Goal: Contribute content: Contribute content

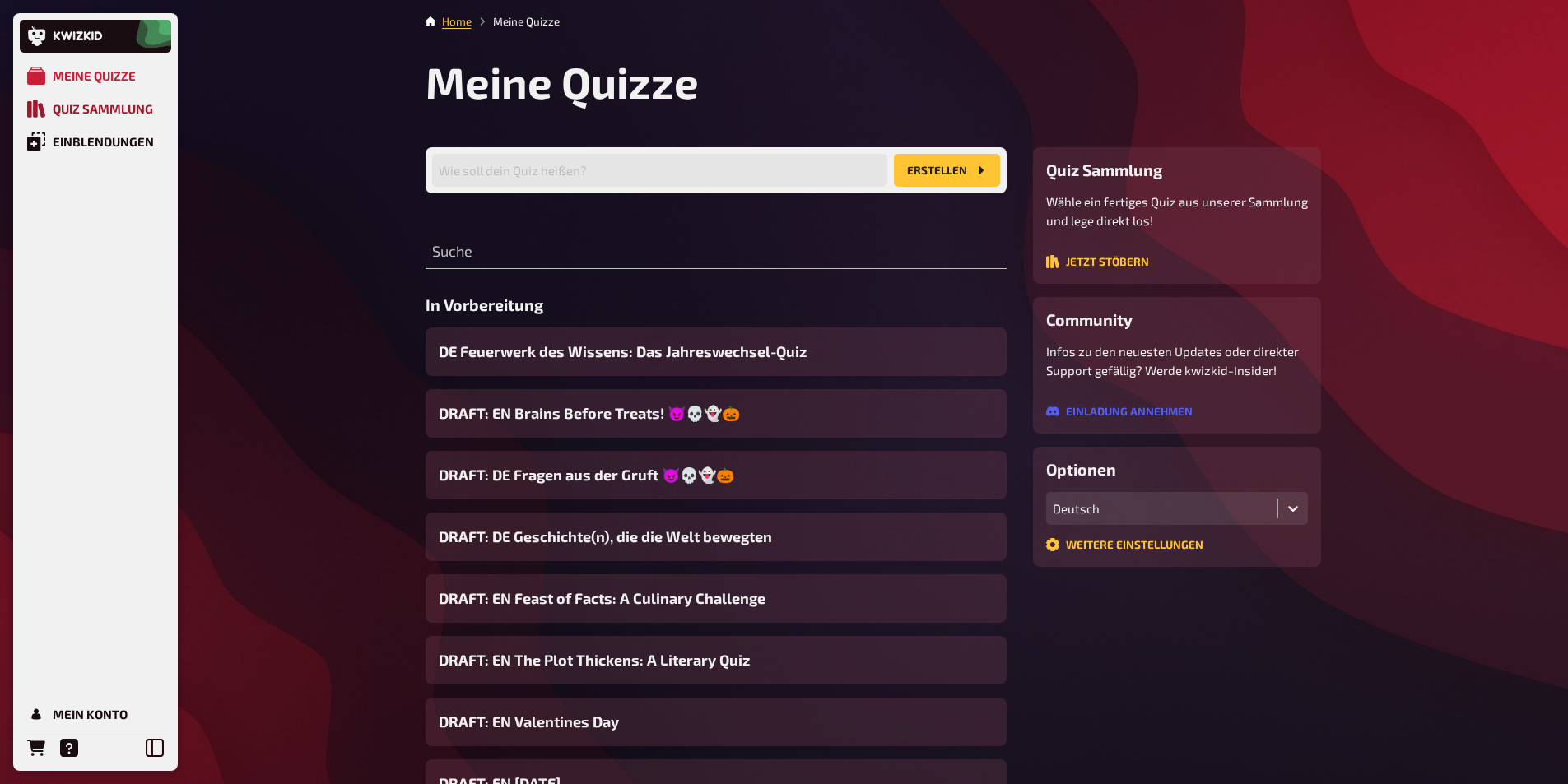
click at [119, 111] on div "Quiz Sammlung" at bounding box center [103, 108] width 101 height 14
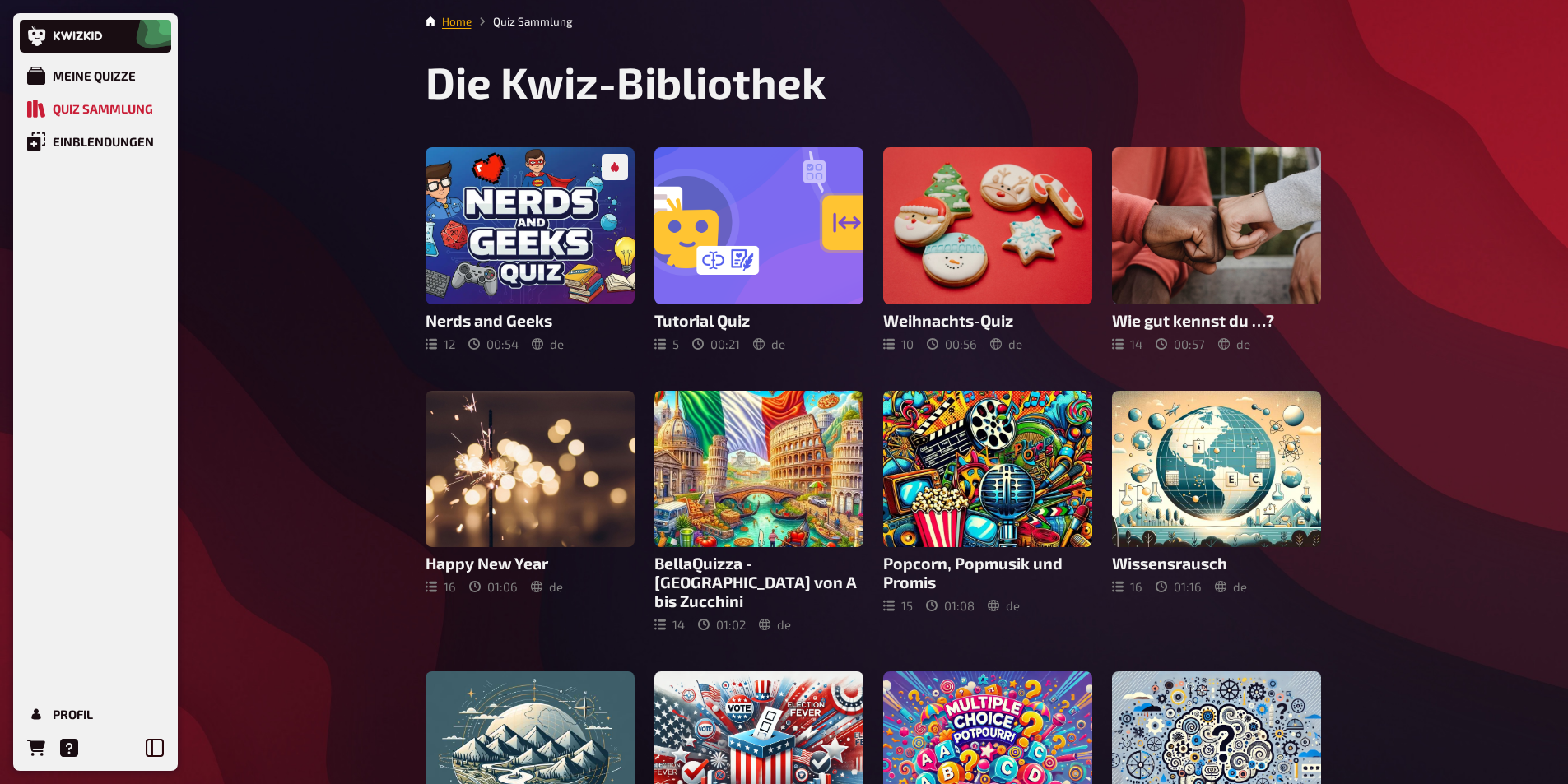
click at [462, 26] on link "Home" at bounding box center [457, 21] width 30 height 13
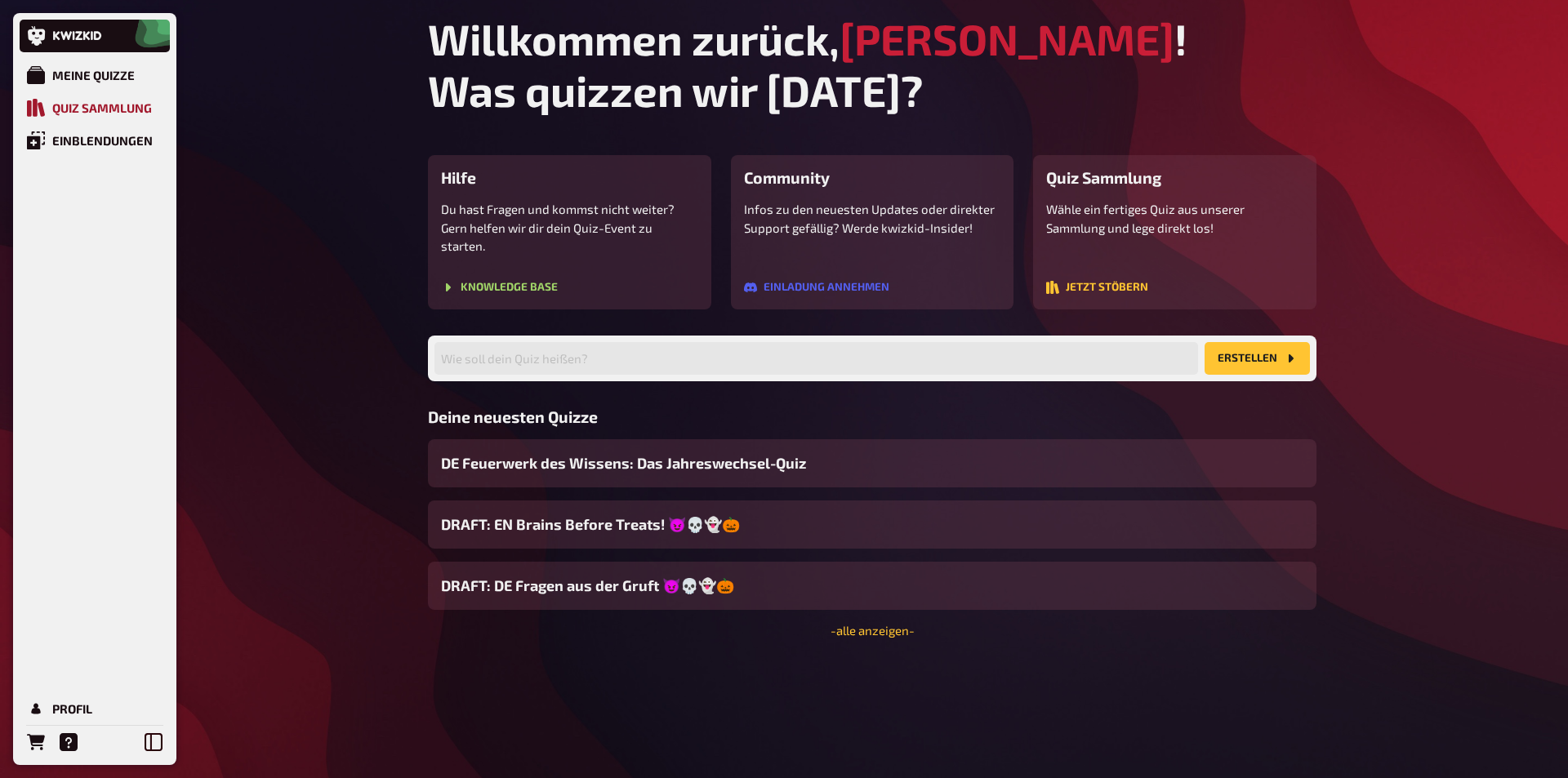
click at [108, 107] on div "Quiz Sammlung" at bounding box center [102, 108] width 100 height 14
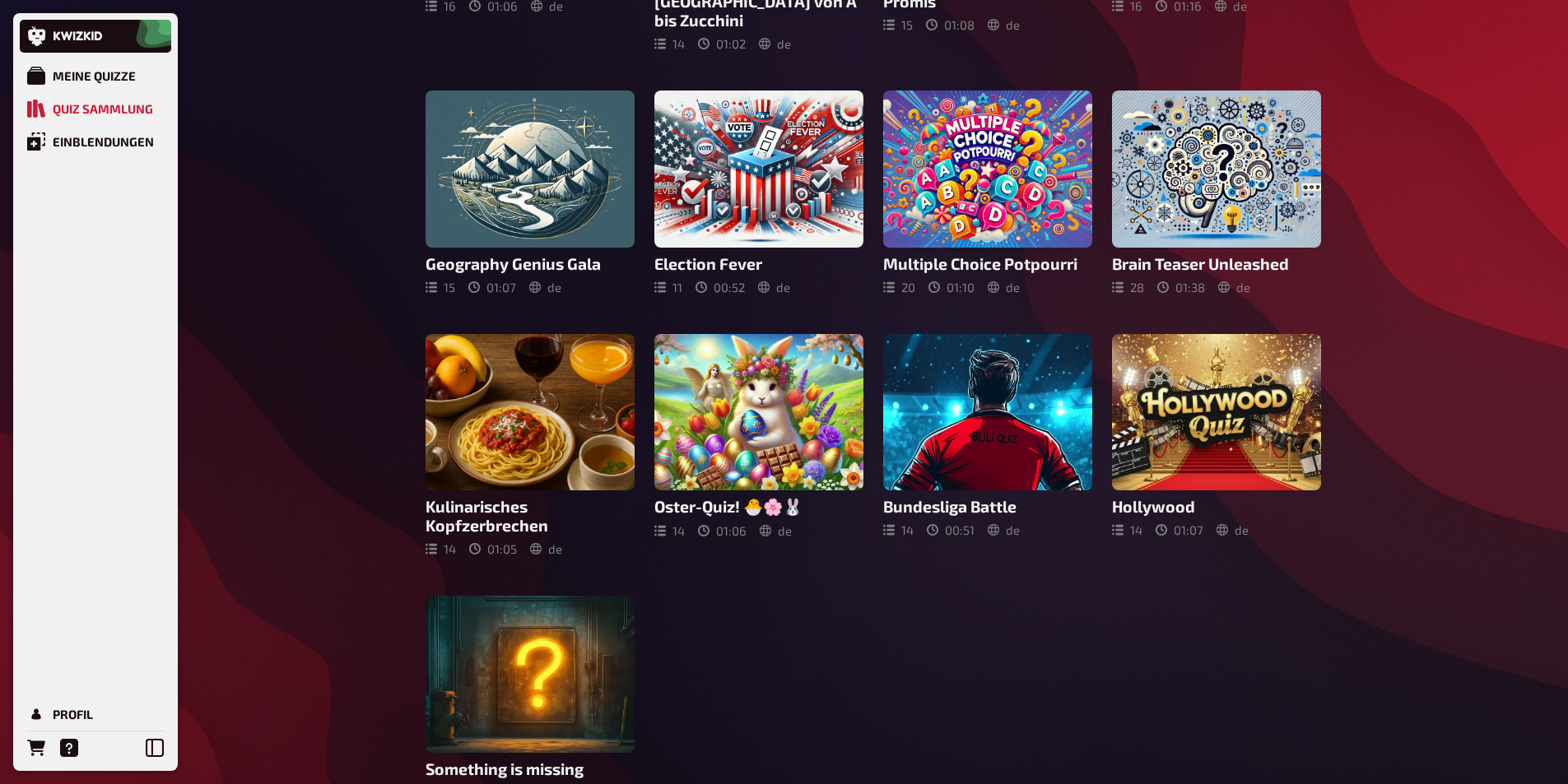
scroll to position [657, 0]
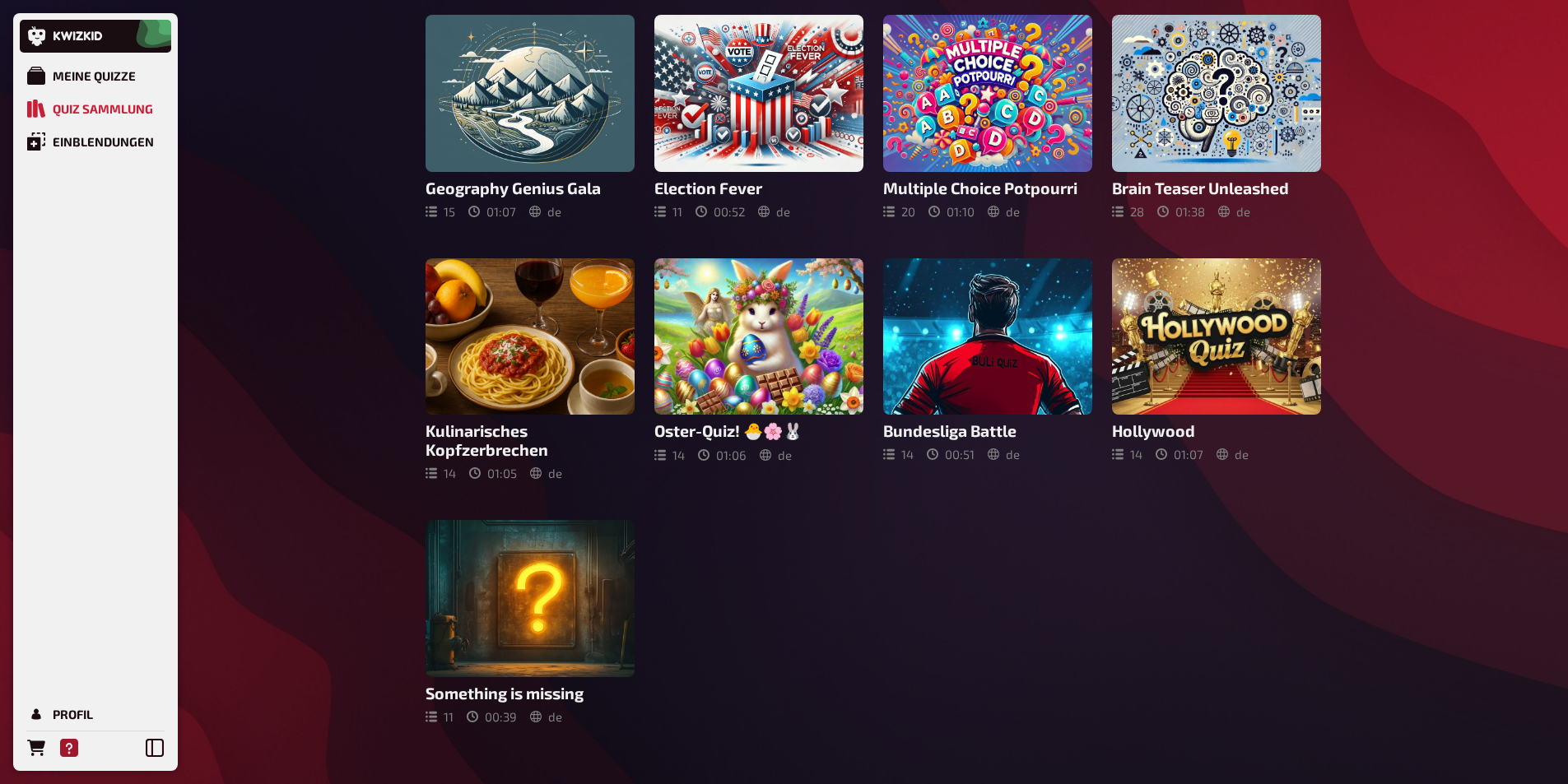
click at [66, 748] on icon "Hilfe" at bounding box center [69, 748] width 18 height 18
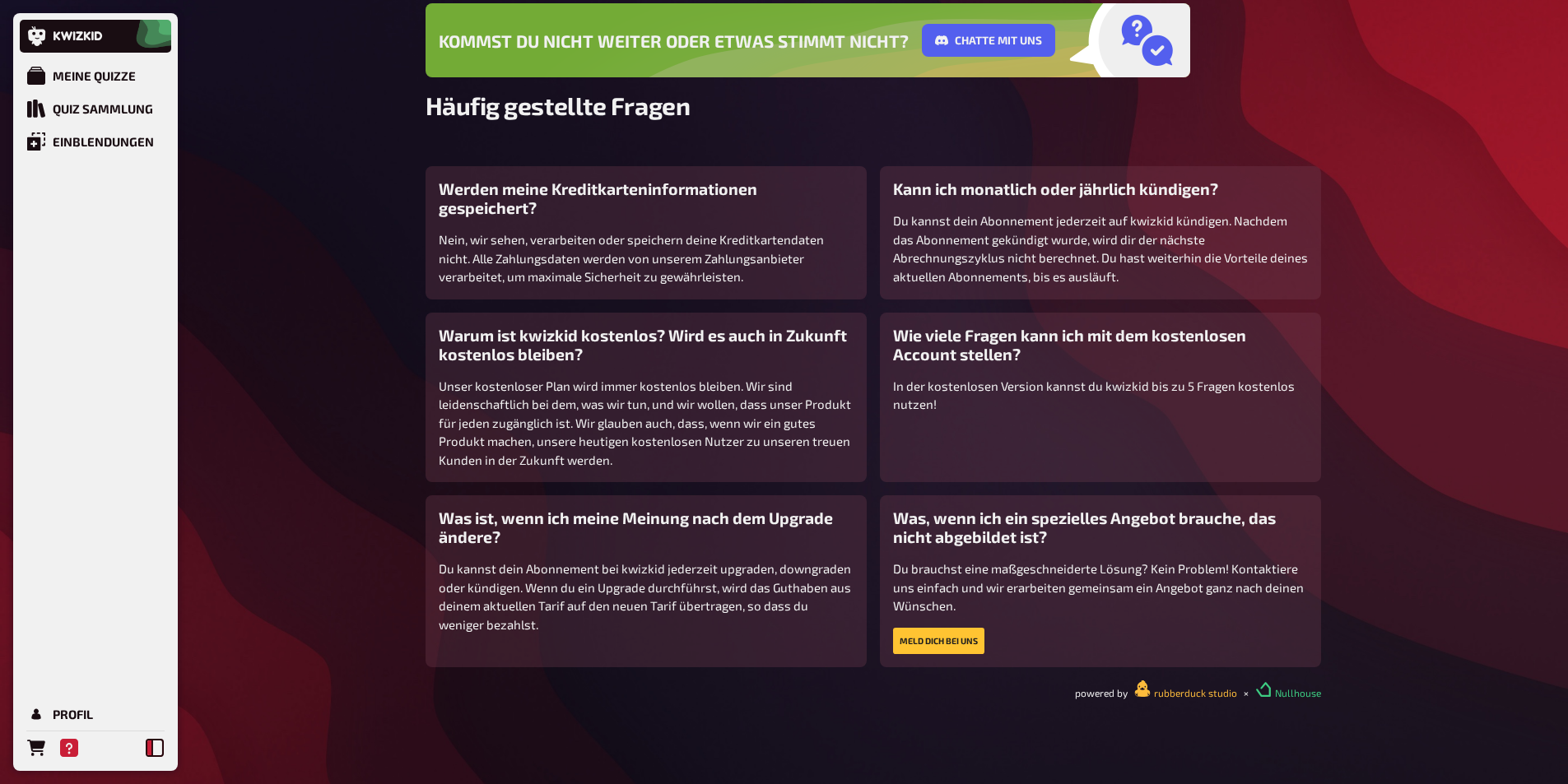
click at [153, 748] on icon at bounding box center [154, 748] width 18 height 18
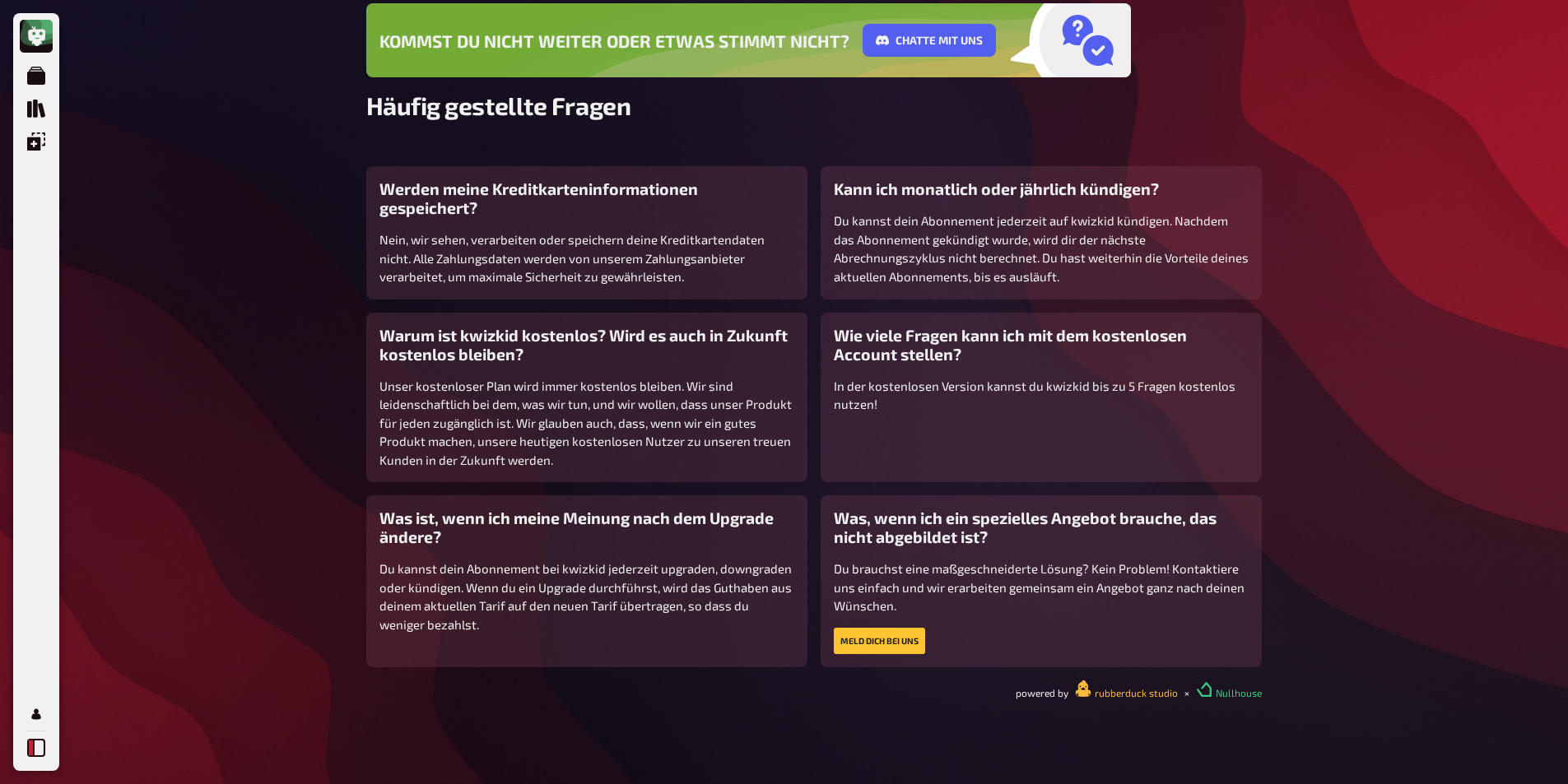
click at [41, 746] on icon at bounding box center [36, 748] width 18 height 18
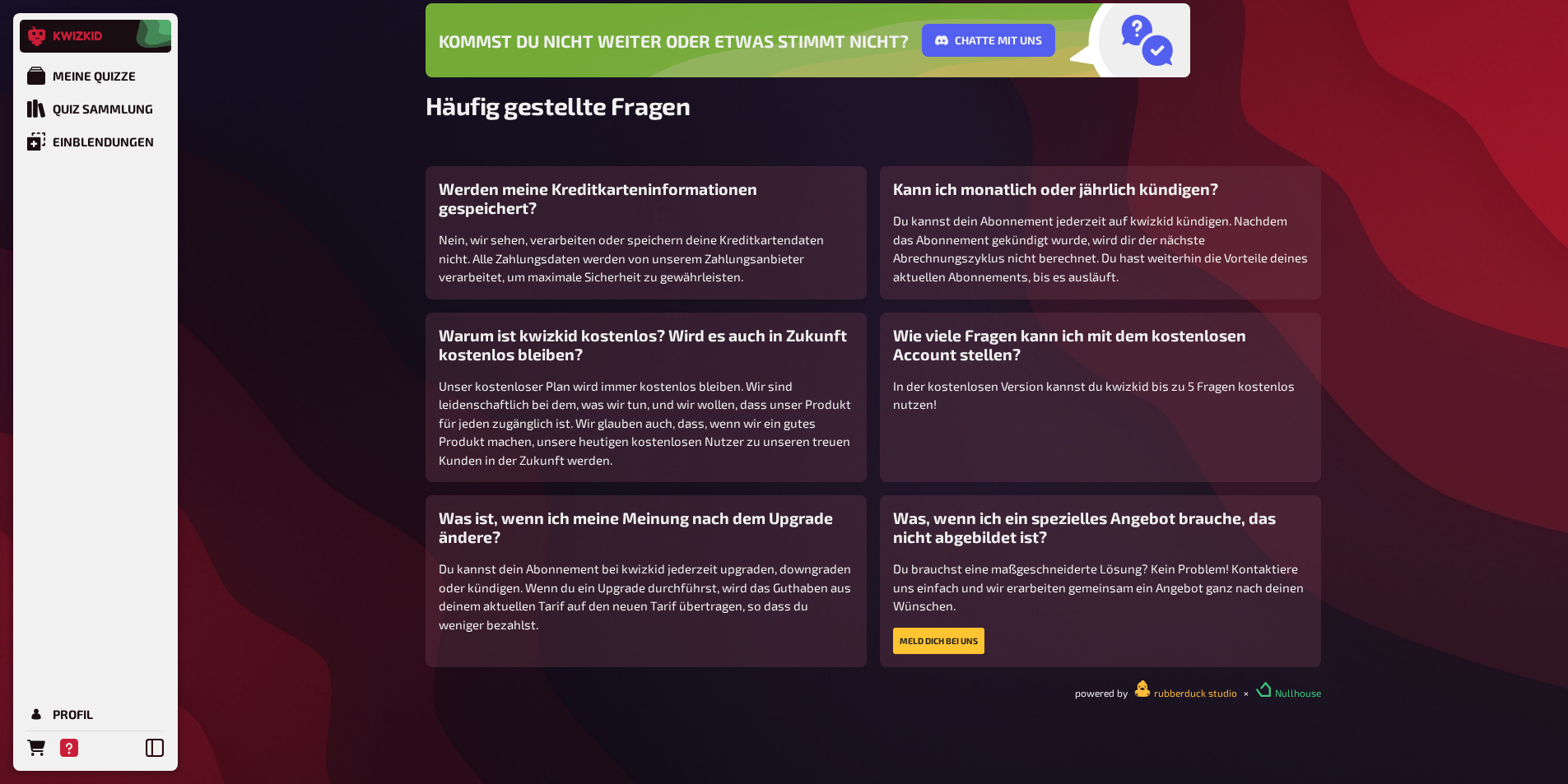
click at [88, 36] on icon at bounding box center [78, 36] width 49 height 10
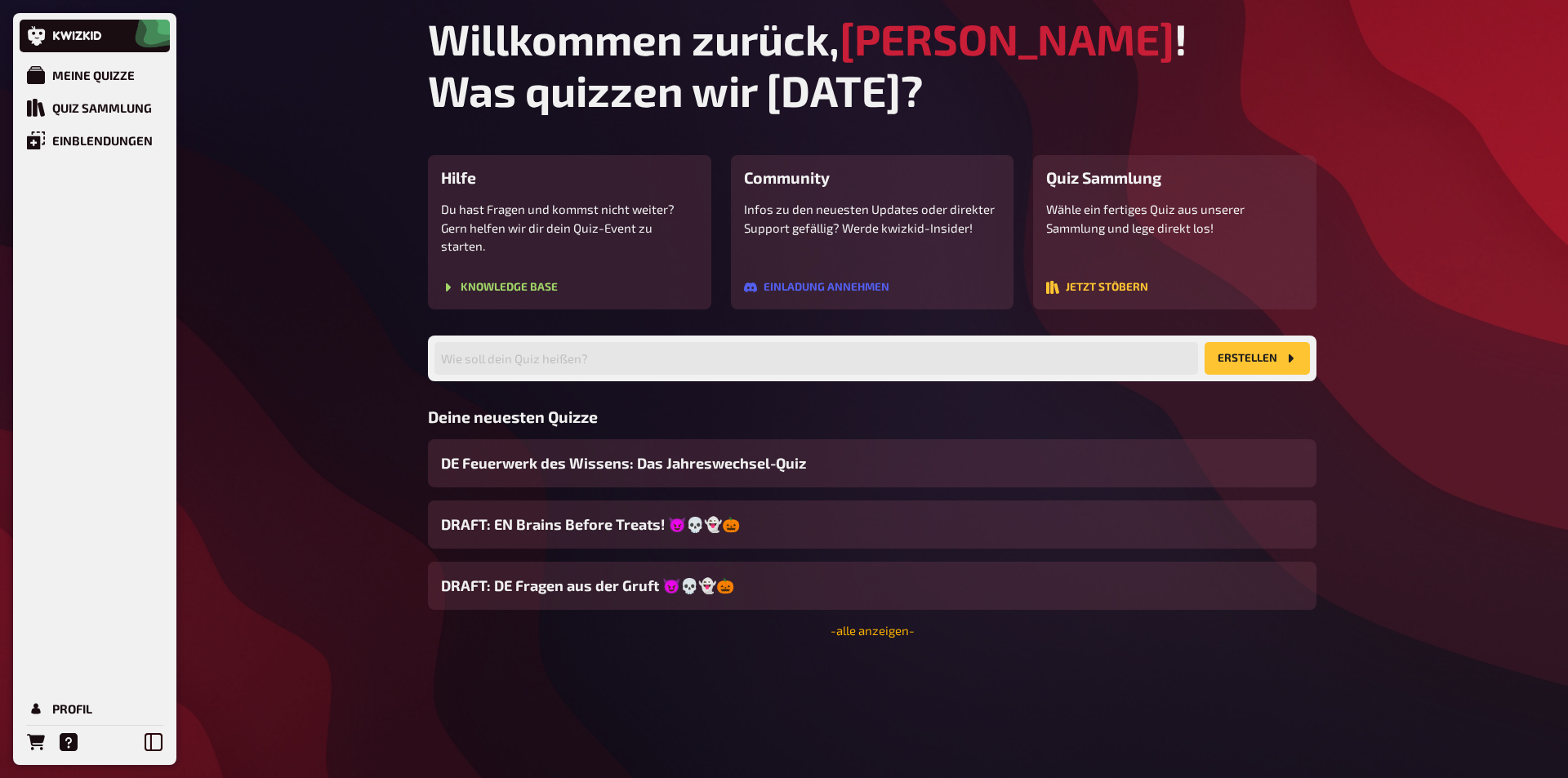
click at [849, 623] on link "- alle anzeigen -" at bounding box center [872, 629] width 84 height 14
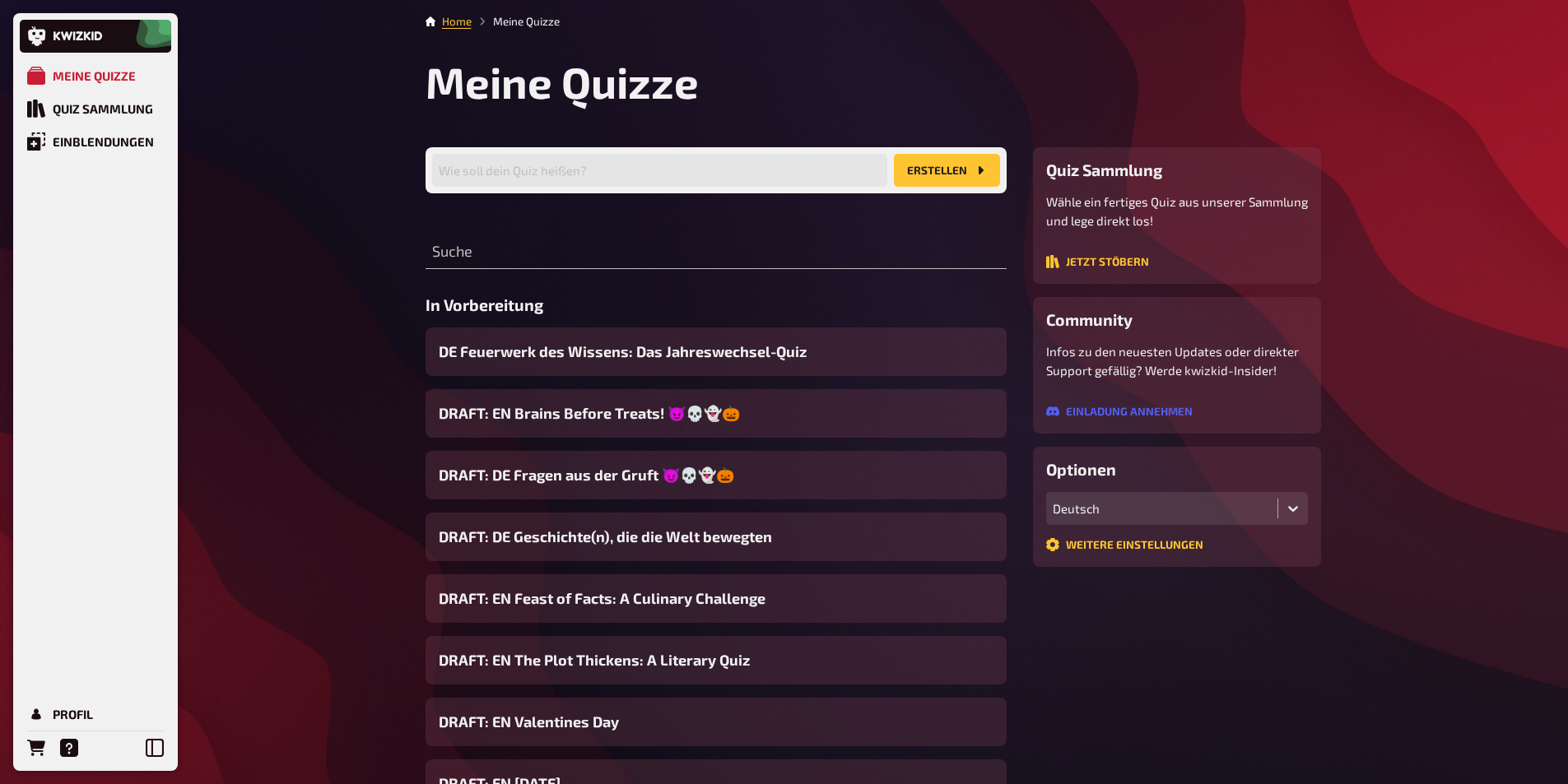
click at [1115, 503] on div "Deutsch" at bounding box center [1161, 508] width 218 height 14
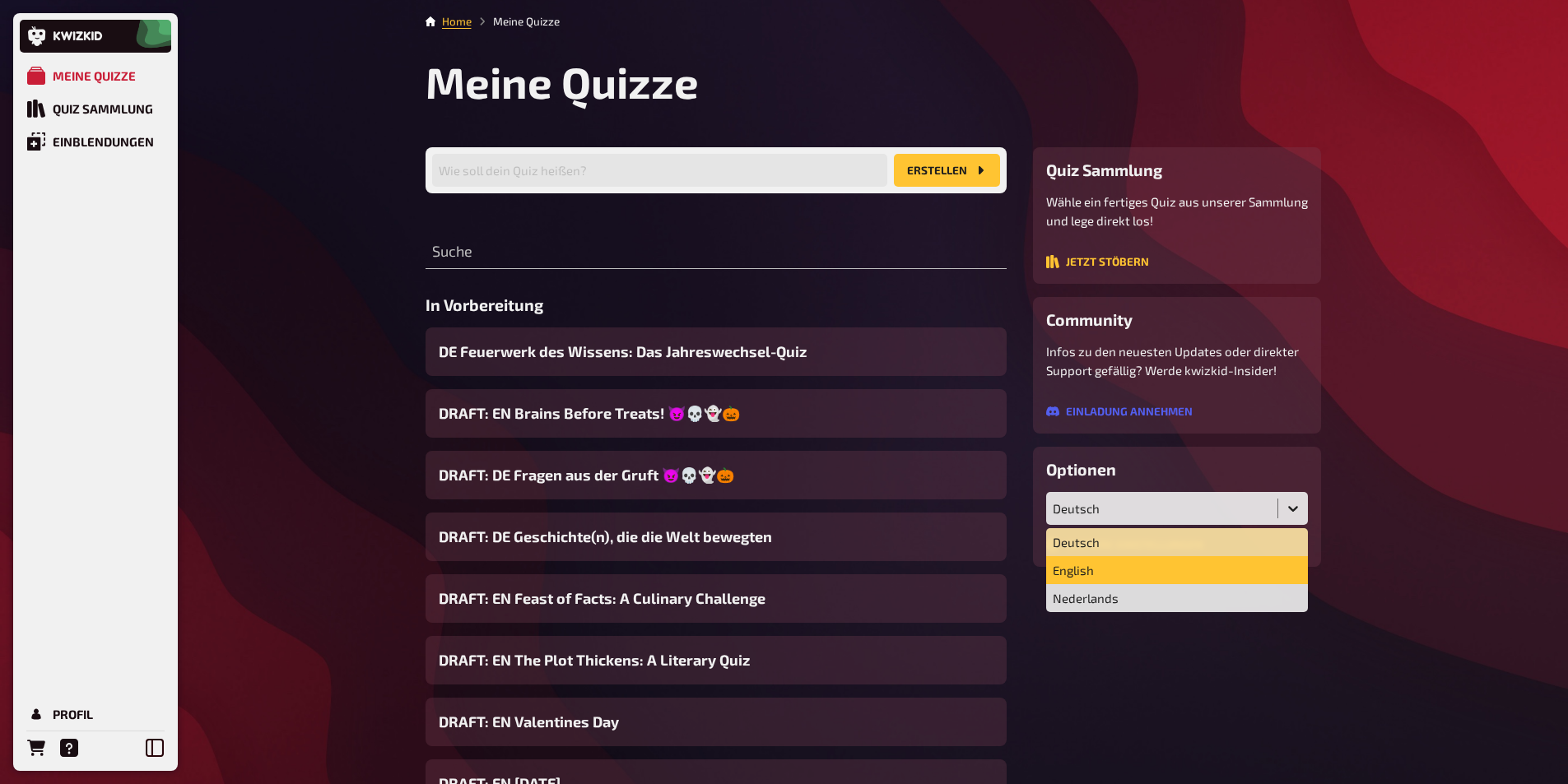
click at [1081, 568] on div "English" at bounding box center [1176, 570] width 262 height 28
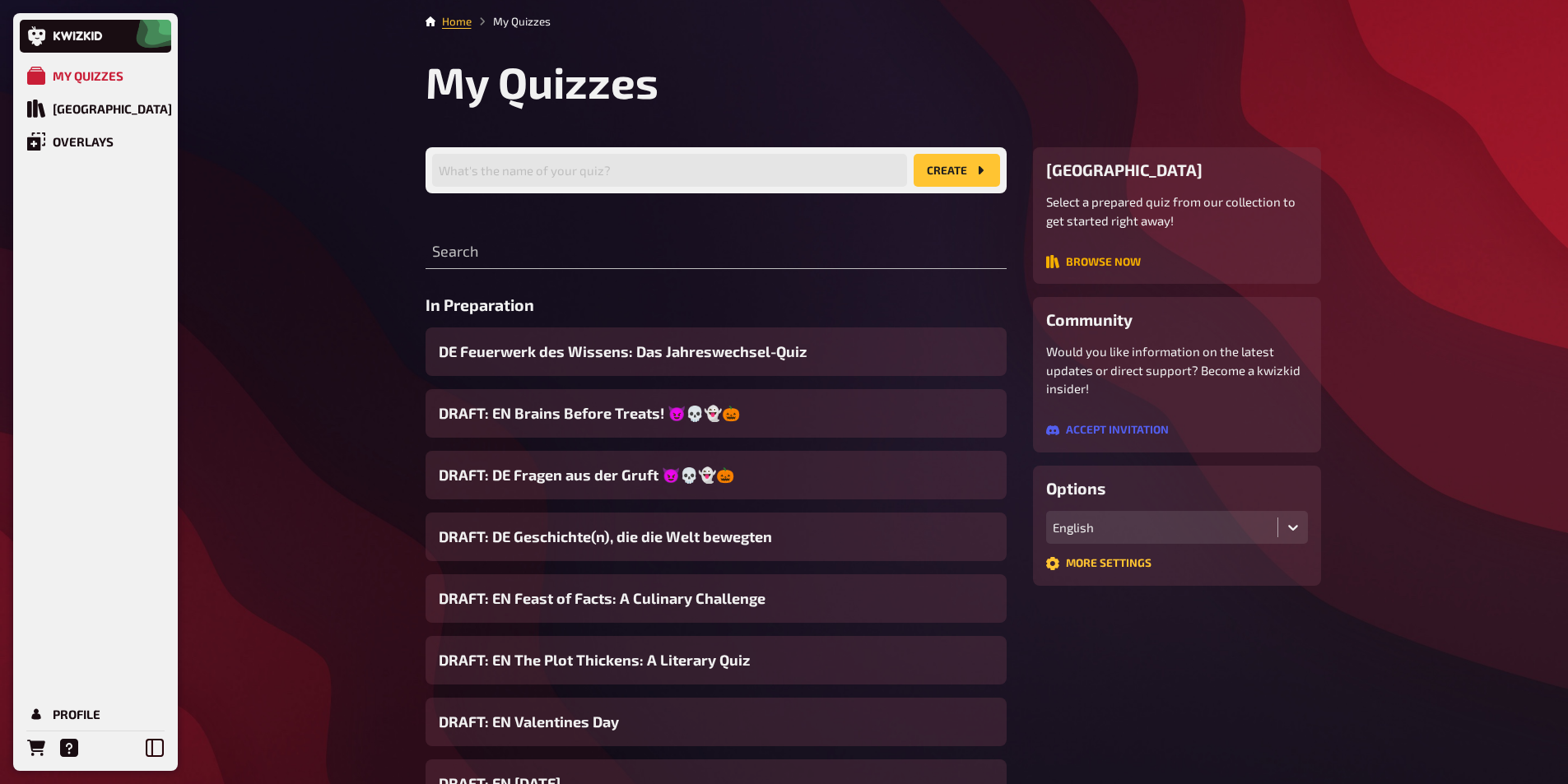
click at [1074, 257] on button "Browse now" at bounding box center [1093, 262] width 95 height 13
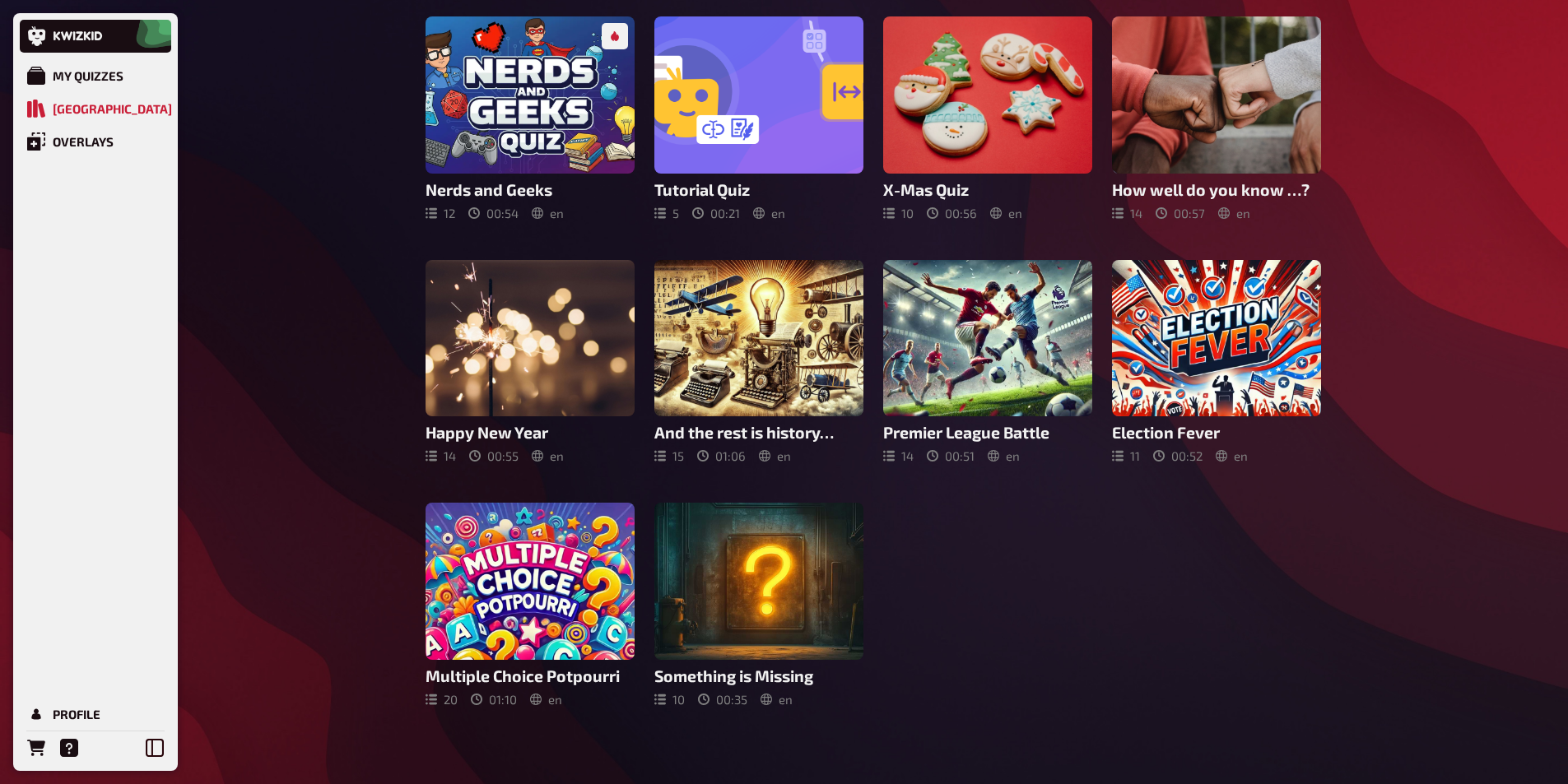
scroll to position [132, 0]
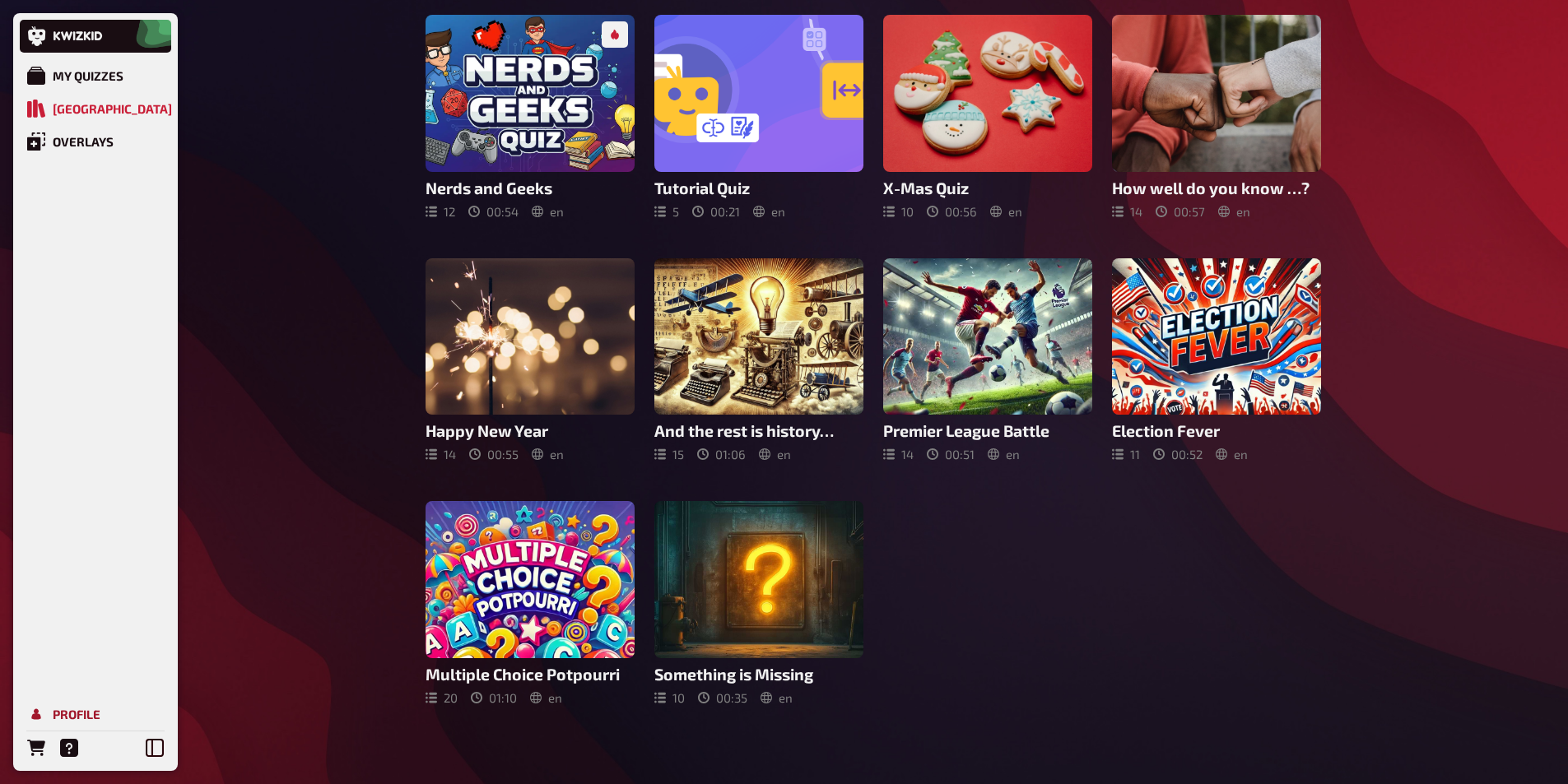
click at [61, 719] on div "Profile" at bounding box center [77, 714] width 48 height 14
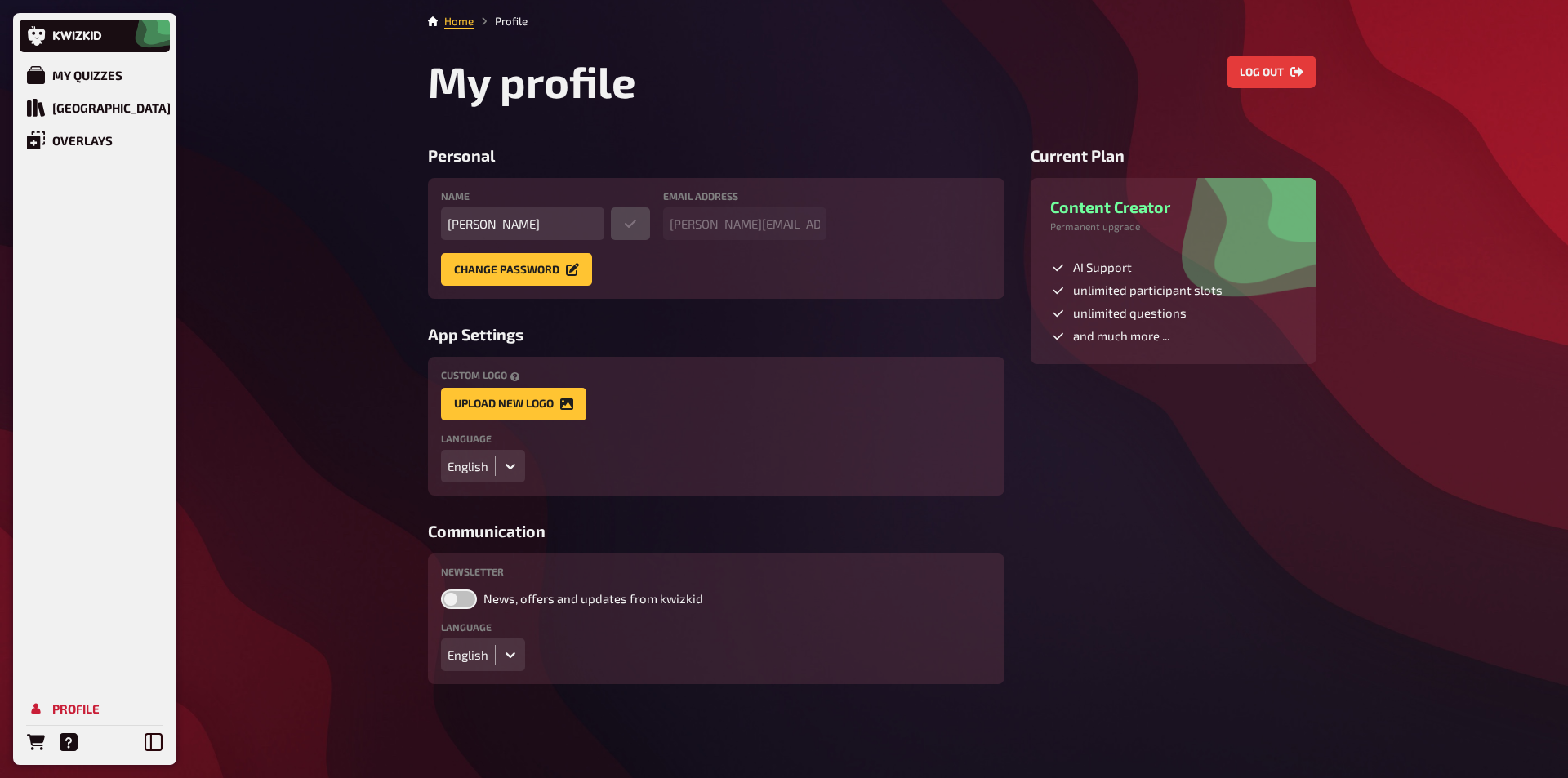
click at [522, 458] on fieldset "Language English" at bounding box center [716, 457] width 550 height 49
click at [512, 469] on icon at bounding box center [510, 466] width 16 height 16
click at [487, 496] on div "Deutsch" at bounding box center [483, 499] width 84 height 28
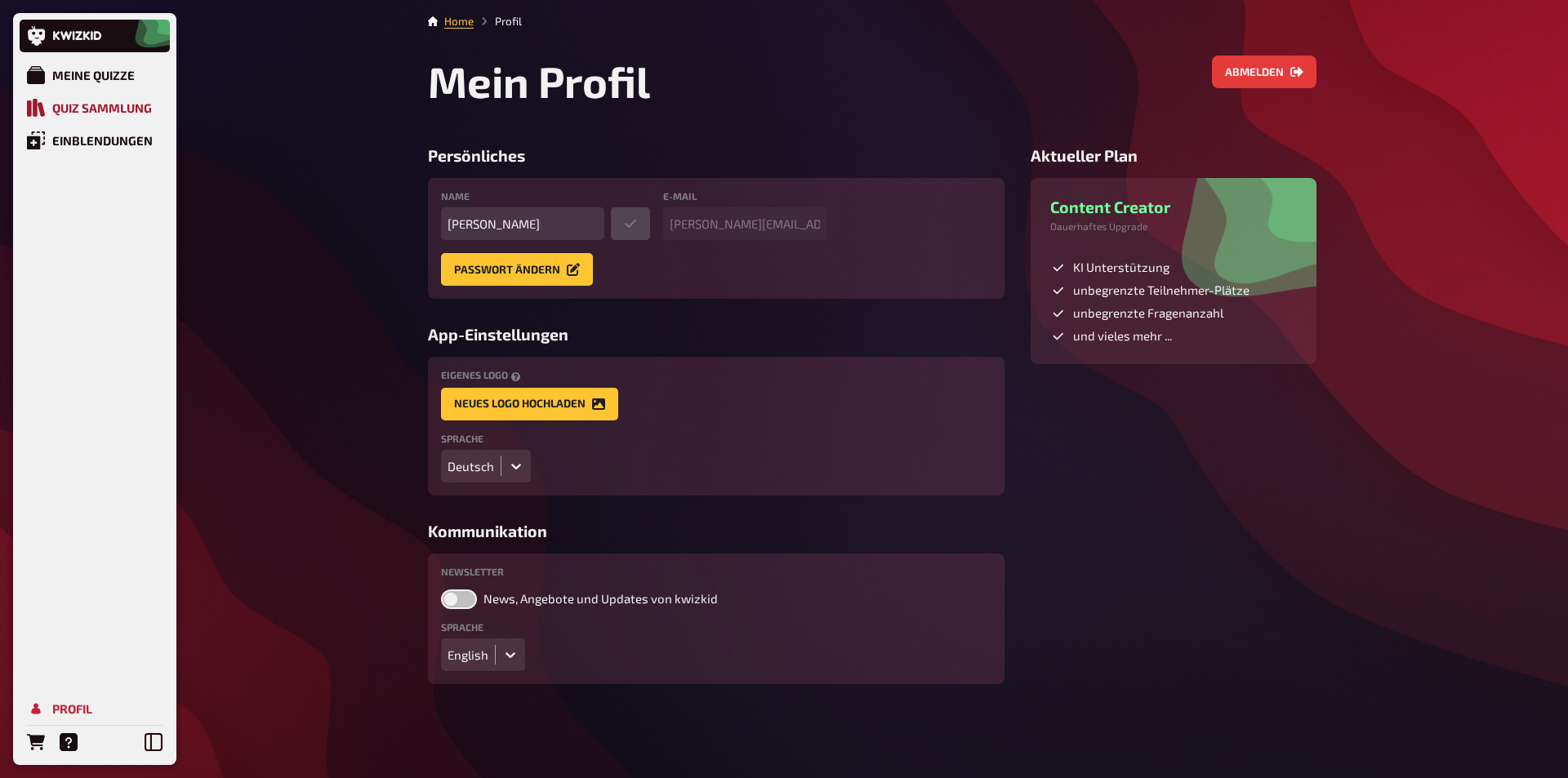
click at [109, 105] on div "Quiz Sammlung" at bounding box center [102, 108] width 100 height 14
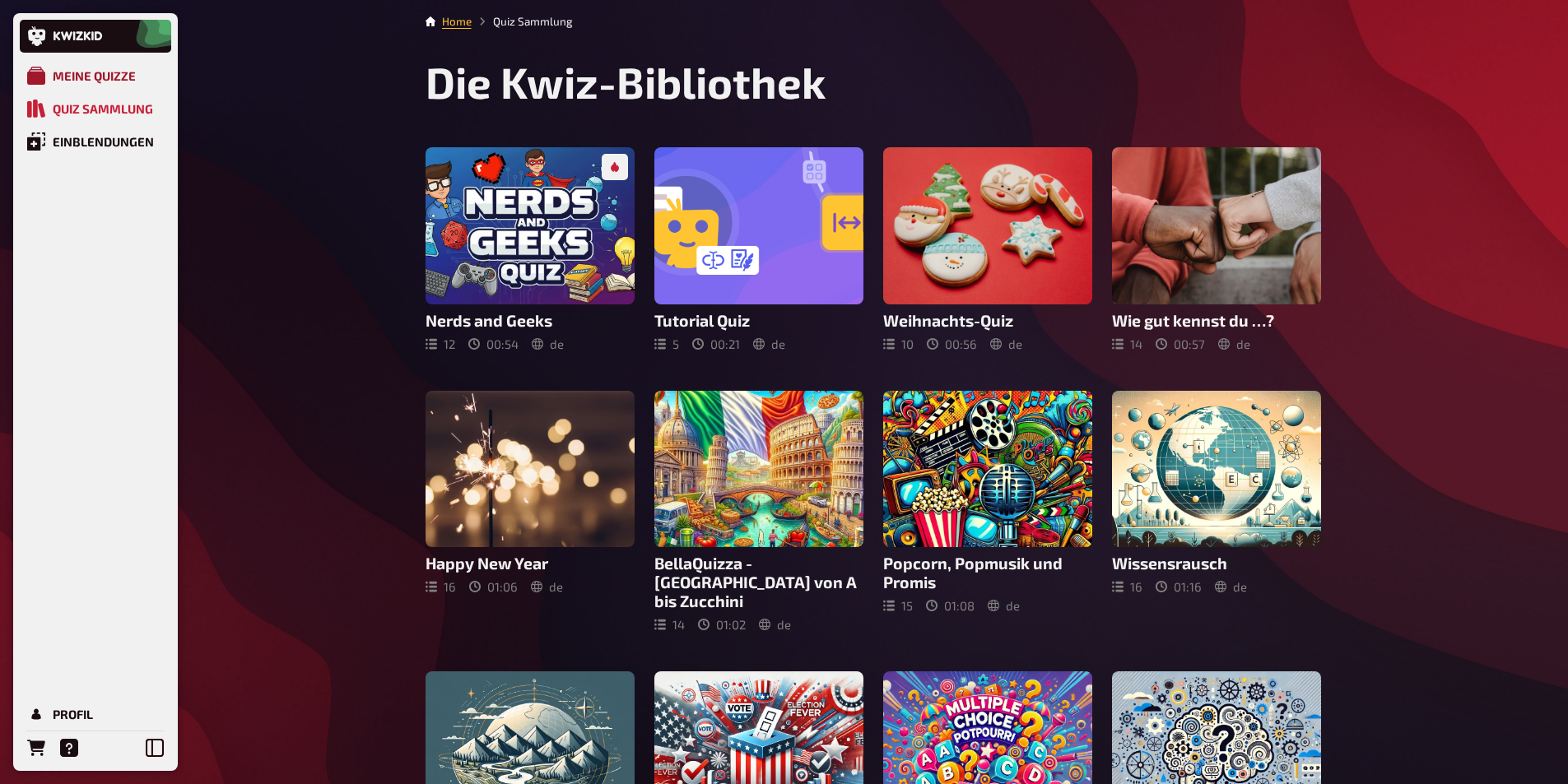
click at [82, 84] on link "Meine Quizze" at bounding box center [96, 76] width 152 height 33
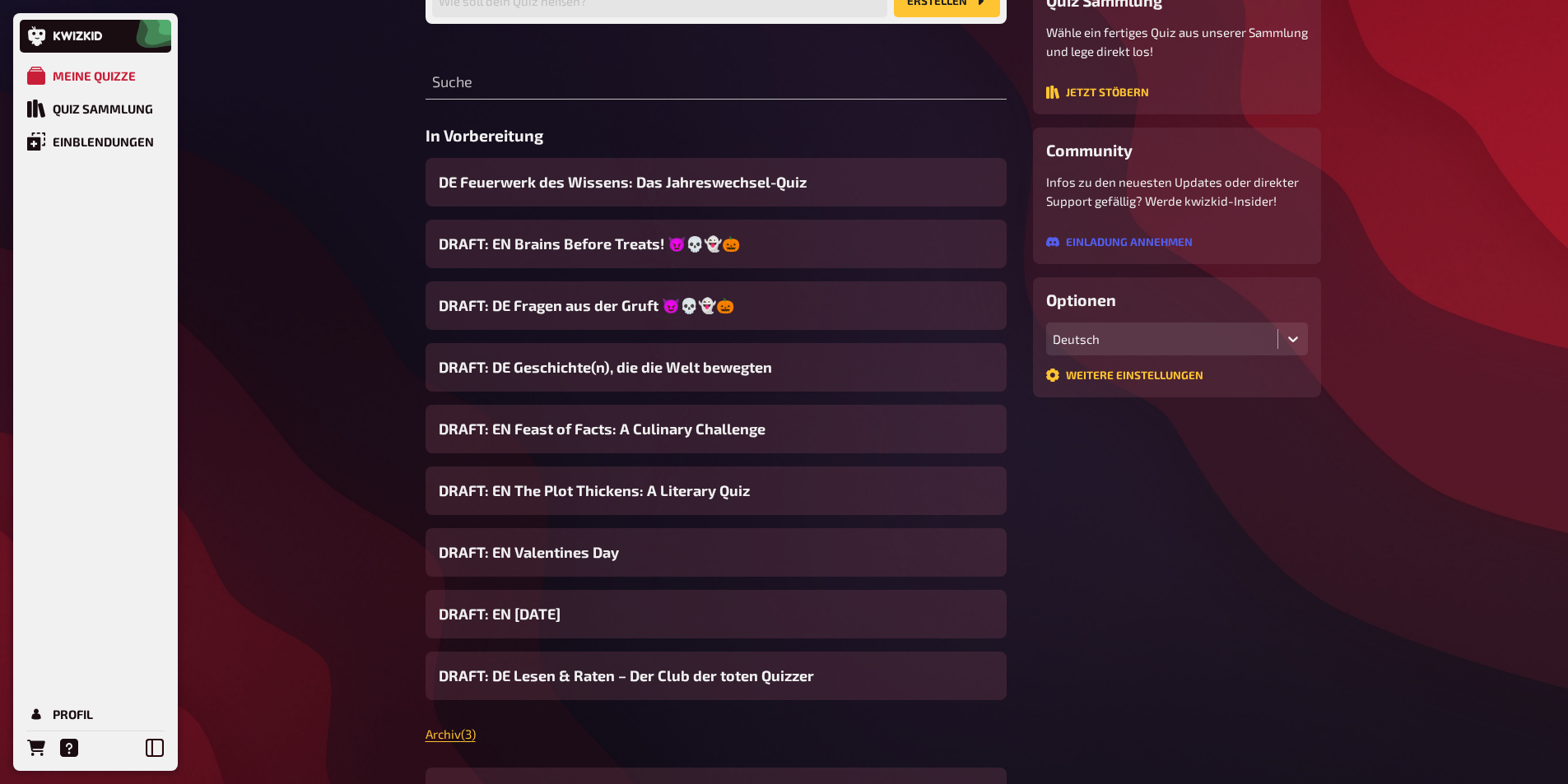
scroll to position [186, 0]
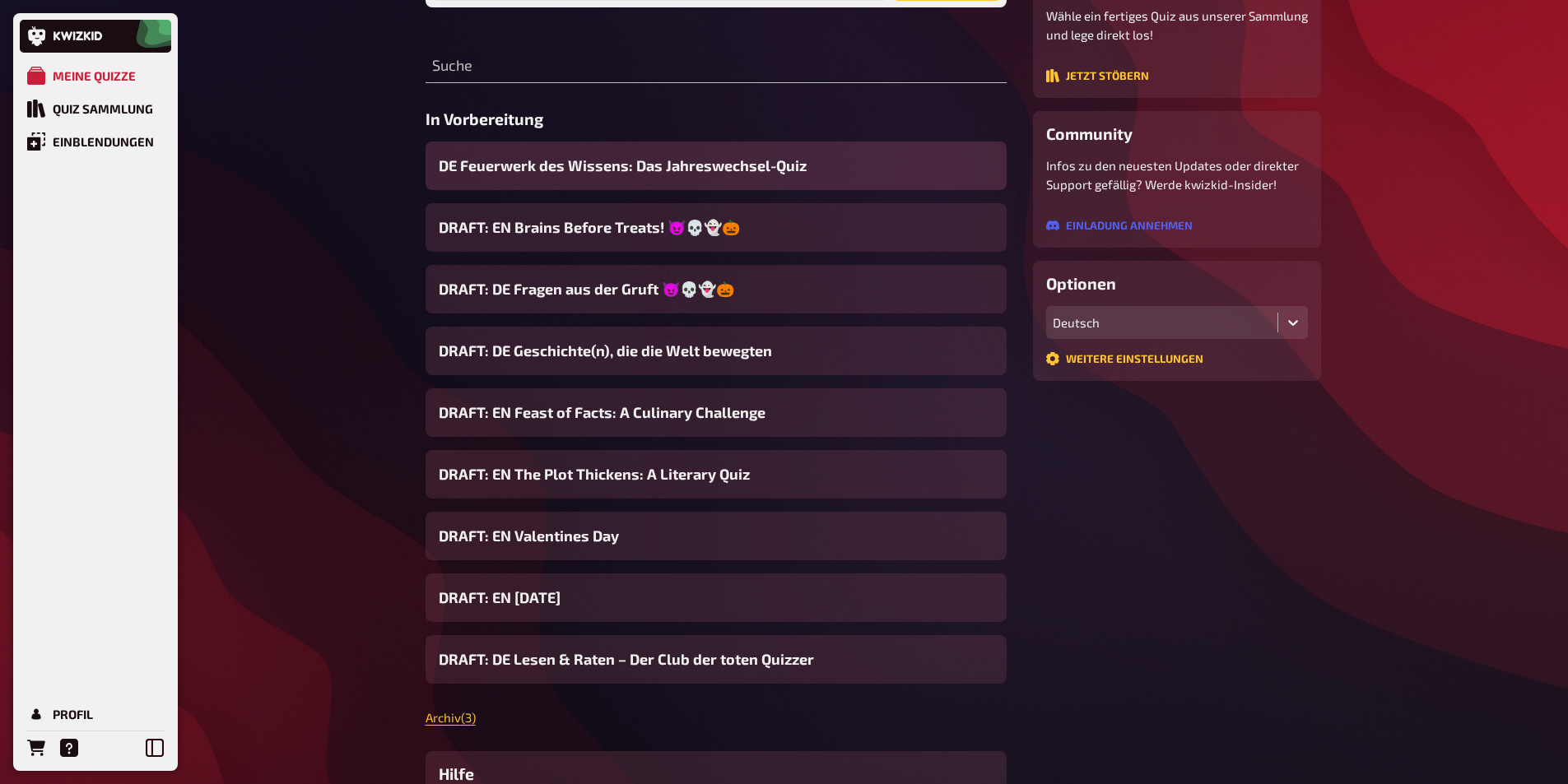
click at [512, 170] on span "DE Feuerwerk des Wissens: Das Jahreswechsel-Quiz" at bounding box center [622, 165] width 368 height 22
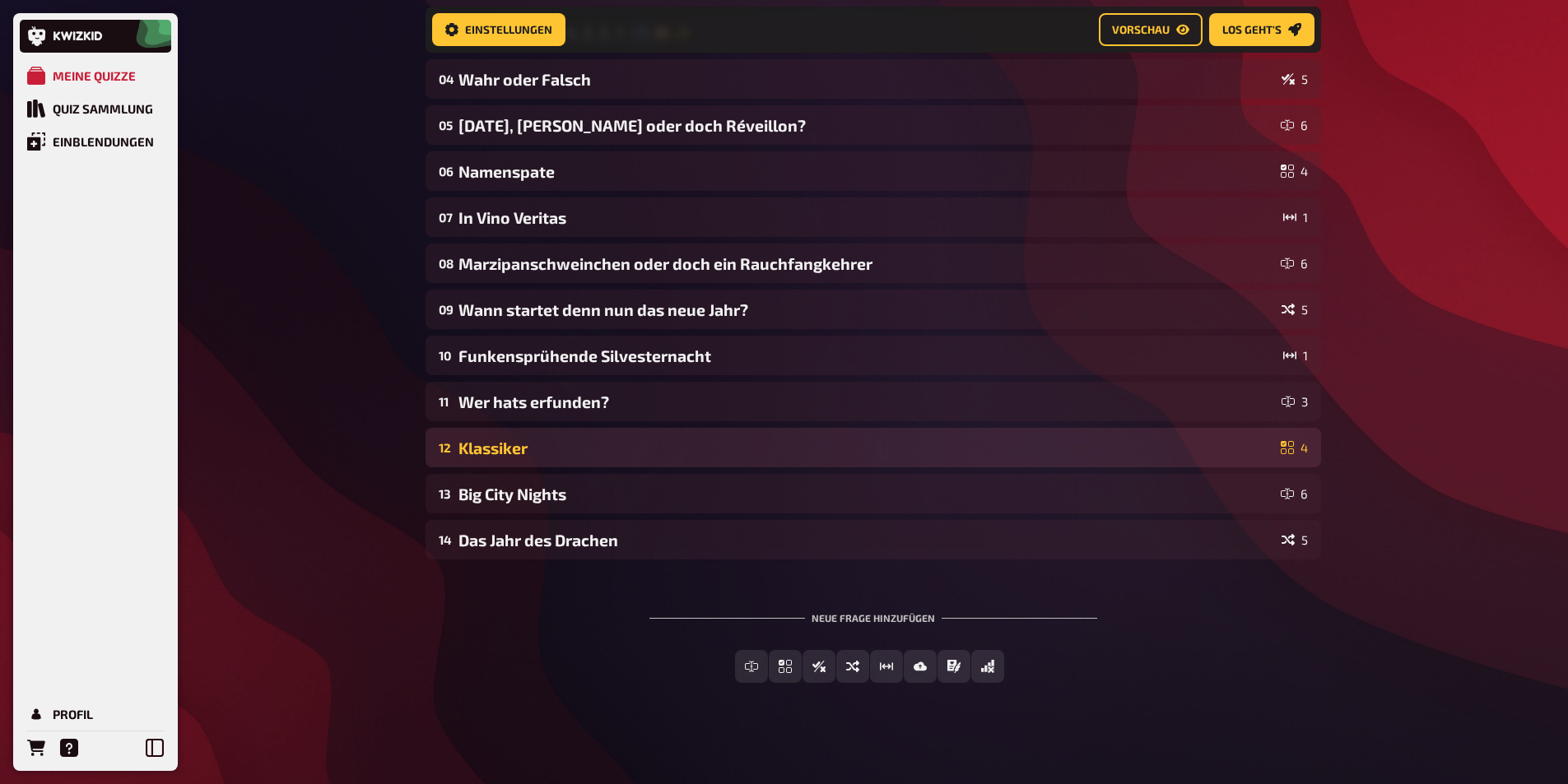
scroll to position [305, 0]
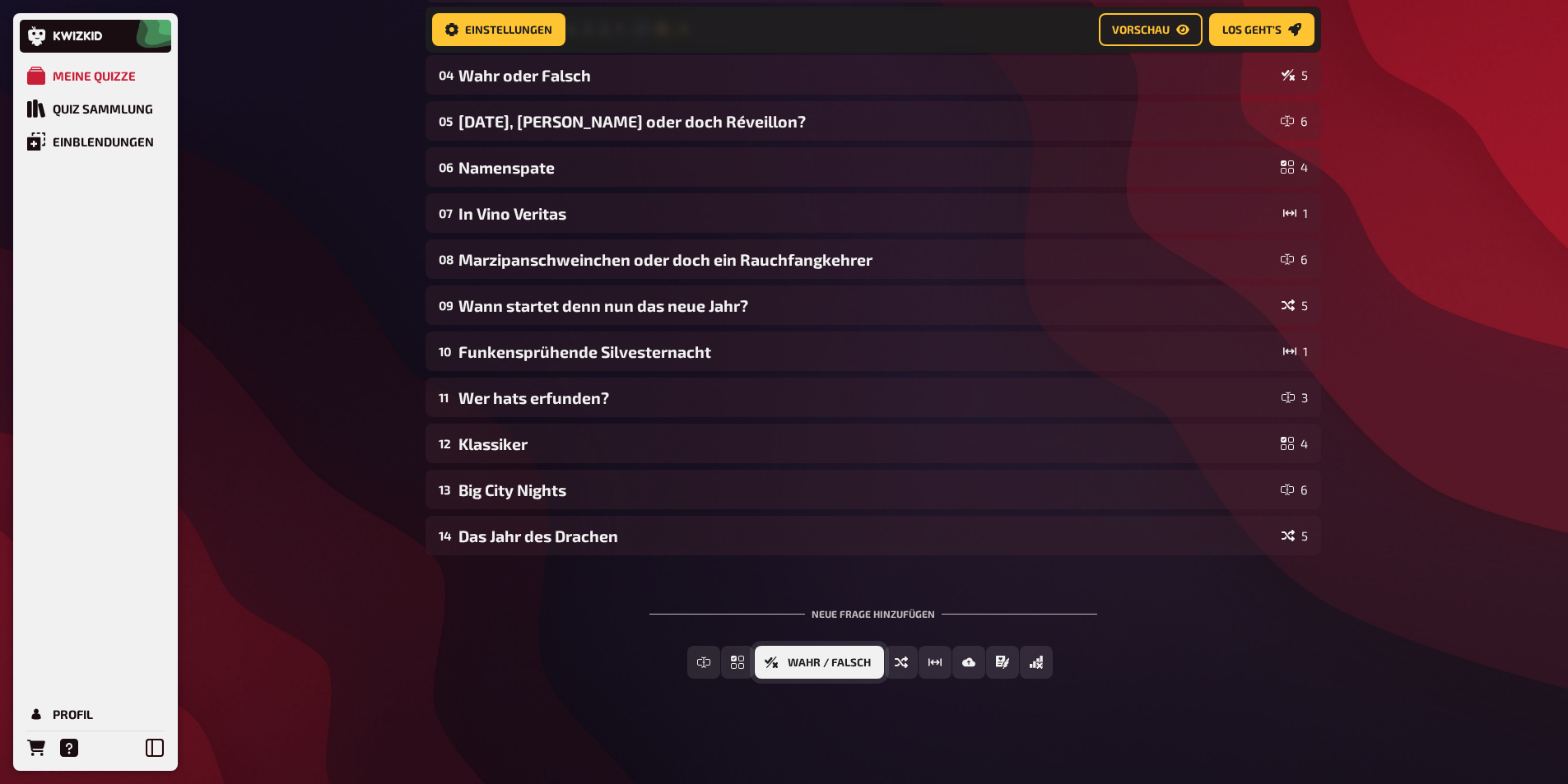
click at [861, 663] on span "Wahr / Falsch" at bounding box center [829, 663] width 83 height 12
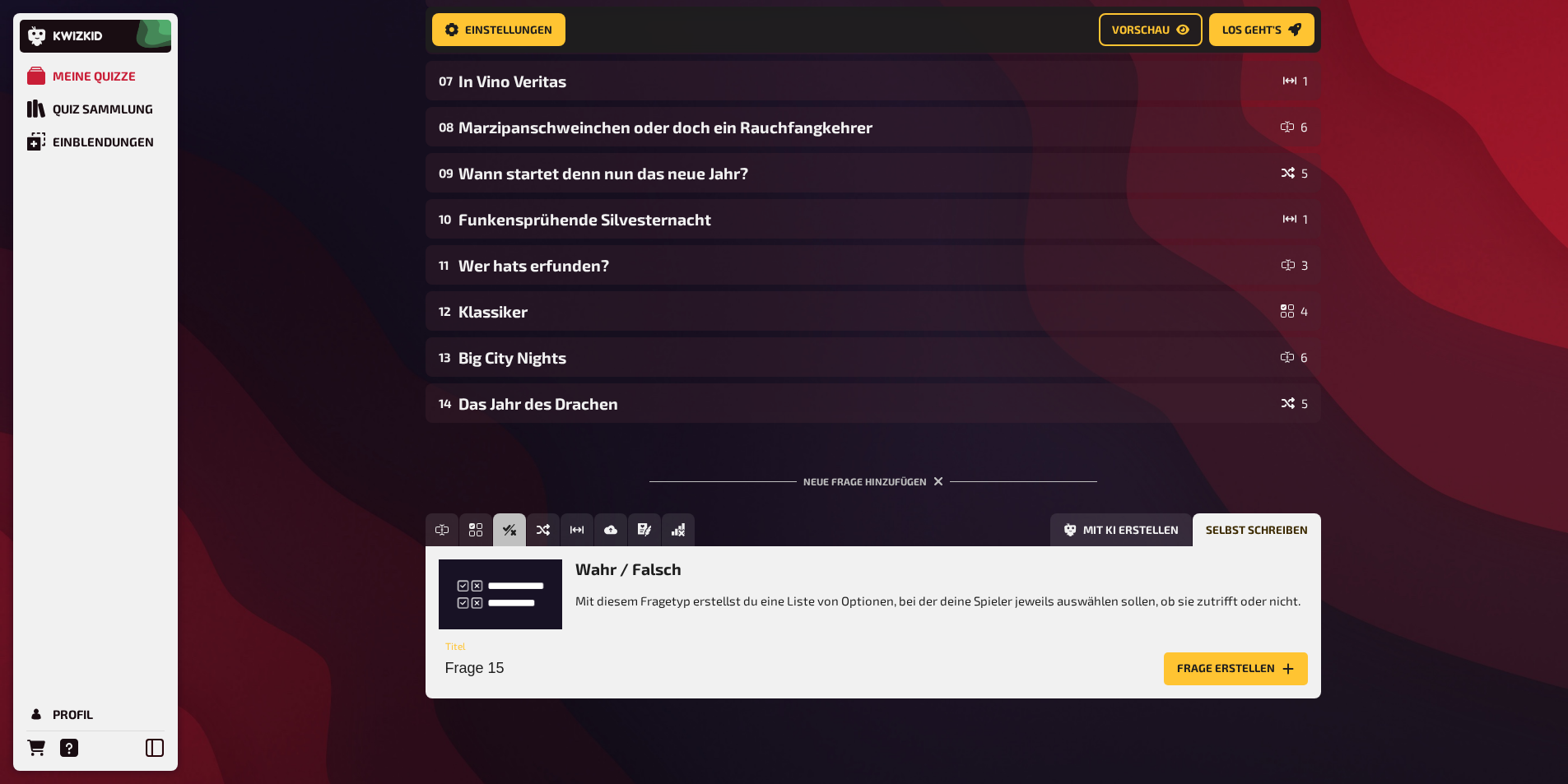
scroll to position [458, 0]
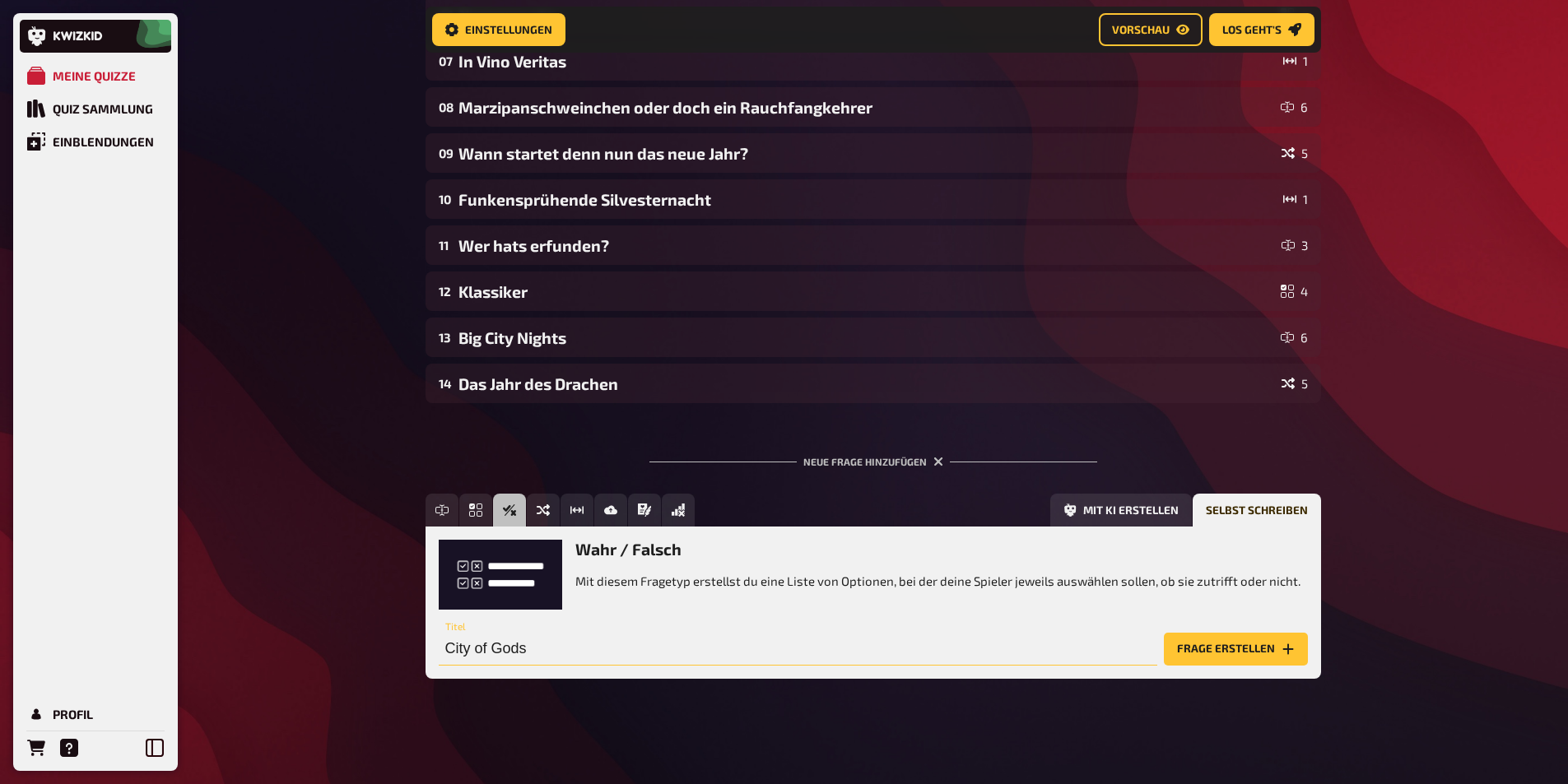
drag, startPoint x: 539, startPoint y: 649, endPoint x: 432, endPoint y: 645, distance: 107.1
click at [432, 645] on div "Wahr / Falsch Mit diesem Fragetyp erstellst du eine Liste von Optionen, bei der…" at bounding box center [872, 603] width 895 height 152
type input "Ball Drop"
click at [1202, 642] on button "Frage erstellen" at bounding box center [1236, 650] width 144 height 33
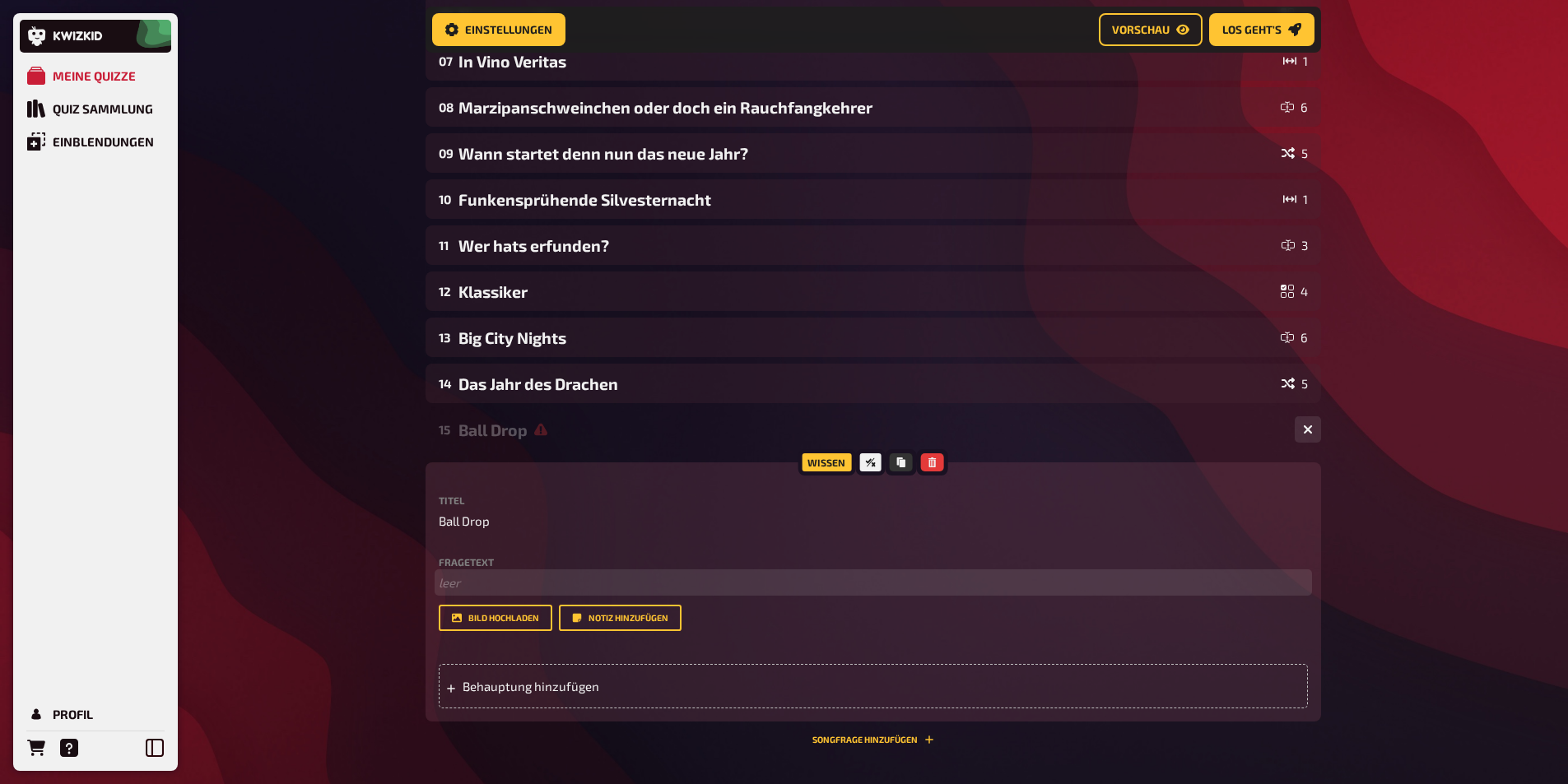
click at [518, 587] on p "﻿ leer" at bounding box center [873, 583] width 869 height 19
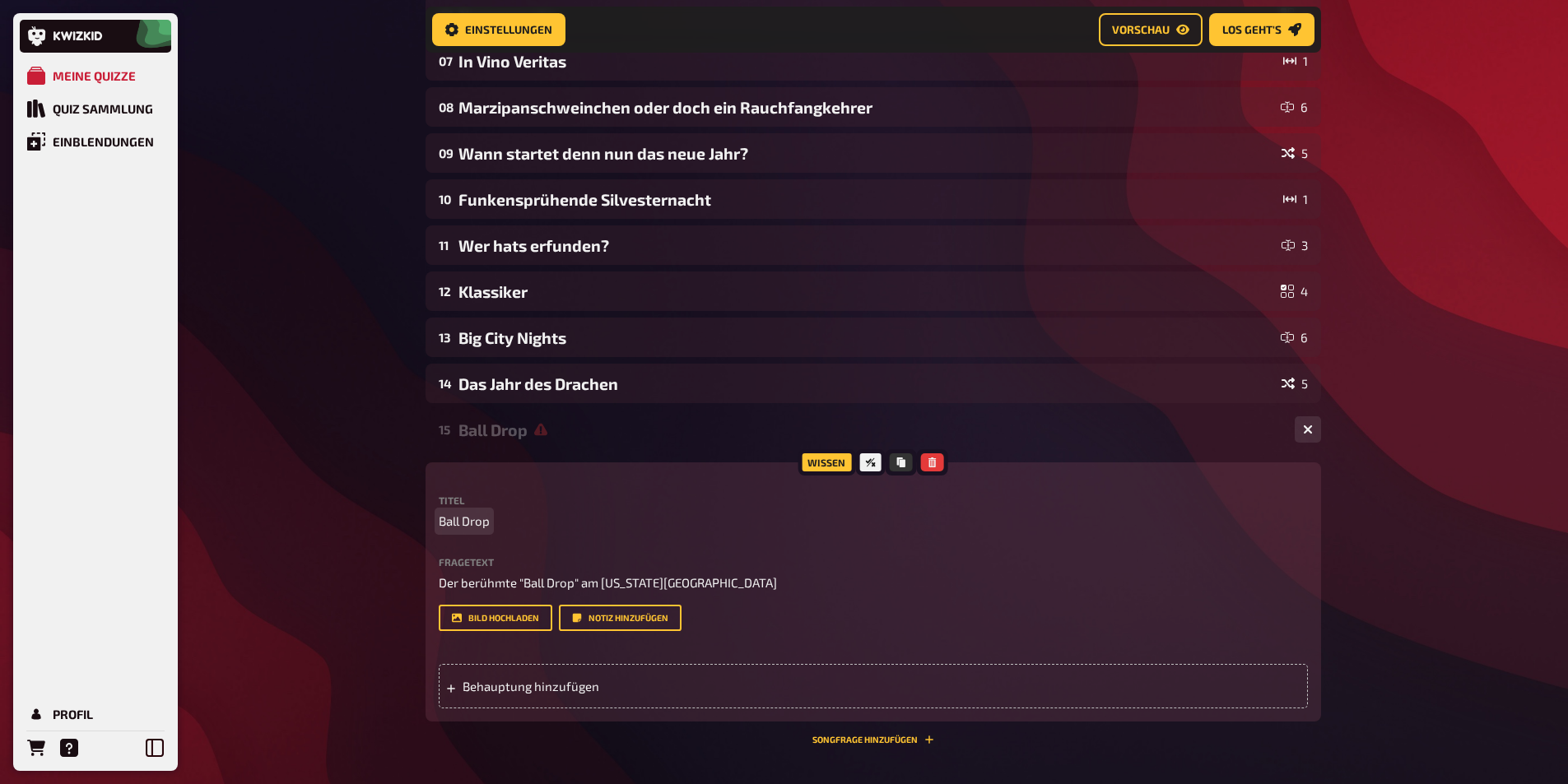
click at [476, 518] on span "Ball Drop" at bounding box center [463, 522] width 51 height 19
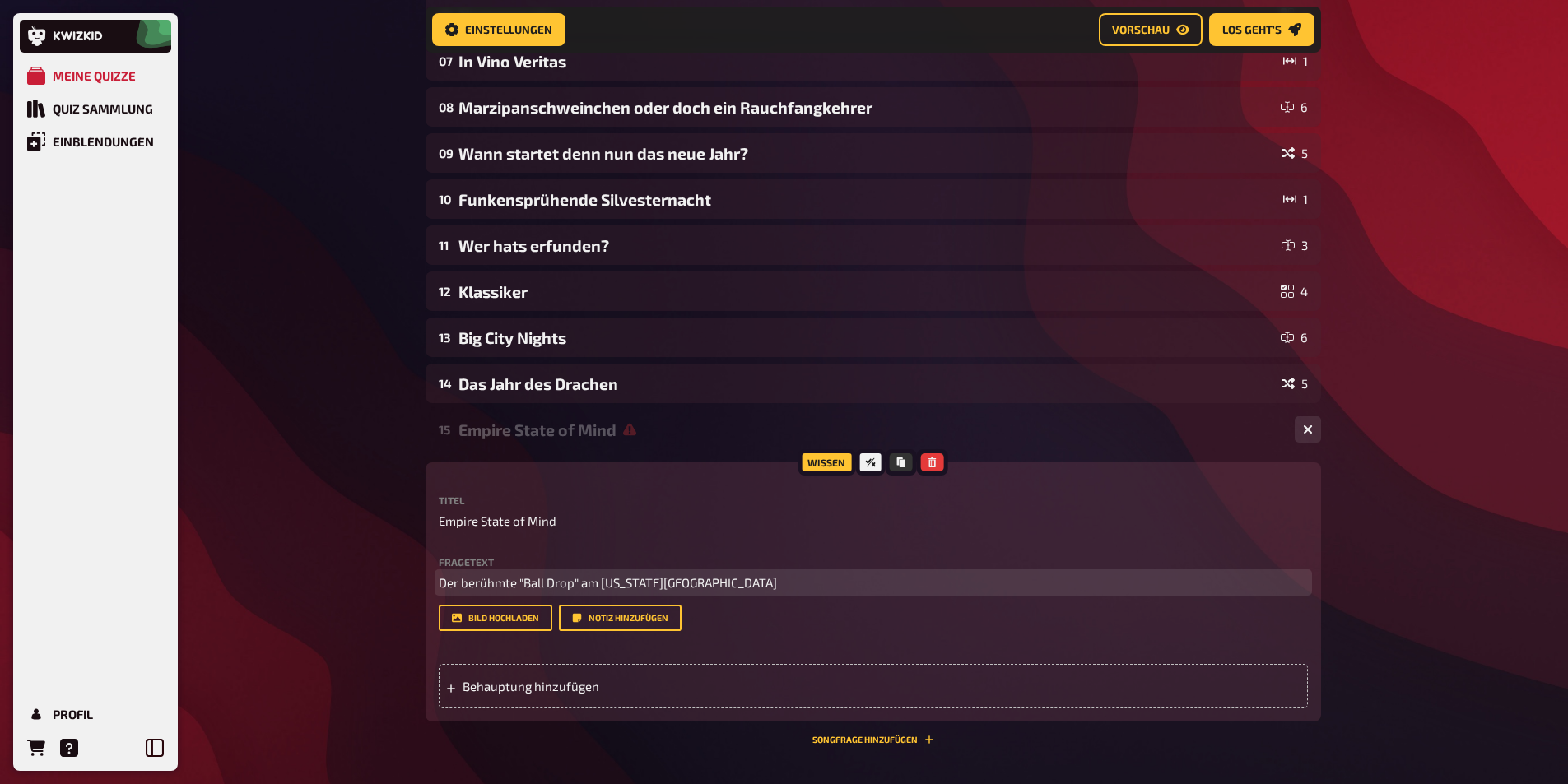
click at [738, 583] on p "Der berühmte "Ball Drop" am New York Times Square" at bounding box center [873, 583] width 869 height 19
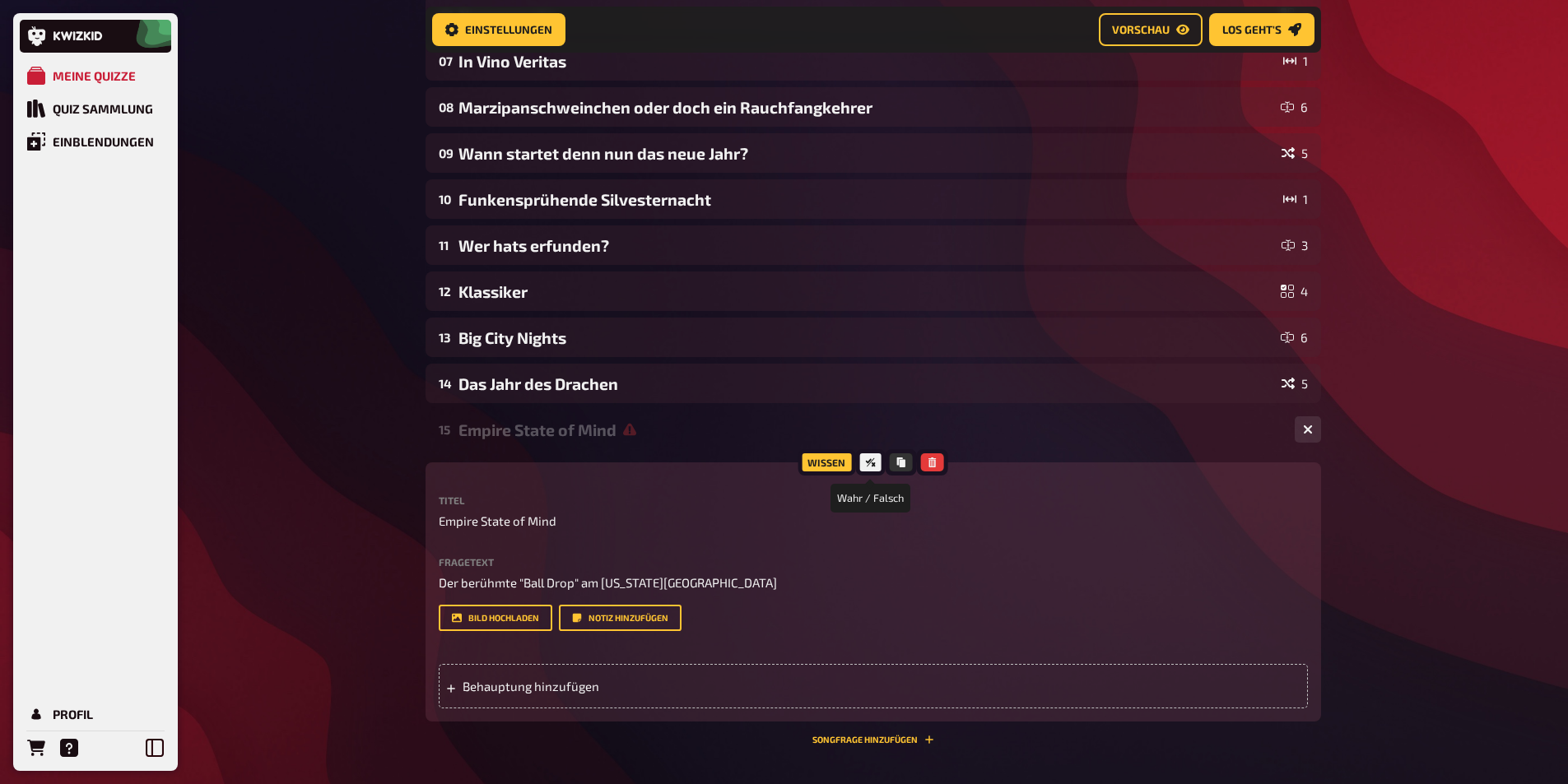
click at [872, 463] on icon at bounding box center [870, 463] width 10 height 9
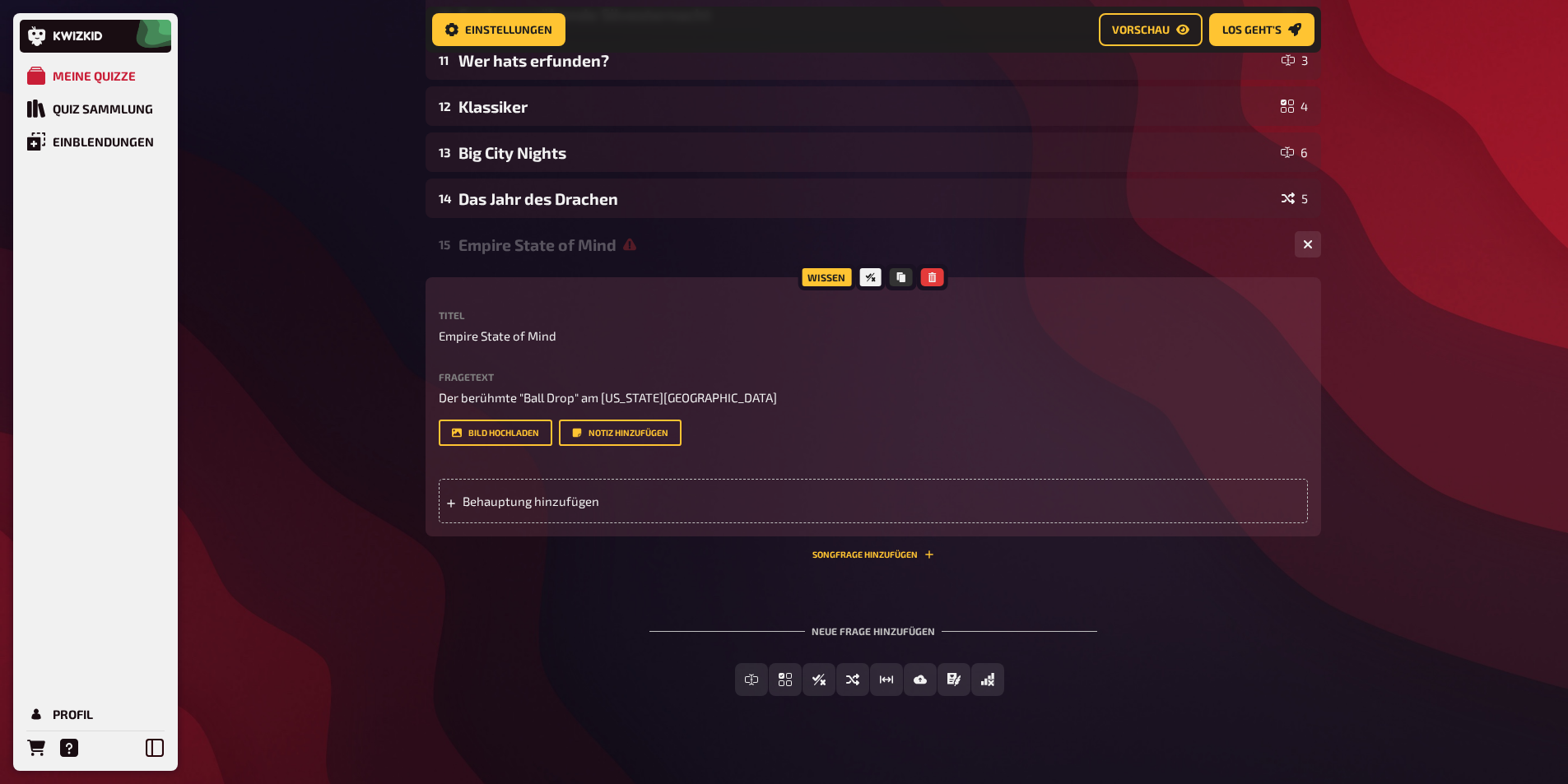
scroll to position [660, 0]
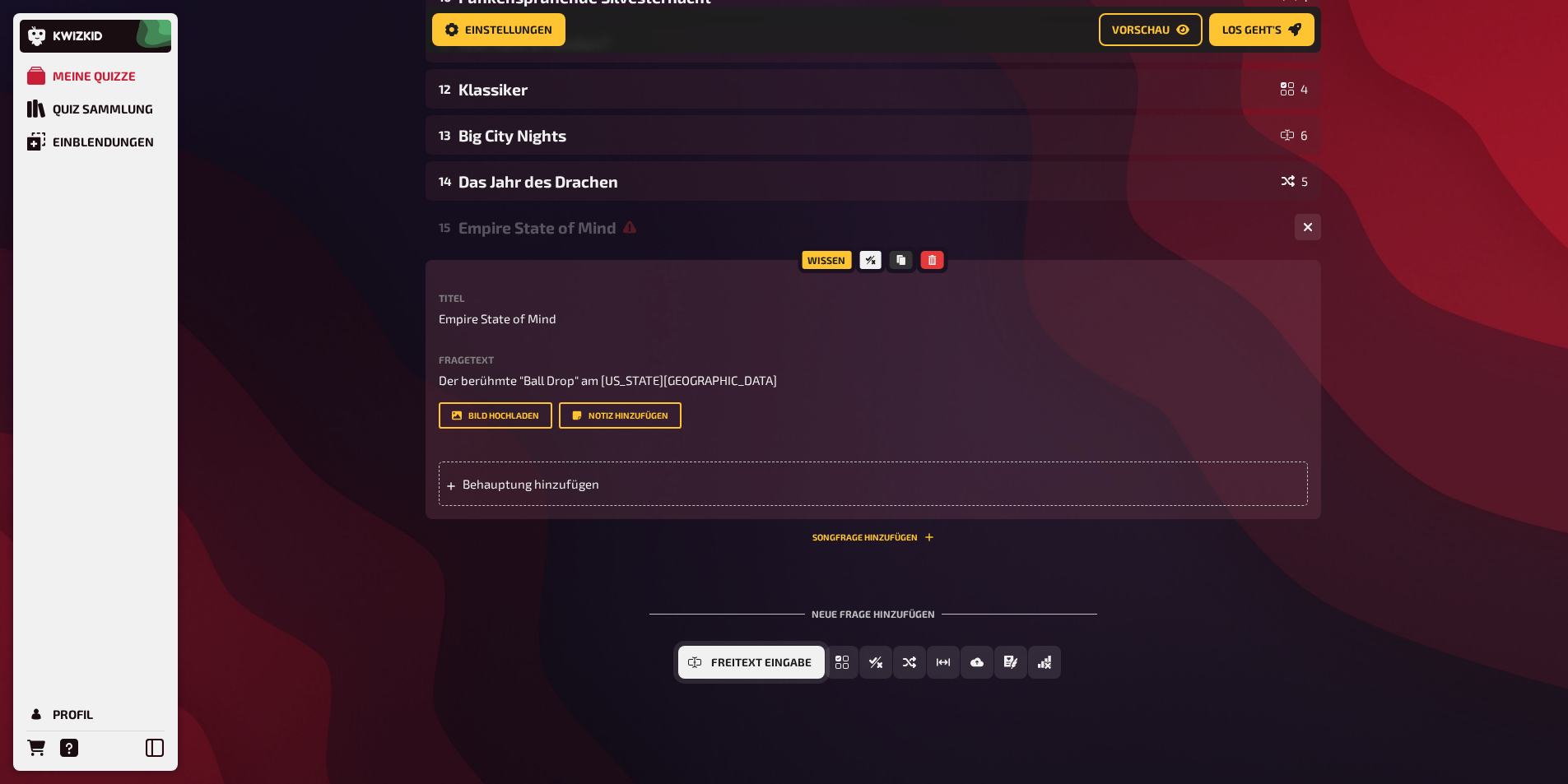
click at [699, 665] on icon "Freitext Eingabe" at bounding box center [695, 663] width 13 height 13
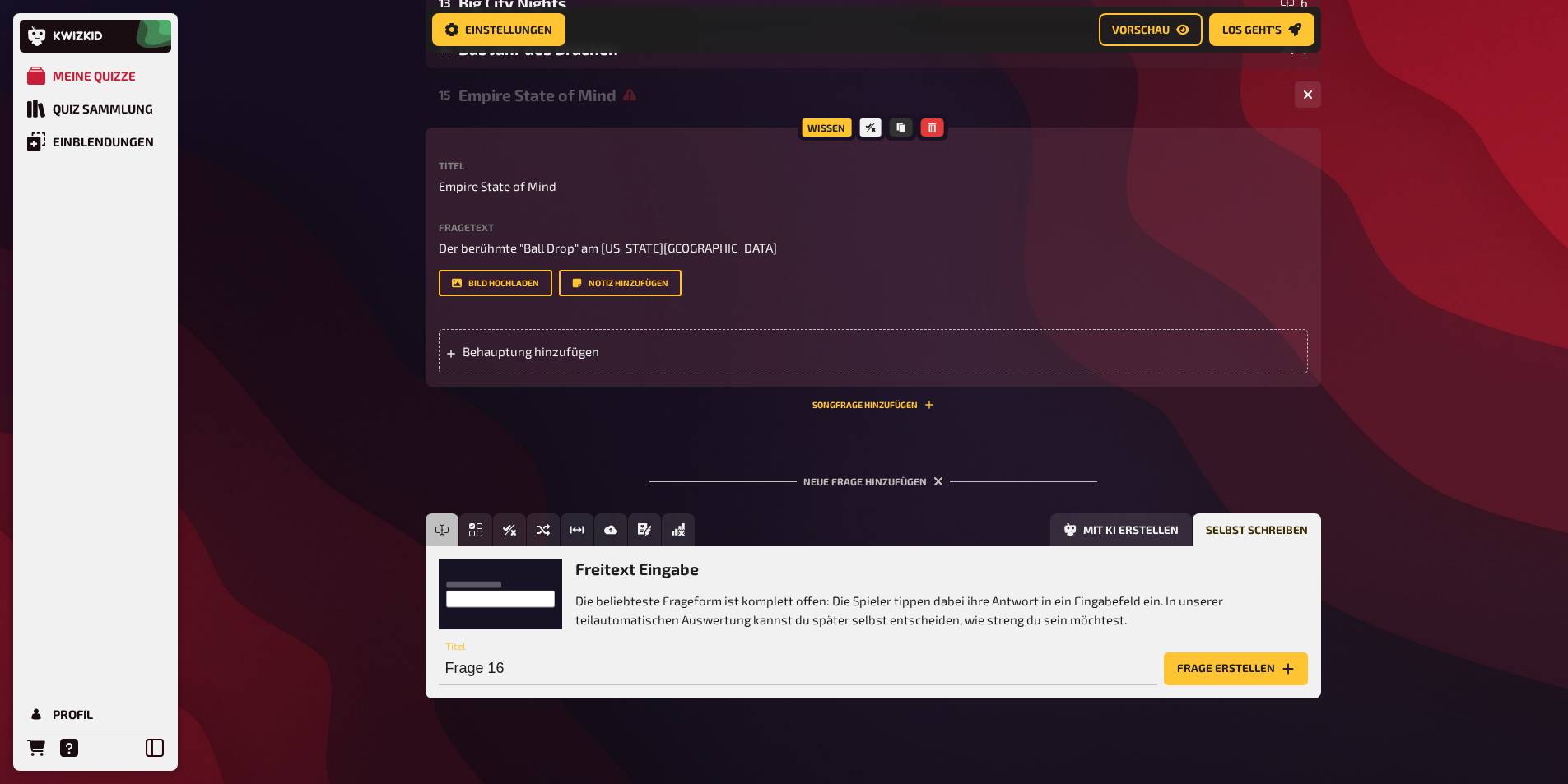
scroll to position [813, 0]
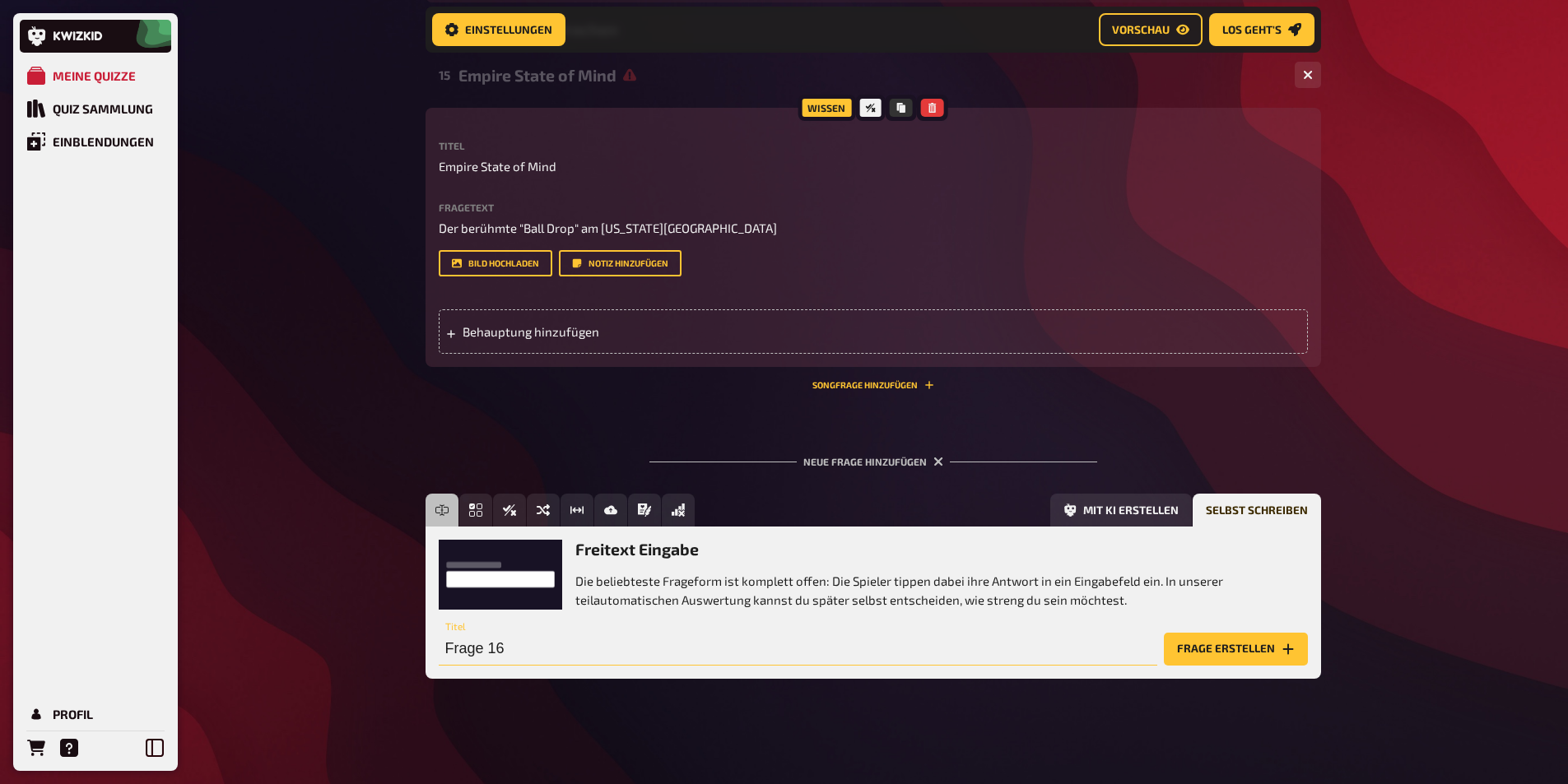
click at [662, 655] on input "Frage 16" at bounding box center [797, 650] width 719 height 33
type input "Empire State of Mind"
click at [1200, 650] on button "Frage erstellen" at bounding box center [1236, 650] width 144 height 33
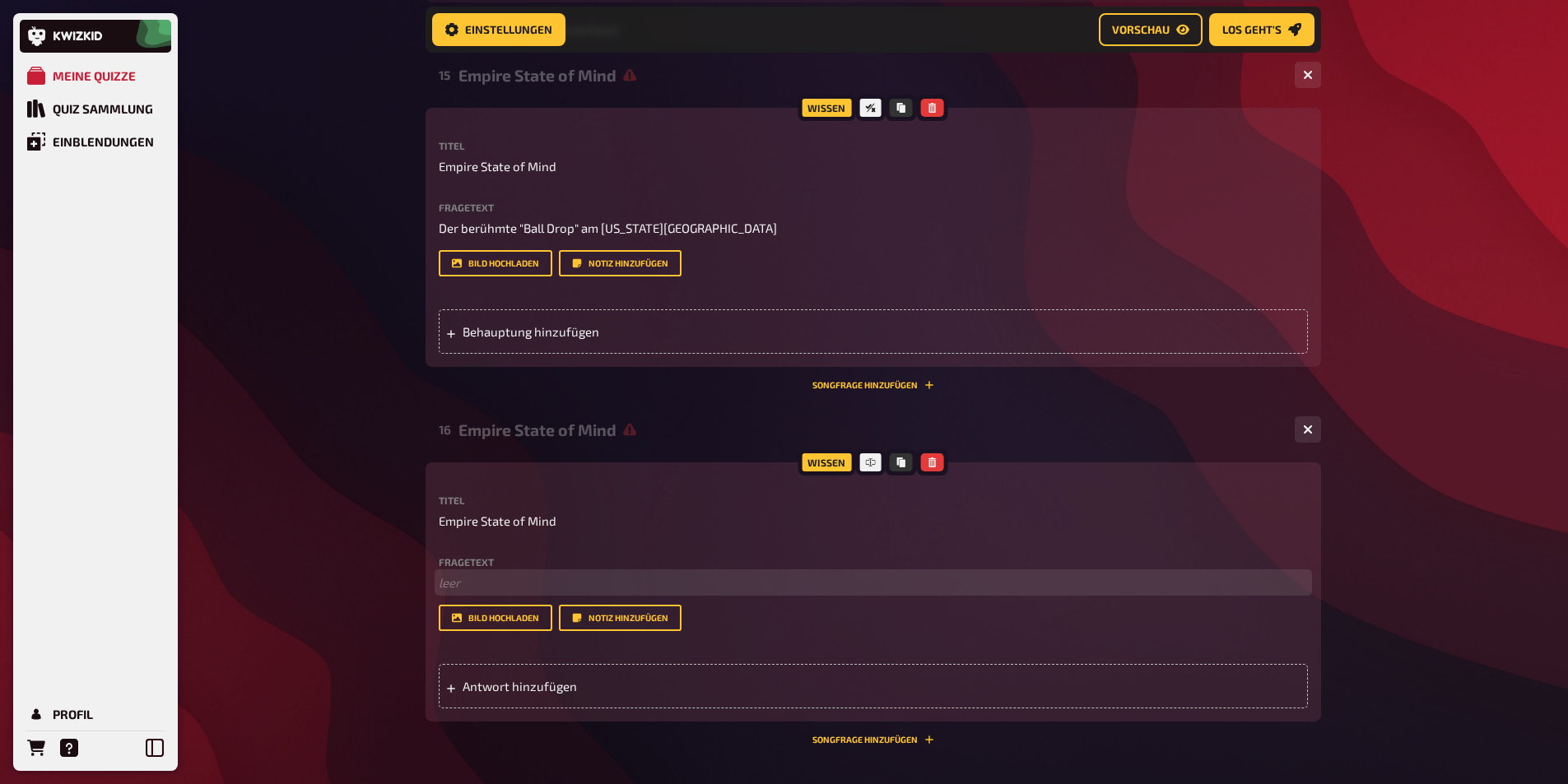
click at [455, 584] on p "﻿ leer" at bounding box center [873, 583] width 869 height 19
paste div
click at [439, 590] on span "Times Square Ball Drop" at bounding box center [504, 582] width 131 height 14
click at [666, 593] on p "Der berühmte Times Square Ball Drop" at bounding box center [873, 583] width 869 height 19
click at [484, 575] on p "Der berühmte Times Square Ball Drop in New York" at bounding box center [873, 583] width 869 height 19
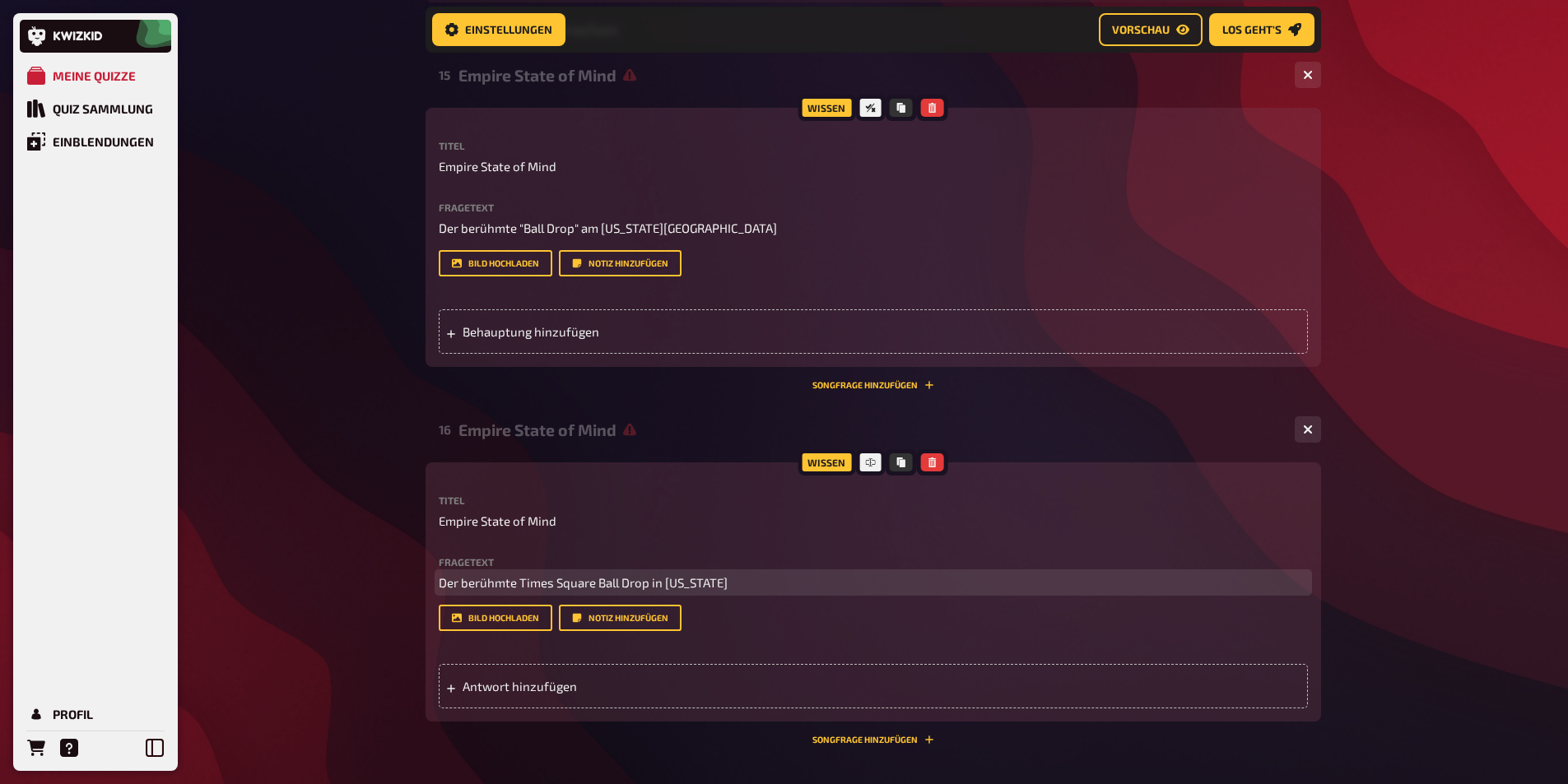
click at [740, 576] on p "Der berühmte Times Square Ball Drop in New York" at bounding box center [873, 583] width 869 height 19
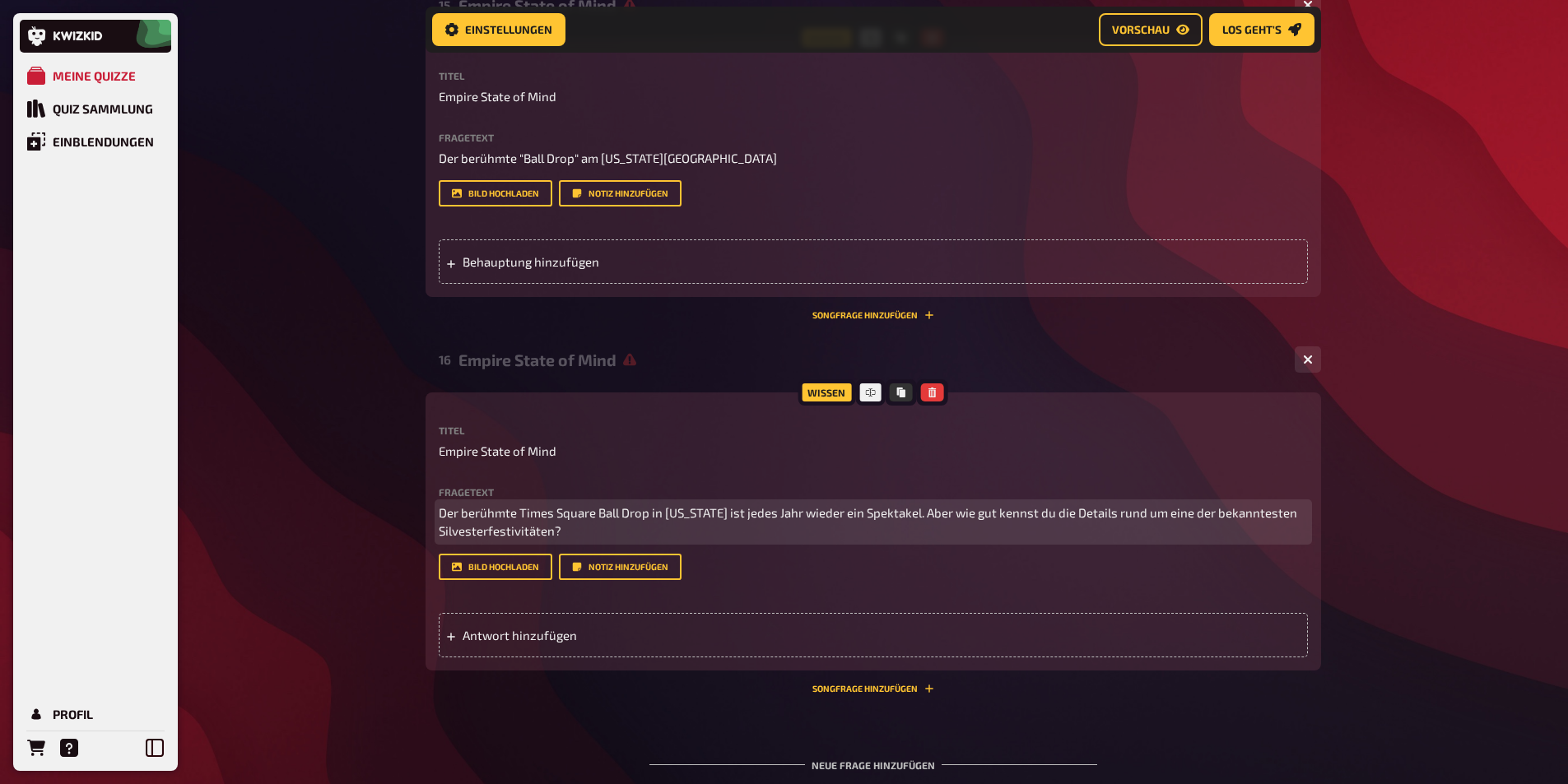
scroll to position [977, 0]
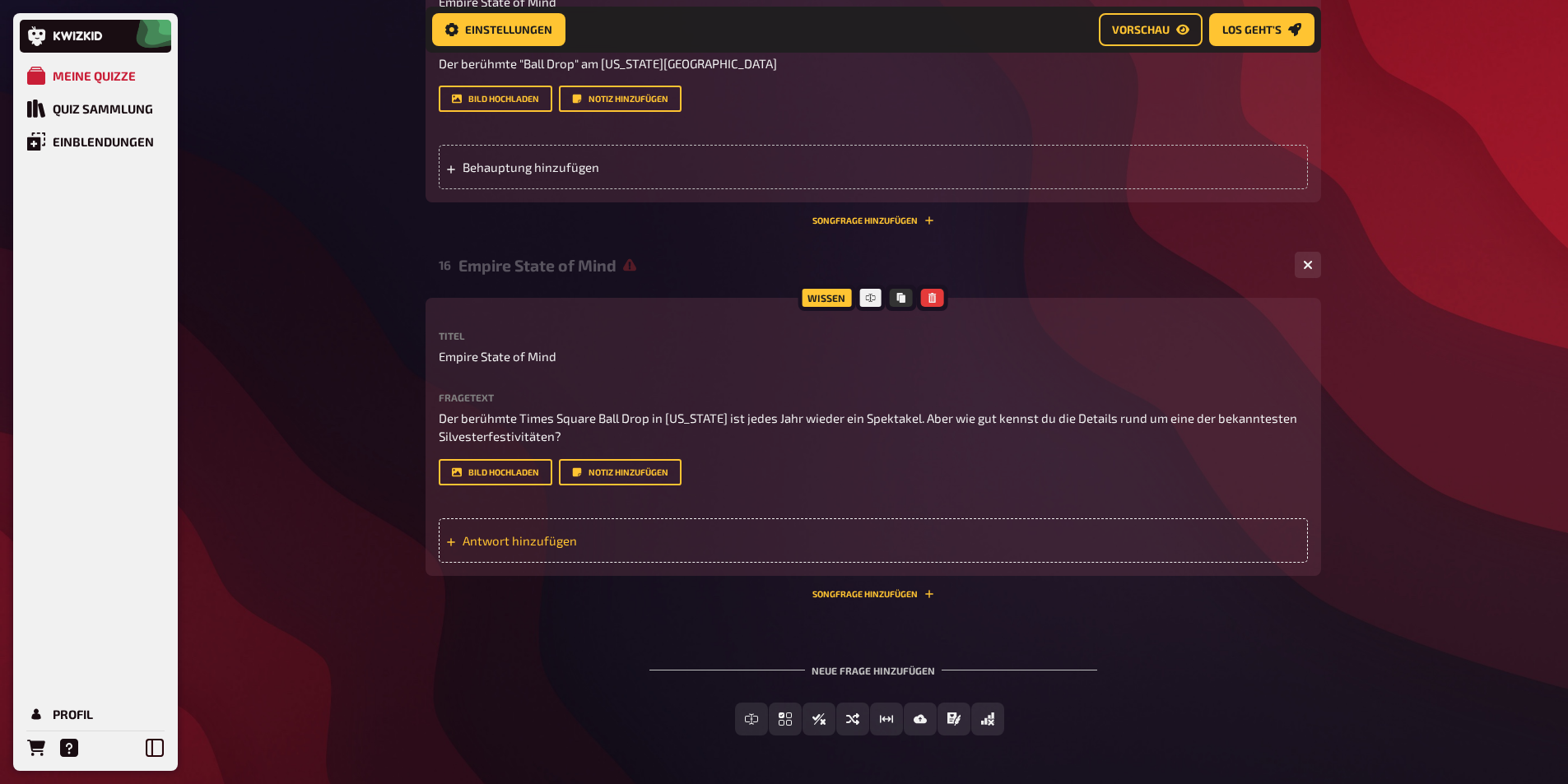
click at [530, 563] on div "Antwort hinzufügen" at bounding box center [873, 540] width 869 height 44
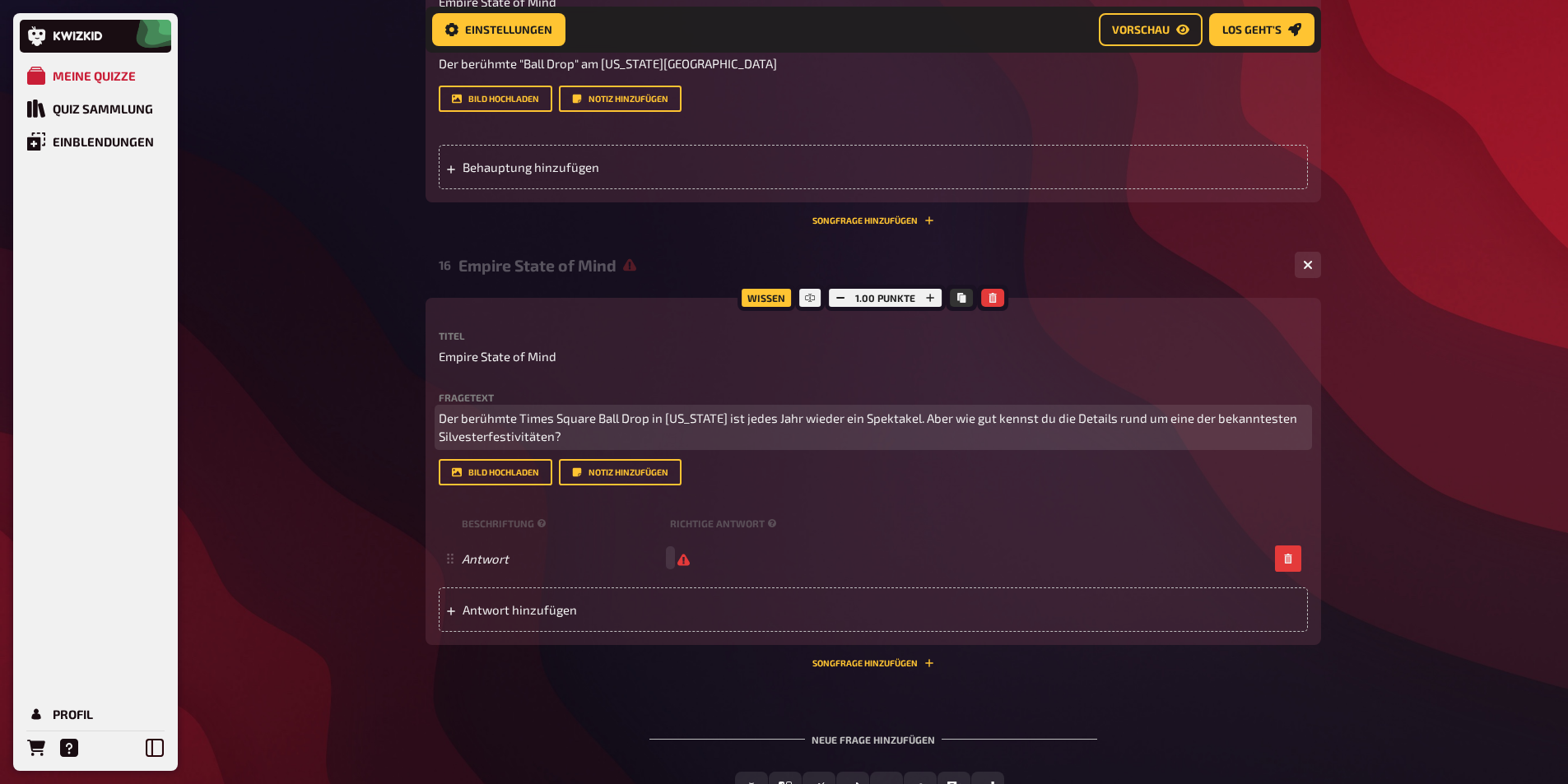
click at [508, 446] on p "Der berühmte Times Square Ball Drop in New York ist jedes Jahr wieder ein Spekt…" at bounding box center [873, 427] width 869 height 37
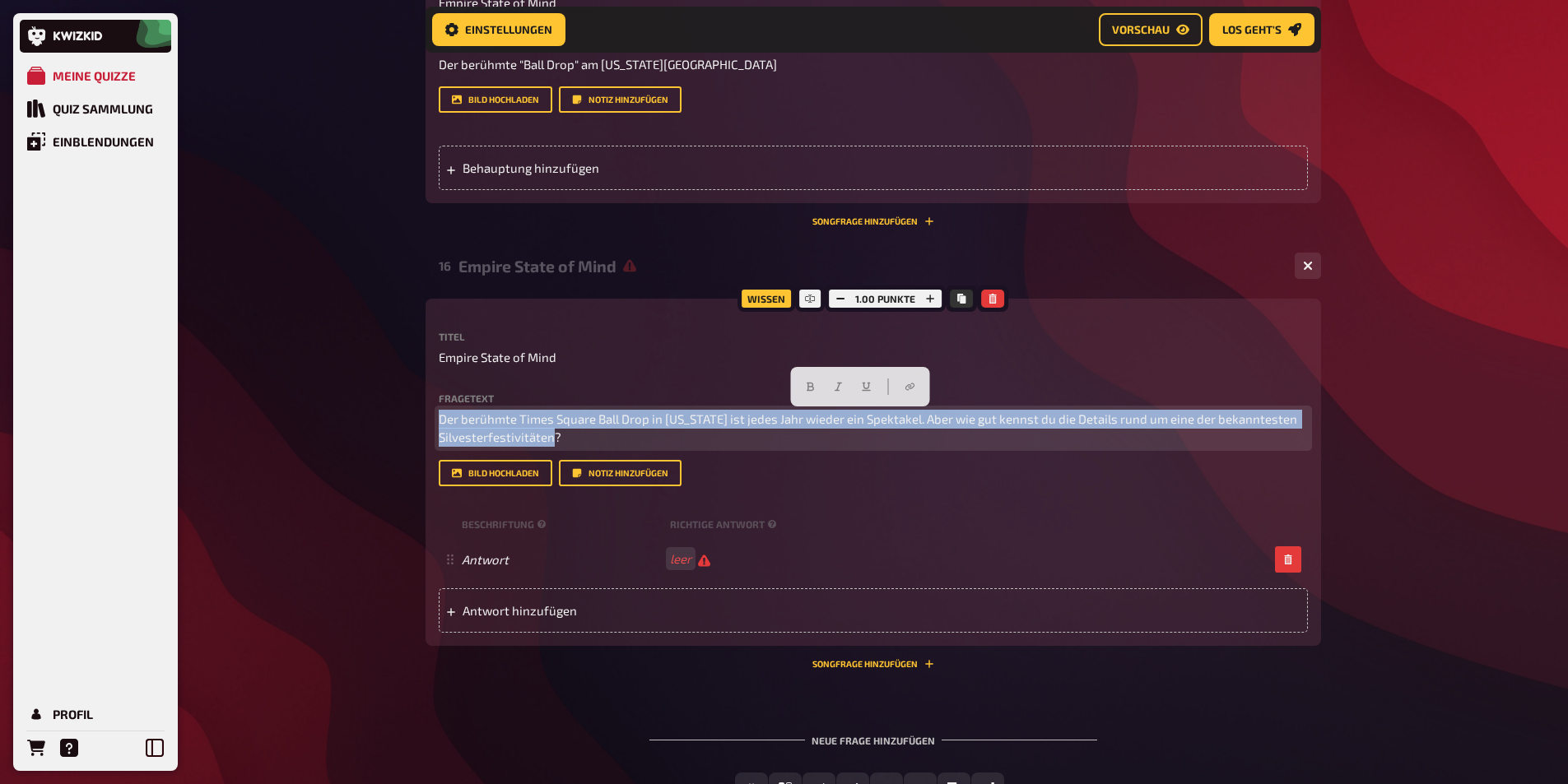
drag, startPoint x: 445, startPoint y: 451, endPoint x: 430, endPoint y: 417, distance: 37.2
click at [430, 417] on div "Wissen 1.00 Punkte Titel Empire State of Mind Fragetext Der berühmte Times Squa…" at bounding box center [872, 472] width 895 height 347
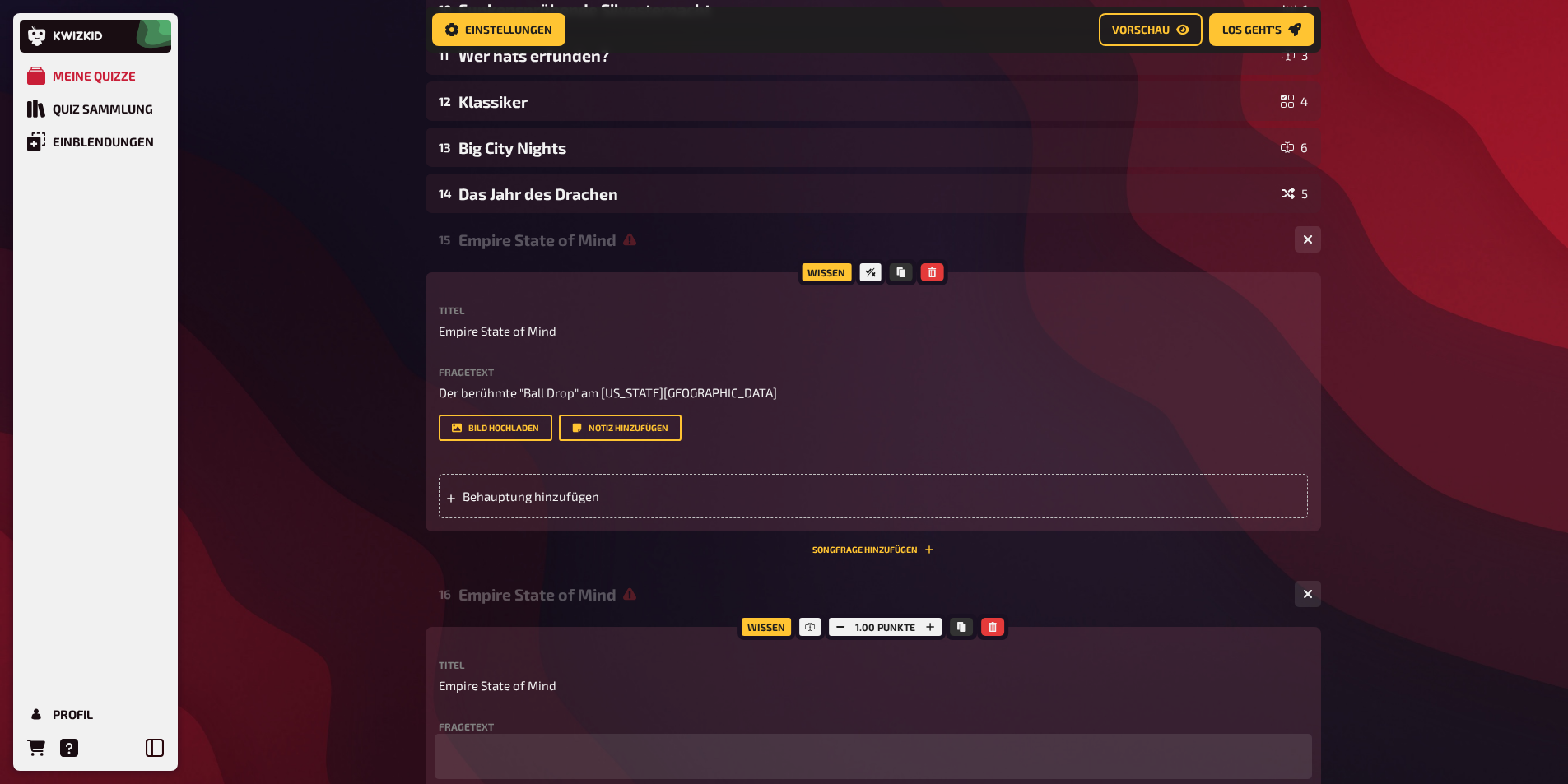
scroll to position [647, 0]
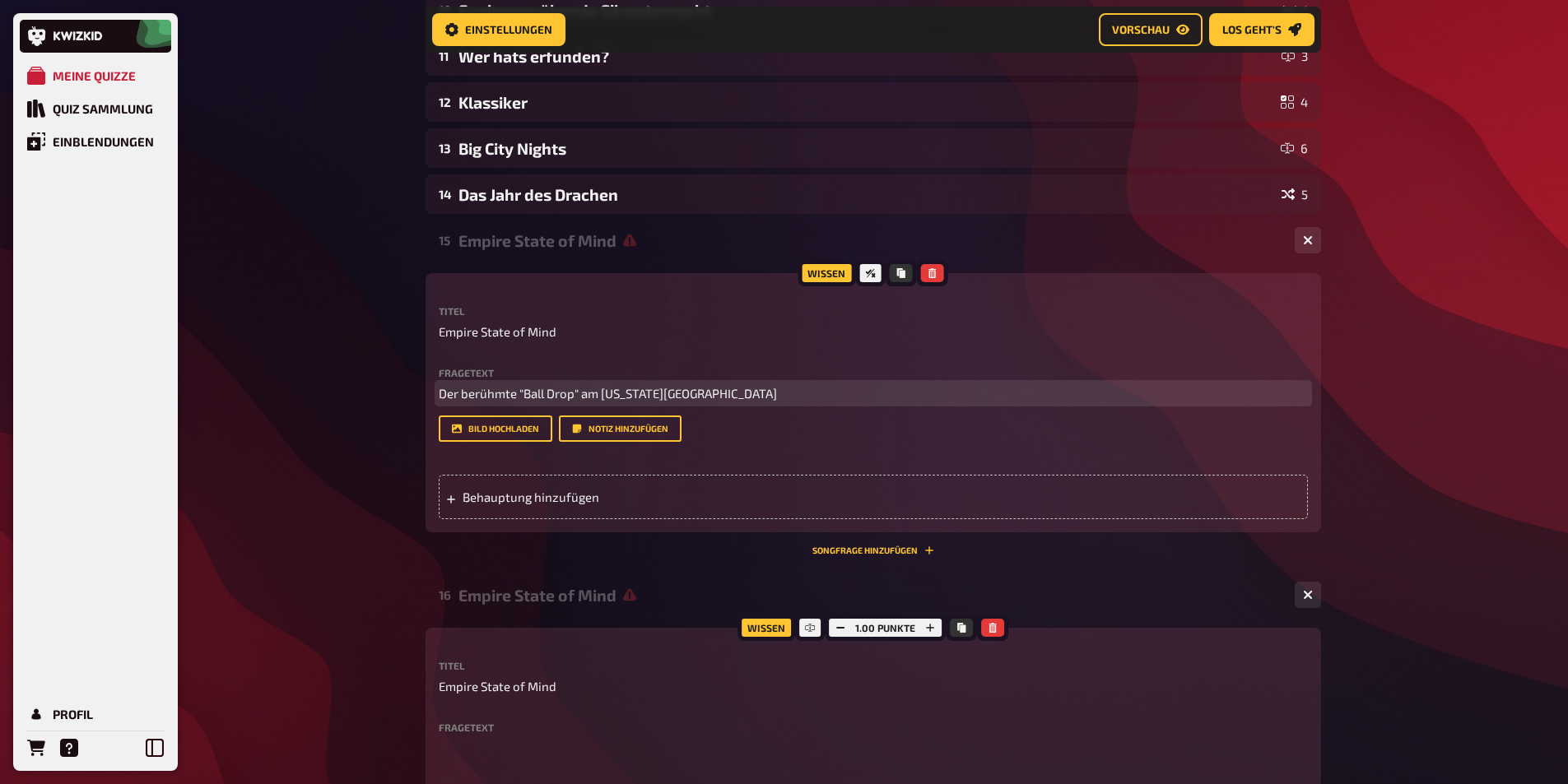
click at [704, 389] on span "Der berühmte "Ball Drop" am New York Times Square" at bounding box center [607, 392] width 339 height 14
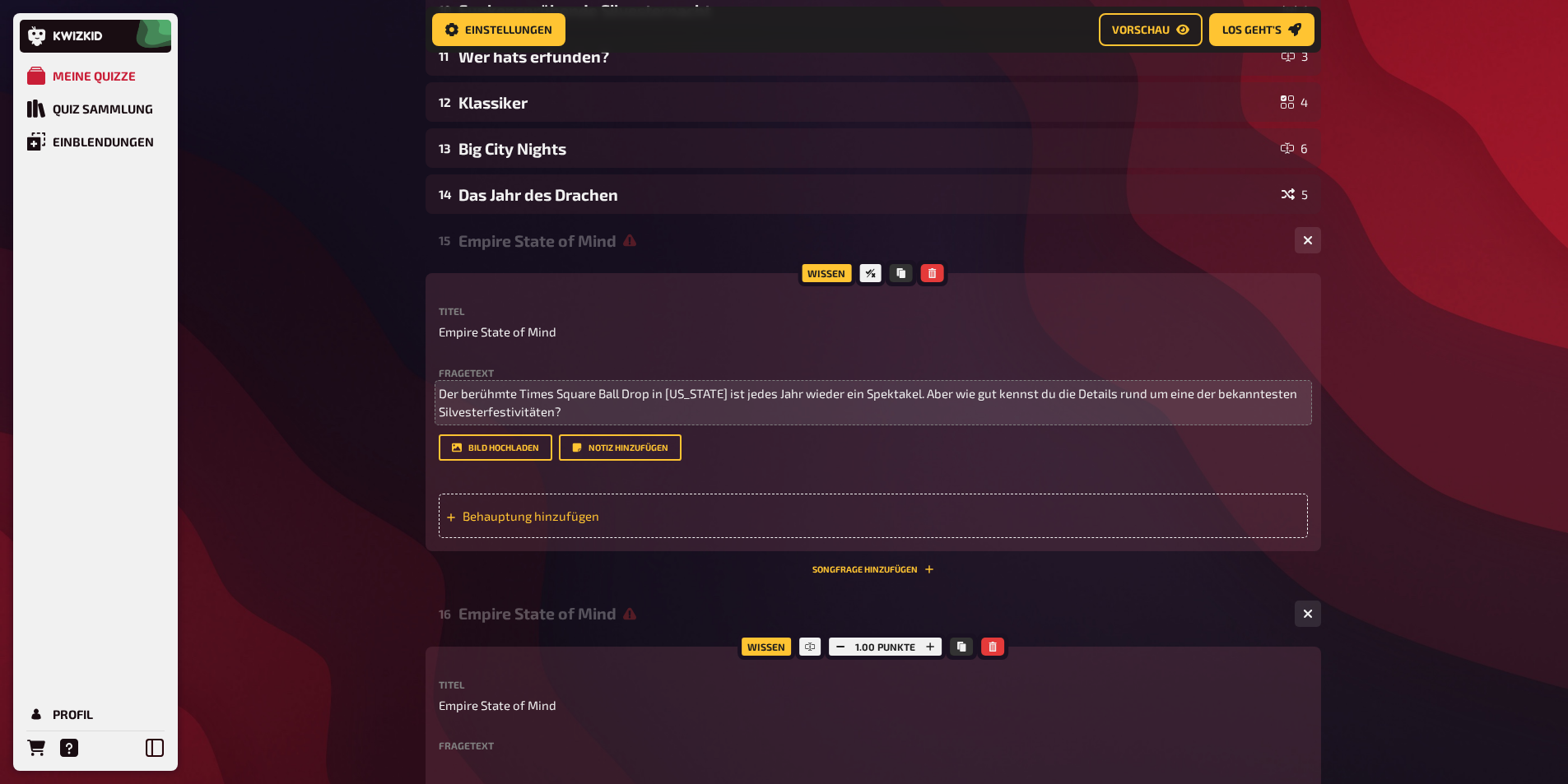
click at [582, 524] on span "Behauptung hinzufügen" at bounding box center [590, 515] width 256 height 14
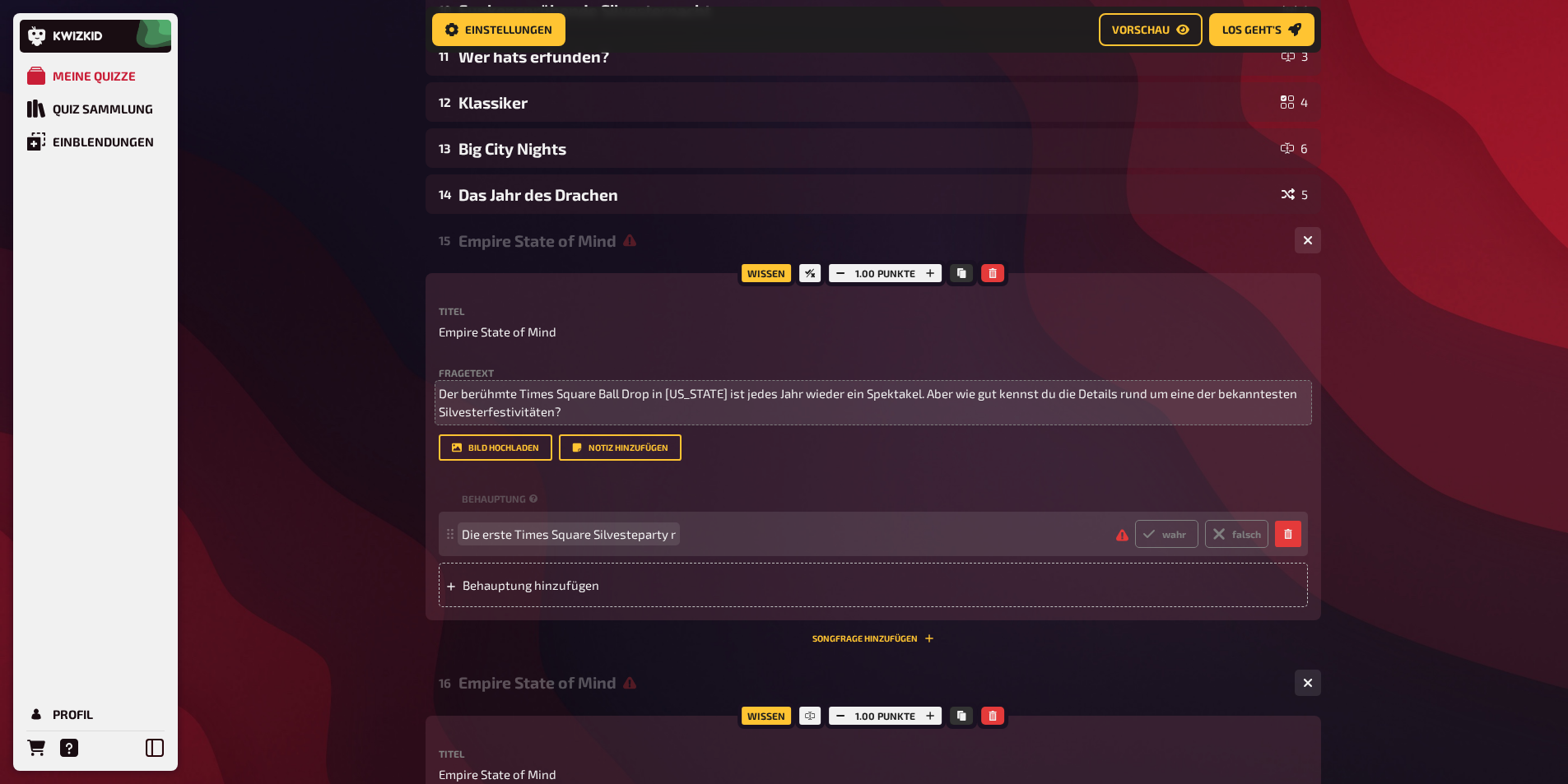
click at [619, 541] on span "Die erste Times Square Silvesteparty r" at bounding box center [568, 534] width 214 height 14
click at [675, 541] on span "Die erste Times Square Silversteparty r" at bounding box center [571, 534] width 219 height 14
click at [1147, 541] on icon at bounding box center [1150, 535] width 13 height 13
click at [1135, 520] on input "wahr" at bounding box center [1134, 519] width 1 height 1
radio input "true"
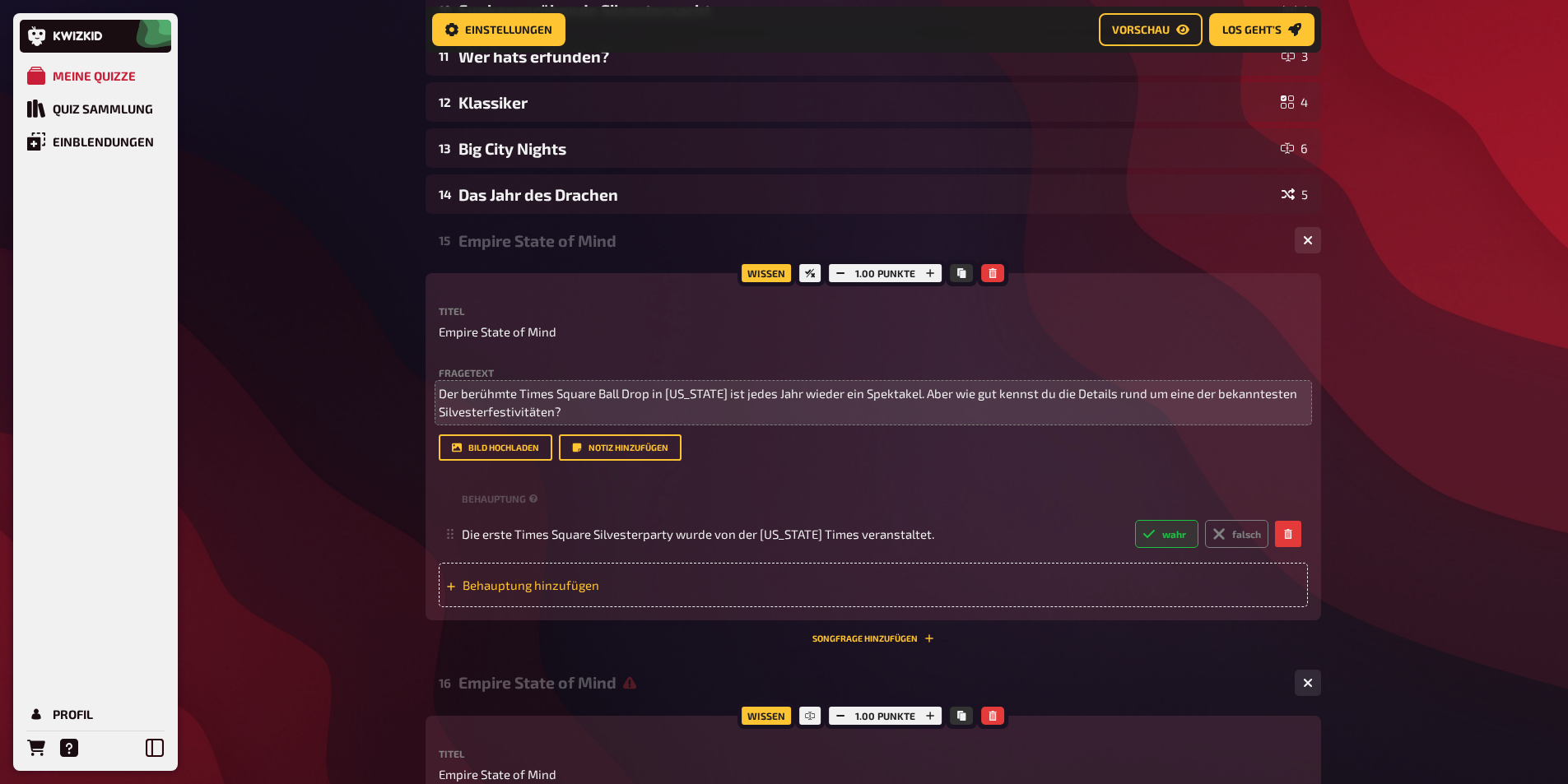
click at [555, 593] on span "Behauptung hinzufügen" at bounding box center [590, 584] width 256 height 14
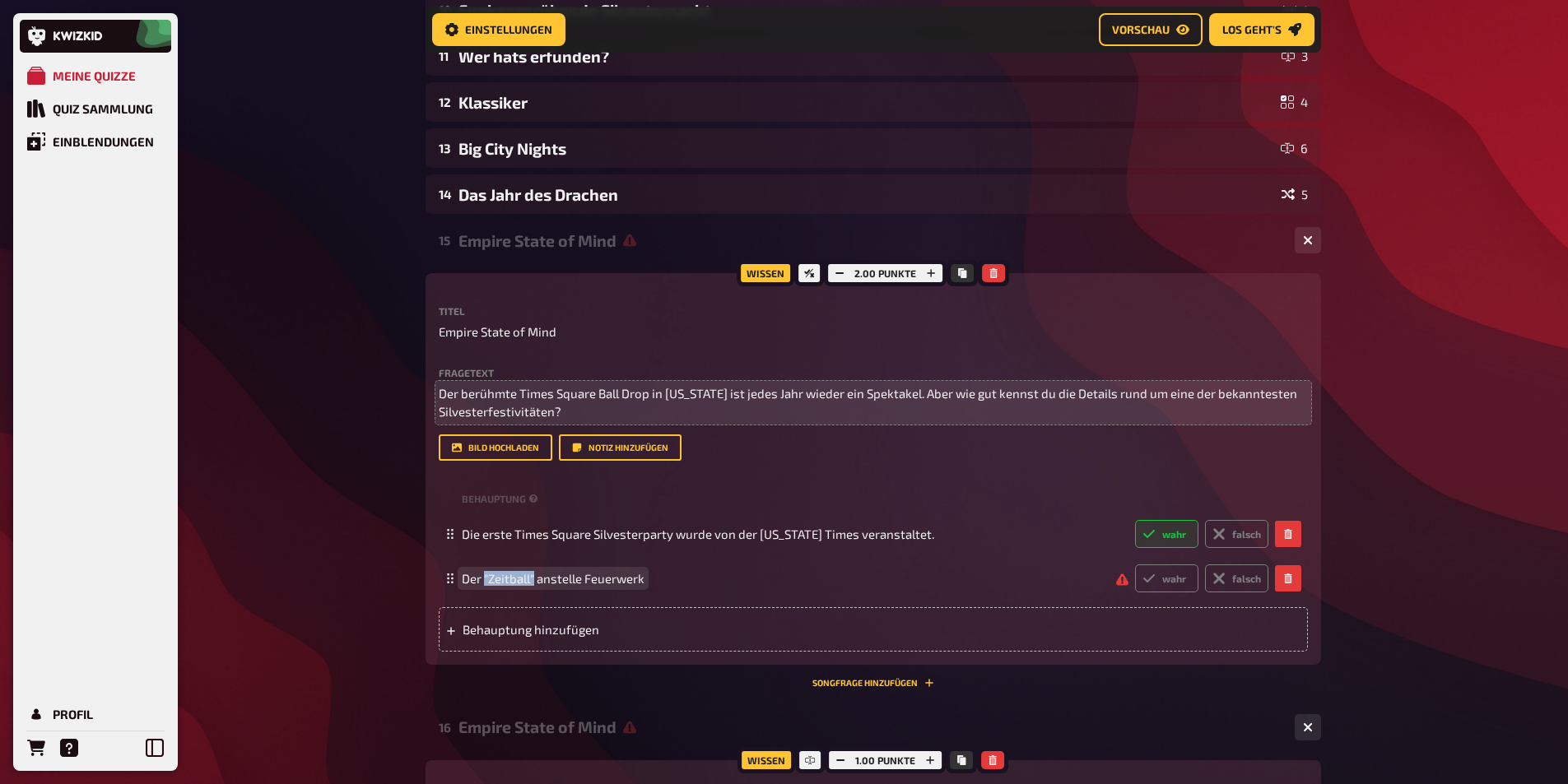
drag, startPoint x: 532, startPoint y: 595, endPoint x: 485, endPoint y: 595, distance: 47.0
click at [485, 586] on span "Der "Zeitball" anstelle Feuerwerk" at bounding box center [553, 578] width 182 height 14
click at [652, 586] on span "Der "Ball Drop" anstelle Feuerwerk" at bounding box center [558, 578] width 192 height 14
click at [1219, 585] on icon at bounding box center [1220, 579] width 13 height 13
click at [1135, 564] on input "falsch" at bounding box center [1134, 564] width 1 height 1
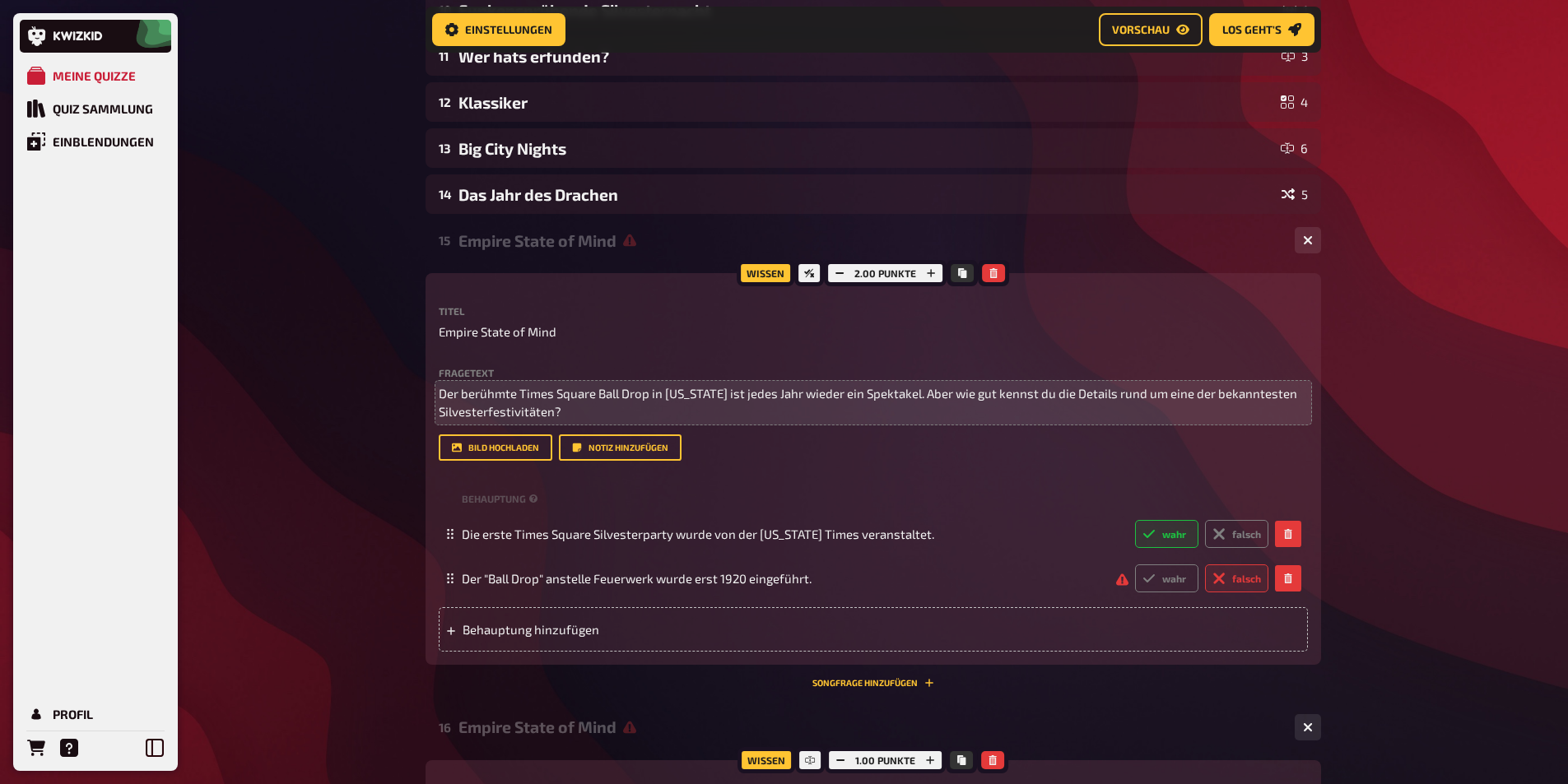
radio input "true"
click at [603, 637] on span "Behauptung hinzufügen" at bounding box center [590, 629] width 256 height 14
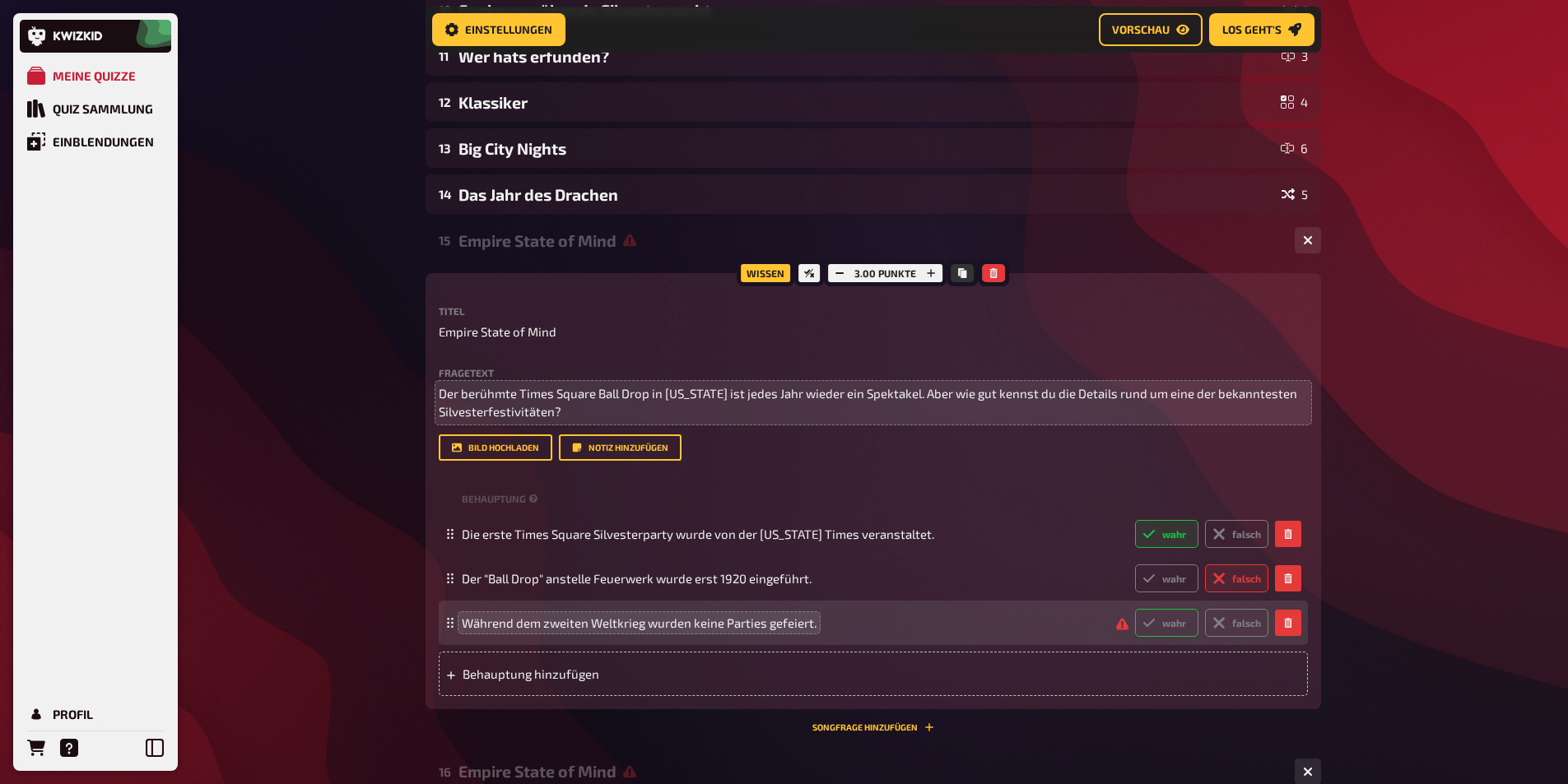
click at [1155, 637] on label "wahr" at bounding box center [1167, 623] width 63 height 28
click at [1135, 609] on input "wahr" at bounding box center [1134, 608] width 1 height 1
radio input "true"
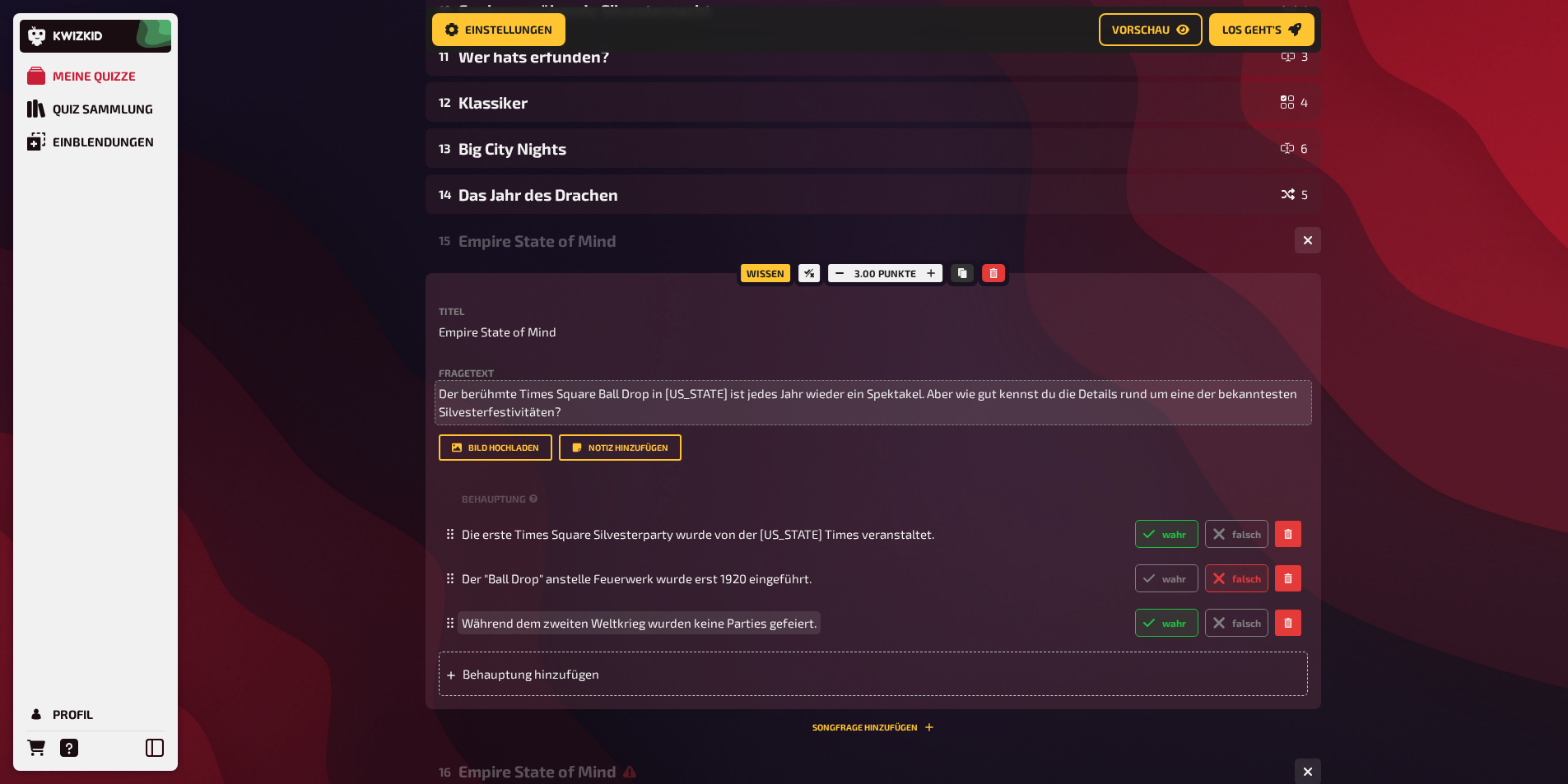
click at [769, 630] on span "Während dem zweiten Weltkrieg wurden keine Parties gefeiert." at bounding box center [639, 623] width 355 height 14
click at [768, 630] on span "Während dem zweiten Weltkrieg wurden keine Parties gefeiert." at bounding box center [639, 623] width 355 height 14
click at [552, 681] on span "Behauptung hinzufügen" at bounding box center [590, 674] width 256 height 14
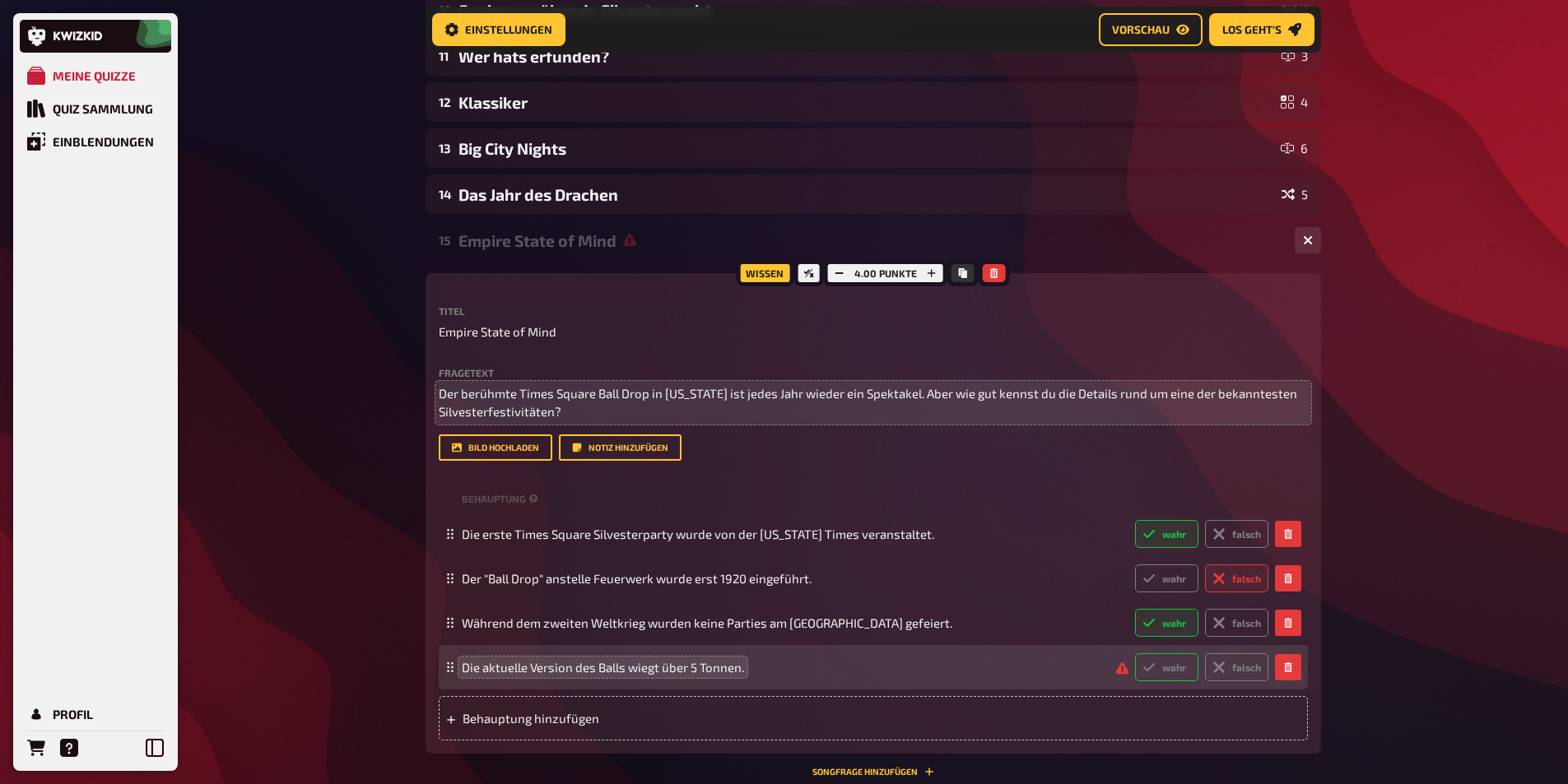
click at [1171, 681] on label "wahr" at bounding box center [1167, 667] width 63 height 28
click at [1135, 653] on input "wahr" at bounding box center [1134, 653] width 1 height 1
radio input "true"
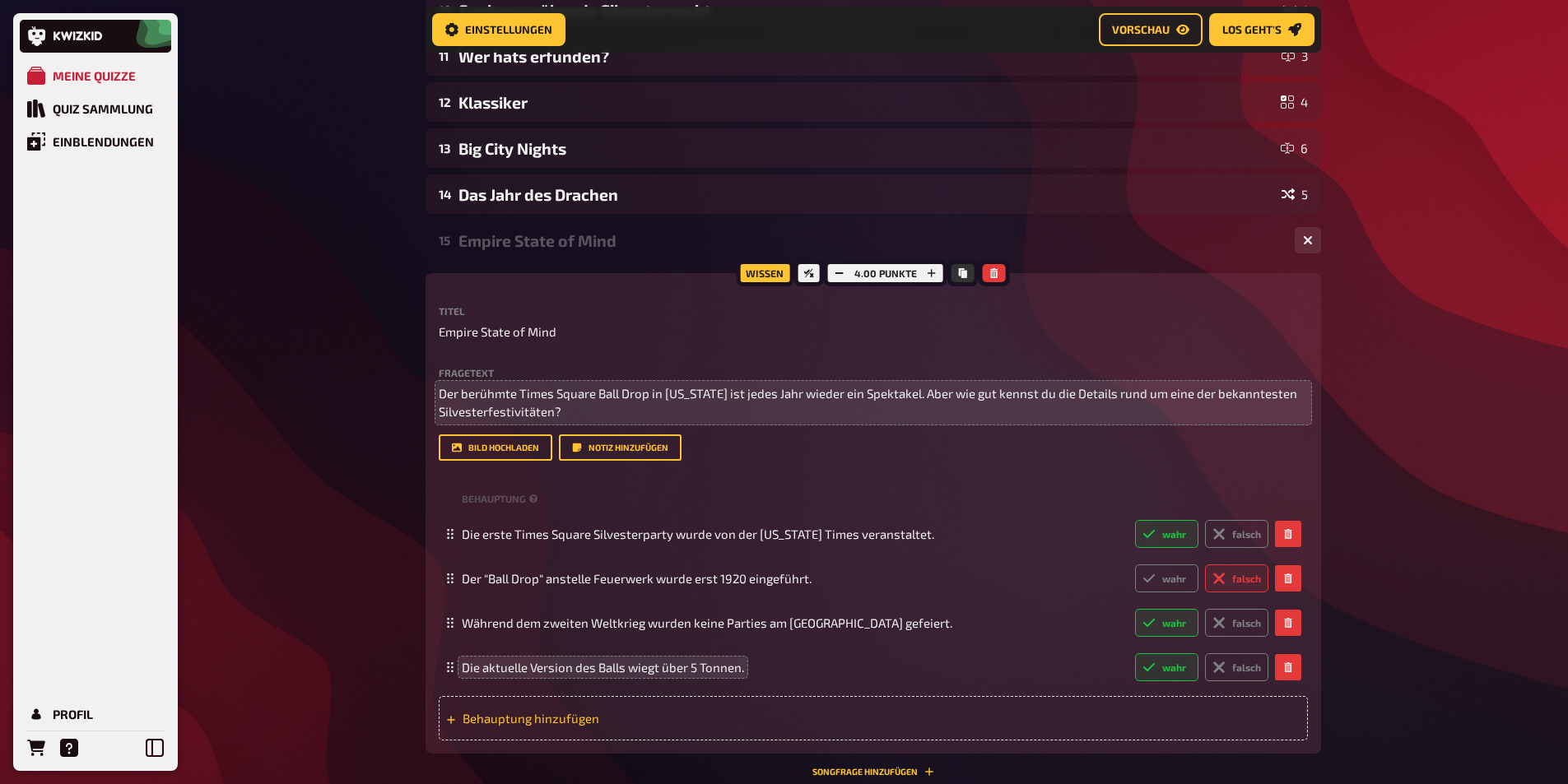
click at [504, 726] on span "Behauptung hinzufügen" at bounding box center [590, 718] width 256 height 14
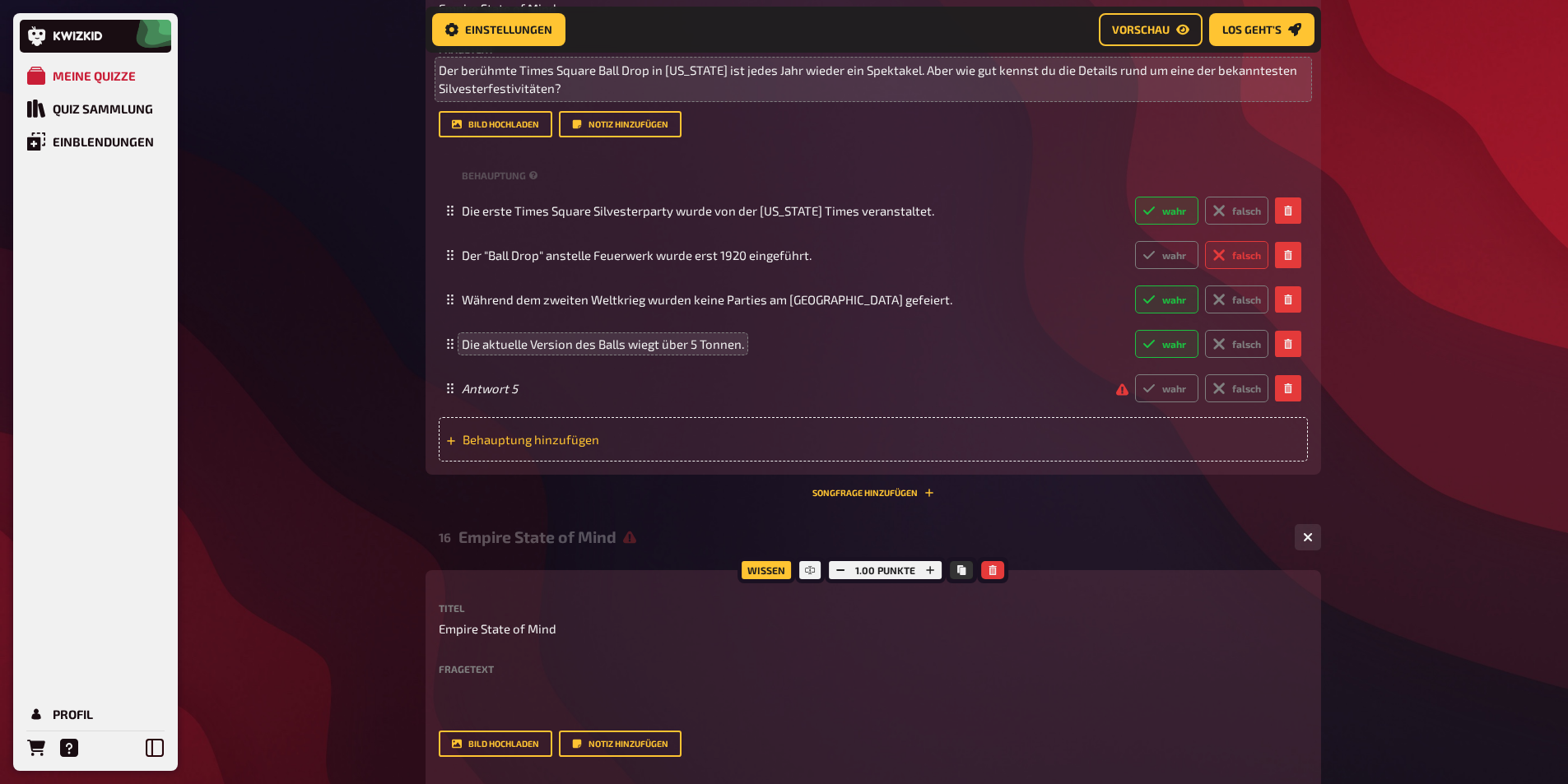
scroll to position [976, 0]
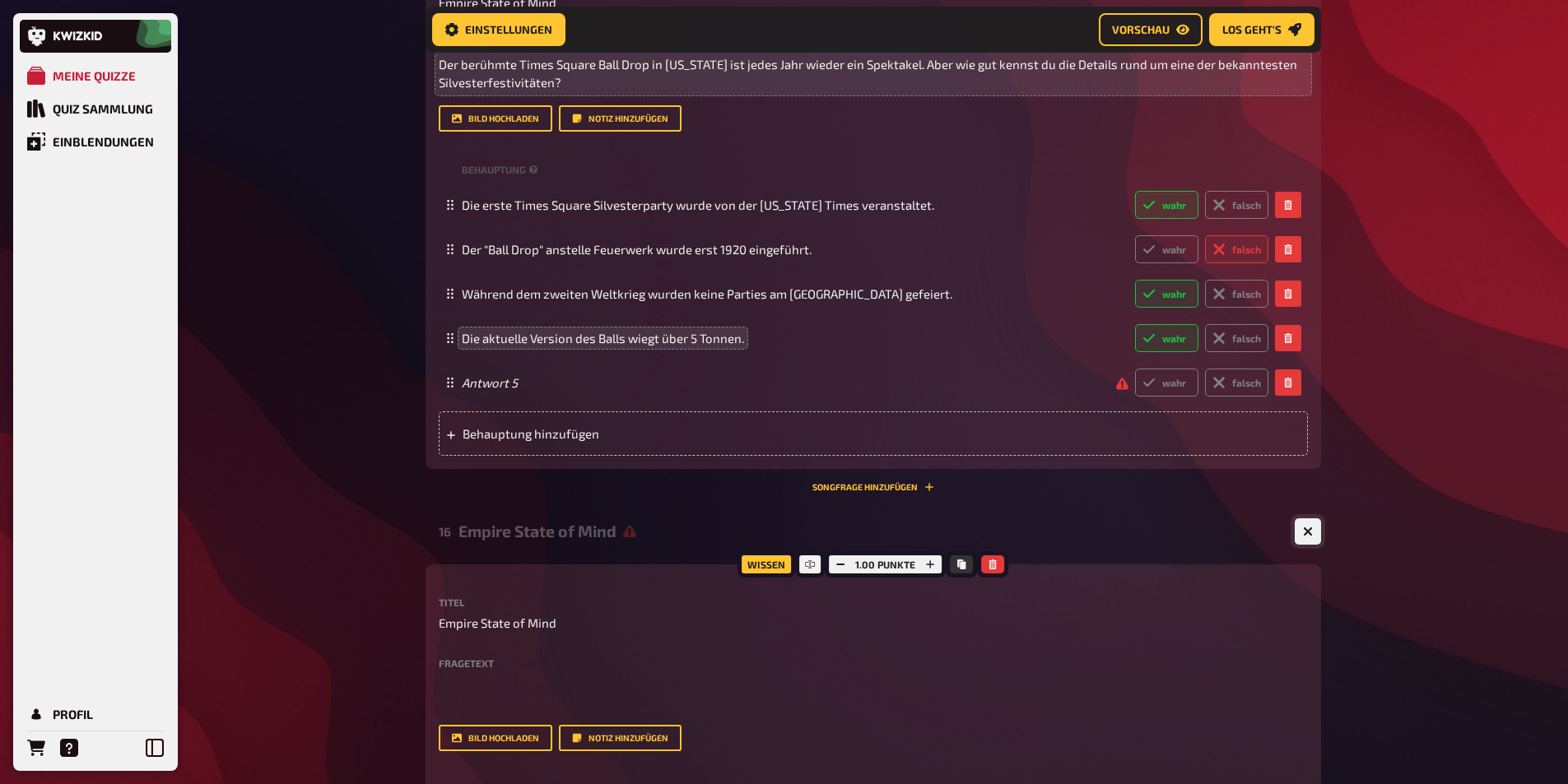
click at [1305, 545] on button "button" at bounding box center [1307, 531] width 26 height 26
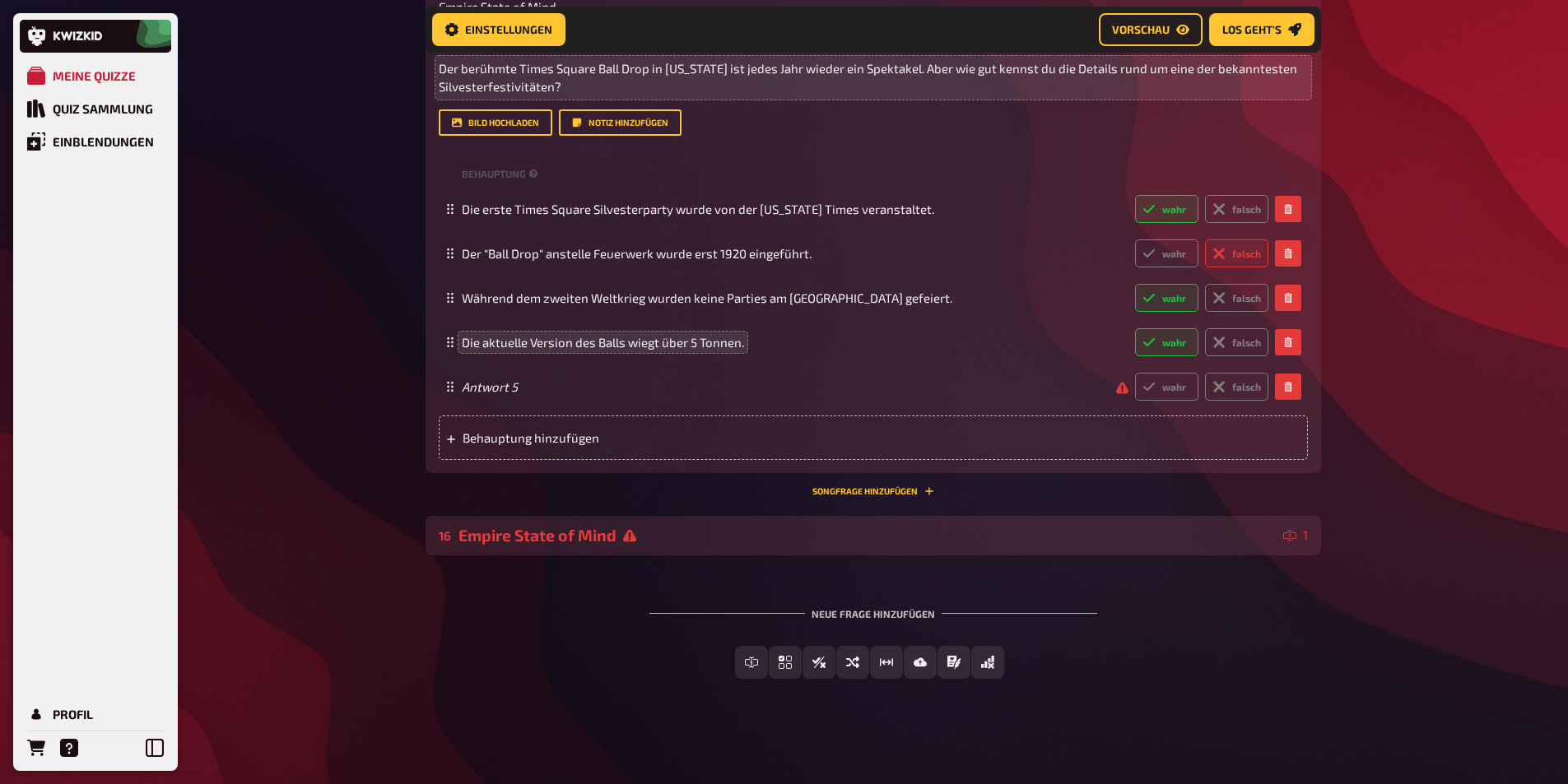
click at [778, 541] on div "Empire State of Mind" at bounding box center [867, 535] width 819 height 19
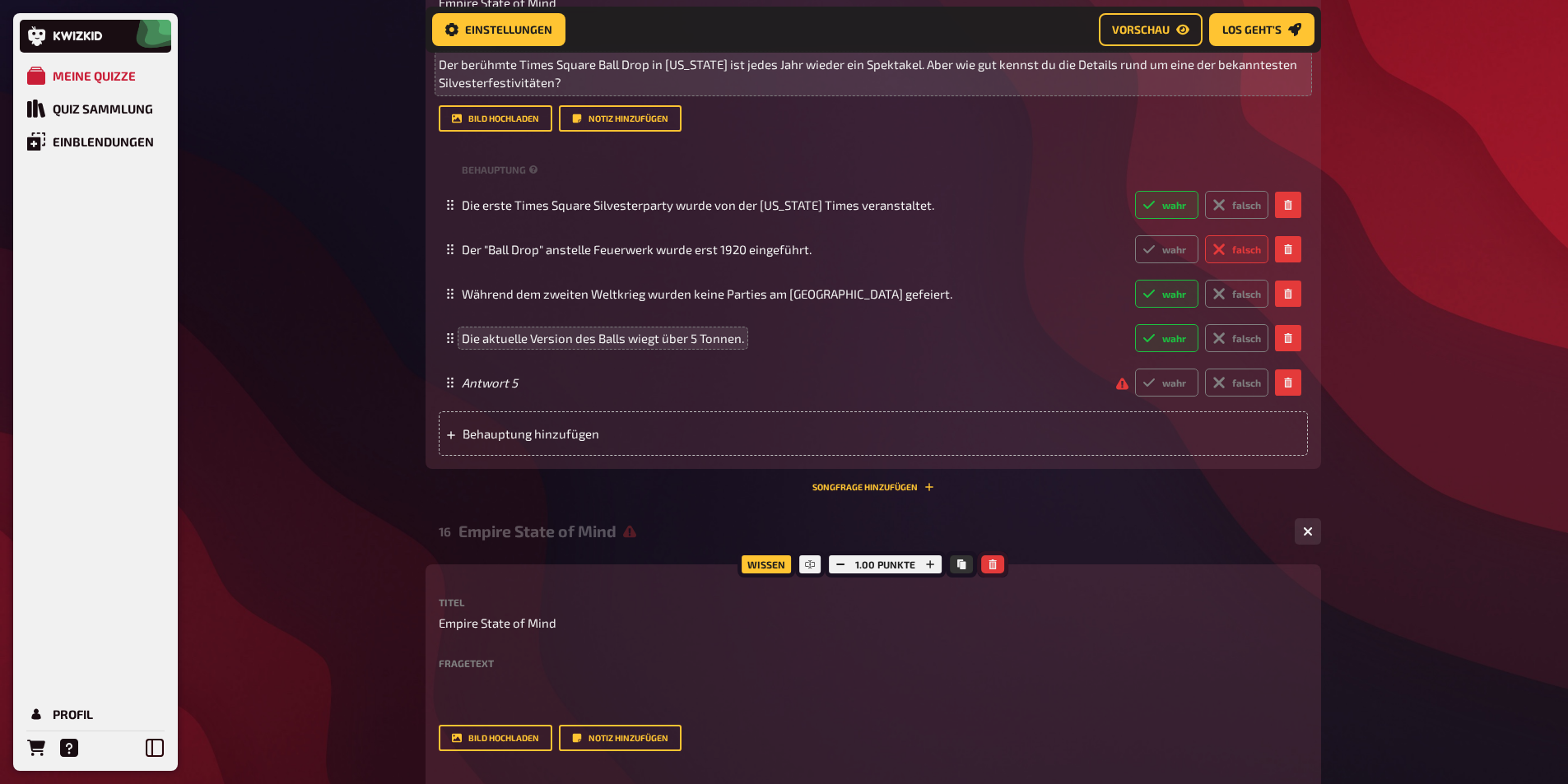
click at [999, 574] on button "button" at bounding box center [992, 564] width 23 height 18
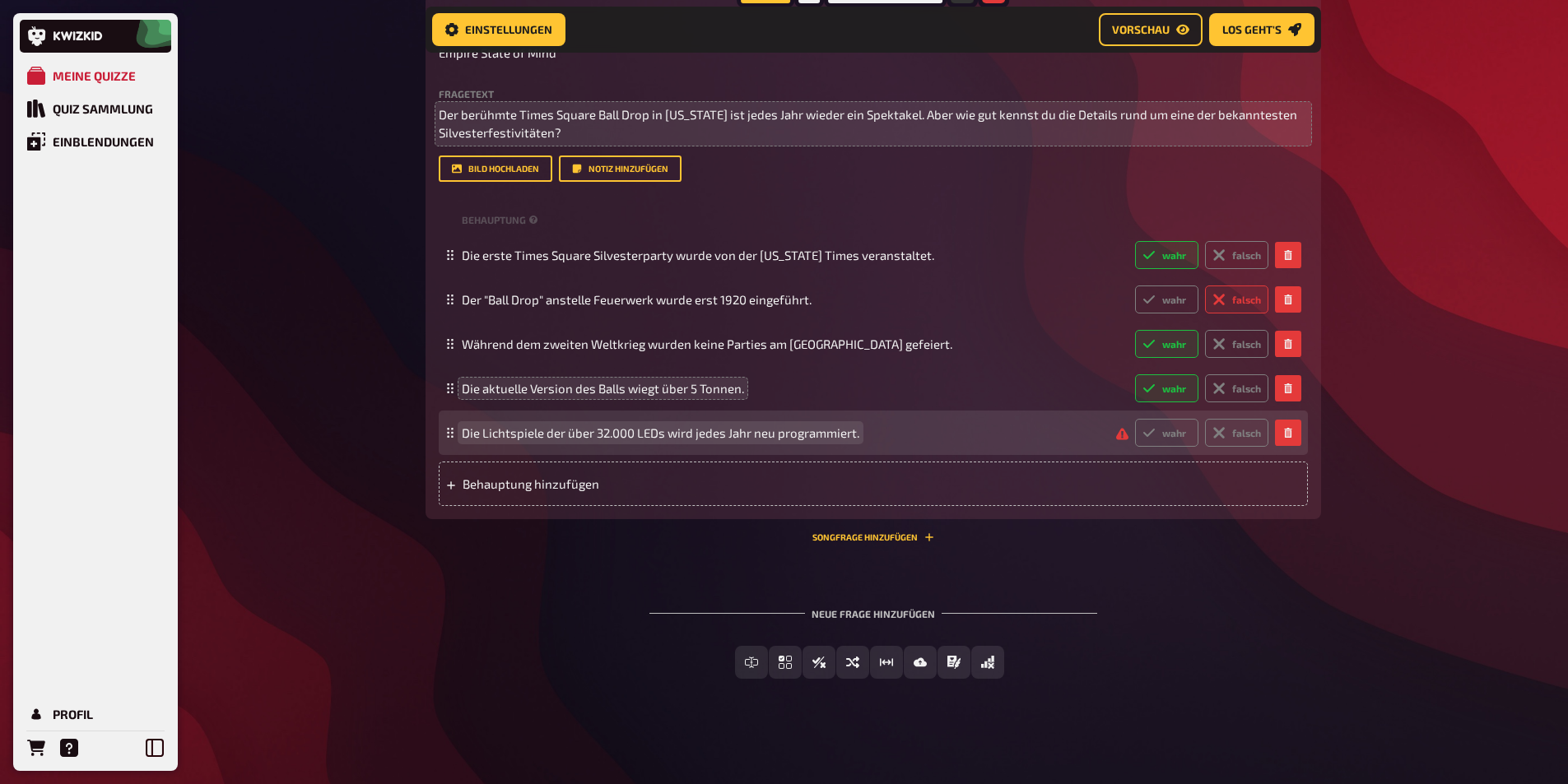
click at [479, 438] on span "Die Lichtspiele der über 32.000 LEDs wird jedes Jahr neu programmiert." at bounding box center [660, 432] width 397 height 14
click at [1143, 429] on icon at bounding box center [1150, 433] width 13 height 13
click at [1135, 419] on input "wahr" at bounding box center [1134, 418] width 1 height 1
radio input "true"
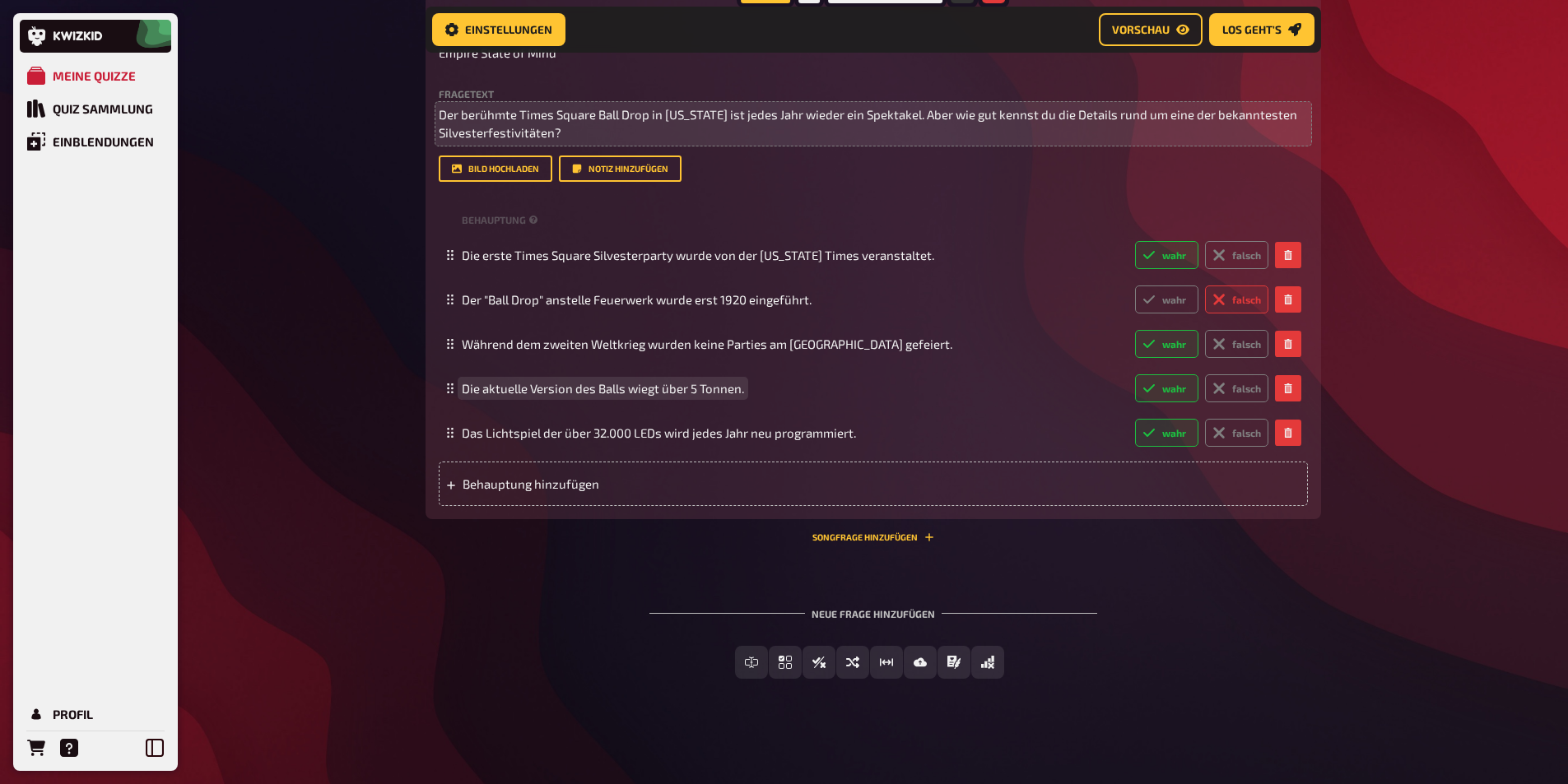
click at [698, 389] on span "Die aktuelle Version des Balls wiegt über 5 Tonnen." at bounding box center [603, 388] width 282 height 14
click at [690, 388] on span "Die aktuelle Version des Balls wiegt über 5 Tonnen." at bounding box center [603, 388] width 282 height 14
click at [1233, 391] on label "falsch" at bounding box center [1237, 388] width 63 height 28
click at [1135, 374] on input "falsch" at bounding box center [1134, 373] width 1 height 1
radio input "true"
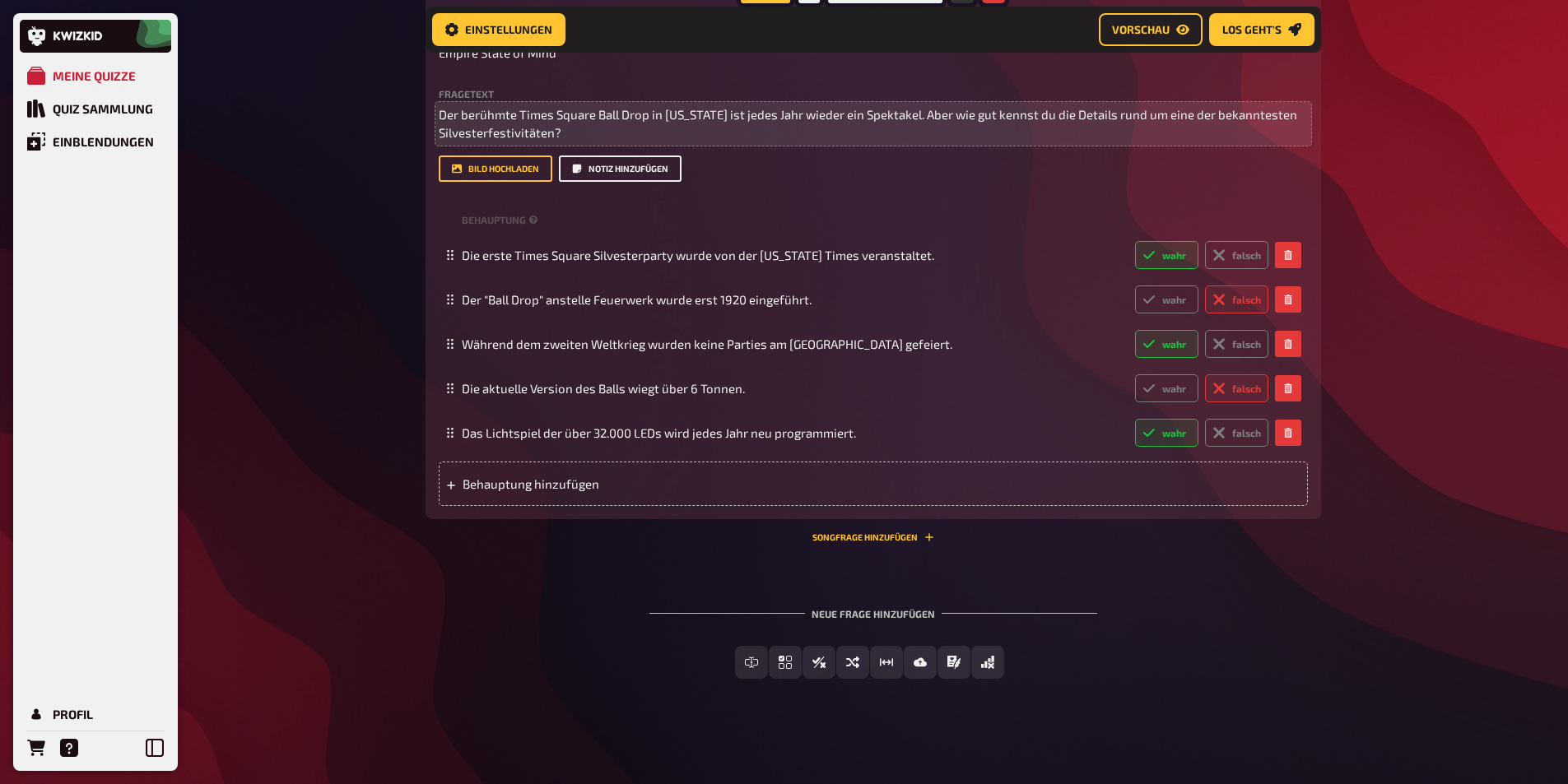
click at [611, 168] on button "Notiz hinzufügen" at bounding box center [620, 168] width 123 height 26
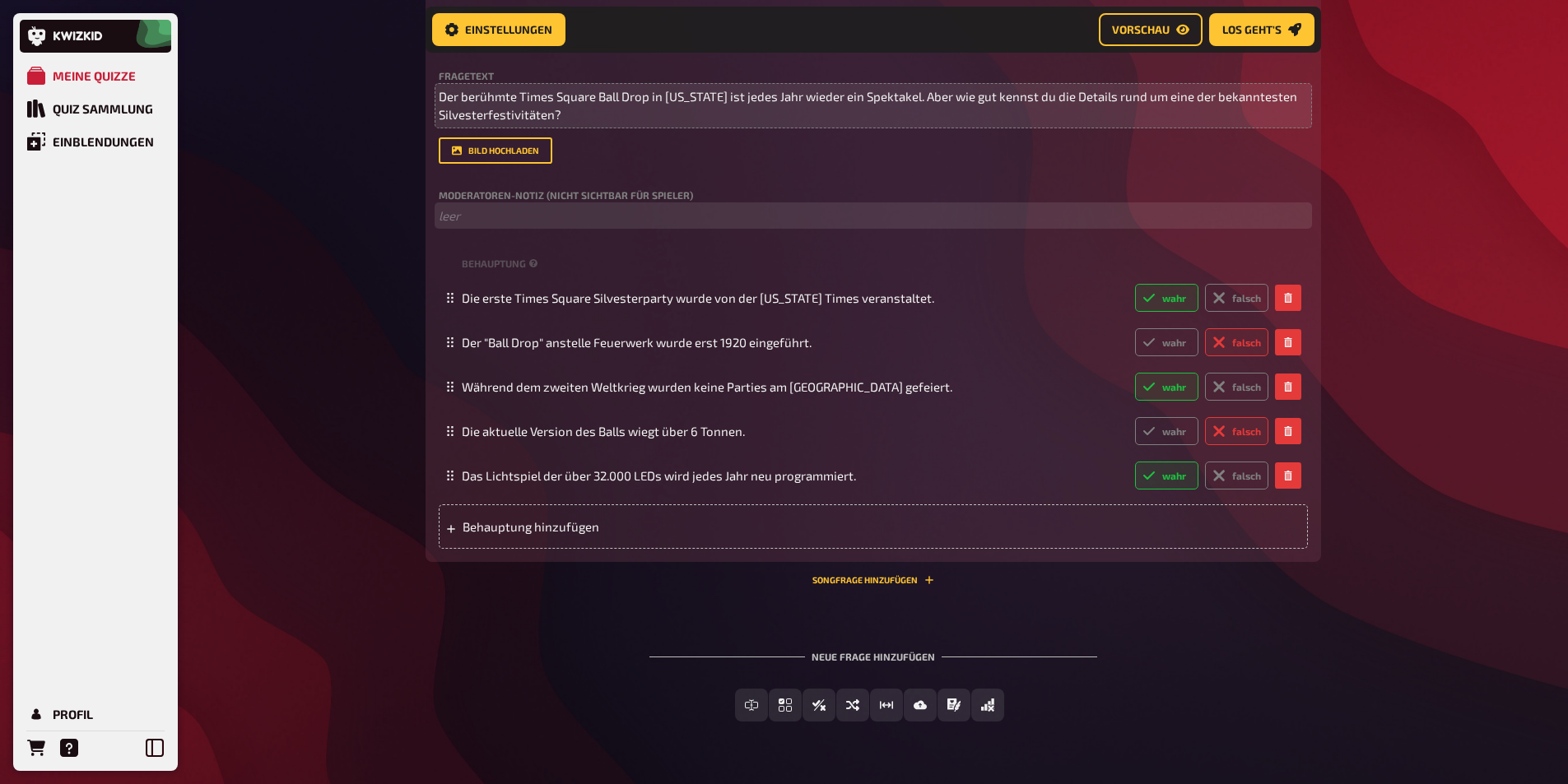
click at [472, 226] on p "﻿ leer" at bounding box center [873, 216] width 869 height 19
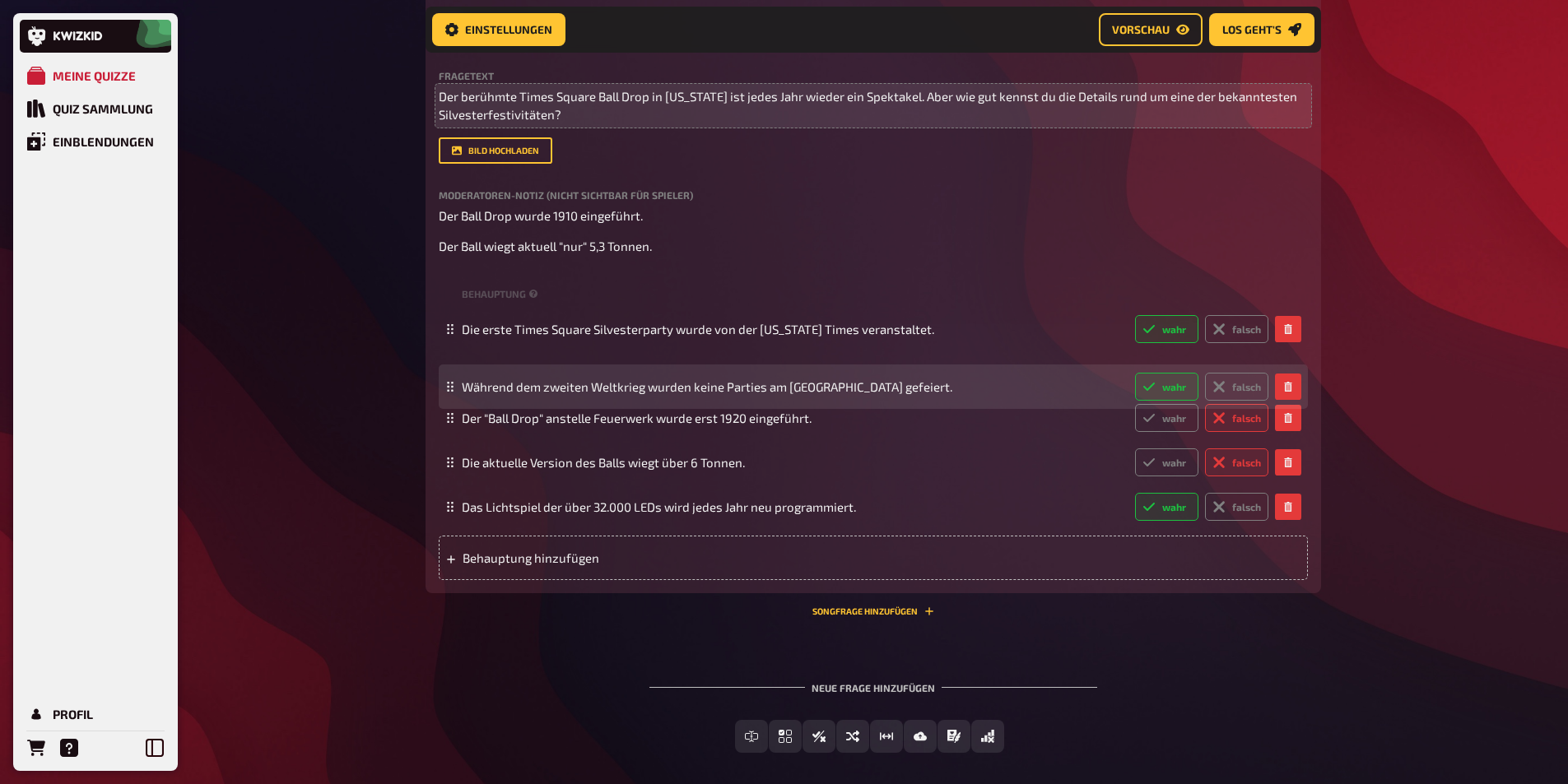
drag, startPoint x: 450, startPoint y: 435, endPoint x: 448, endPoint y: 403, distance: 32.1
click at [448, 392] on icon at bounding box center [450, 387] width 10 height 10
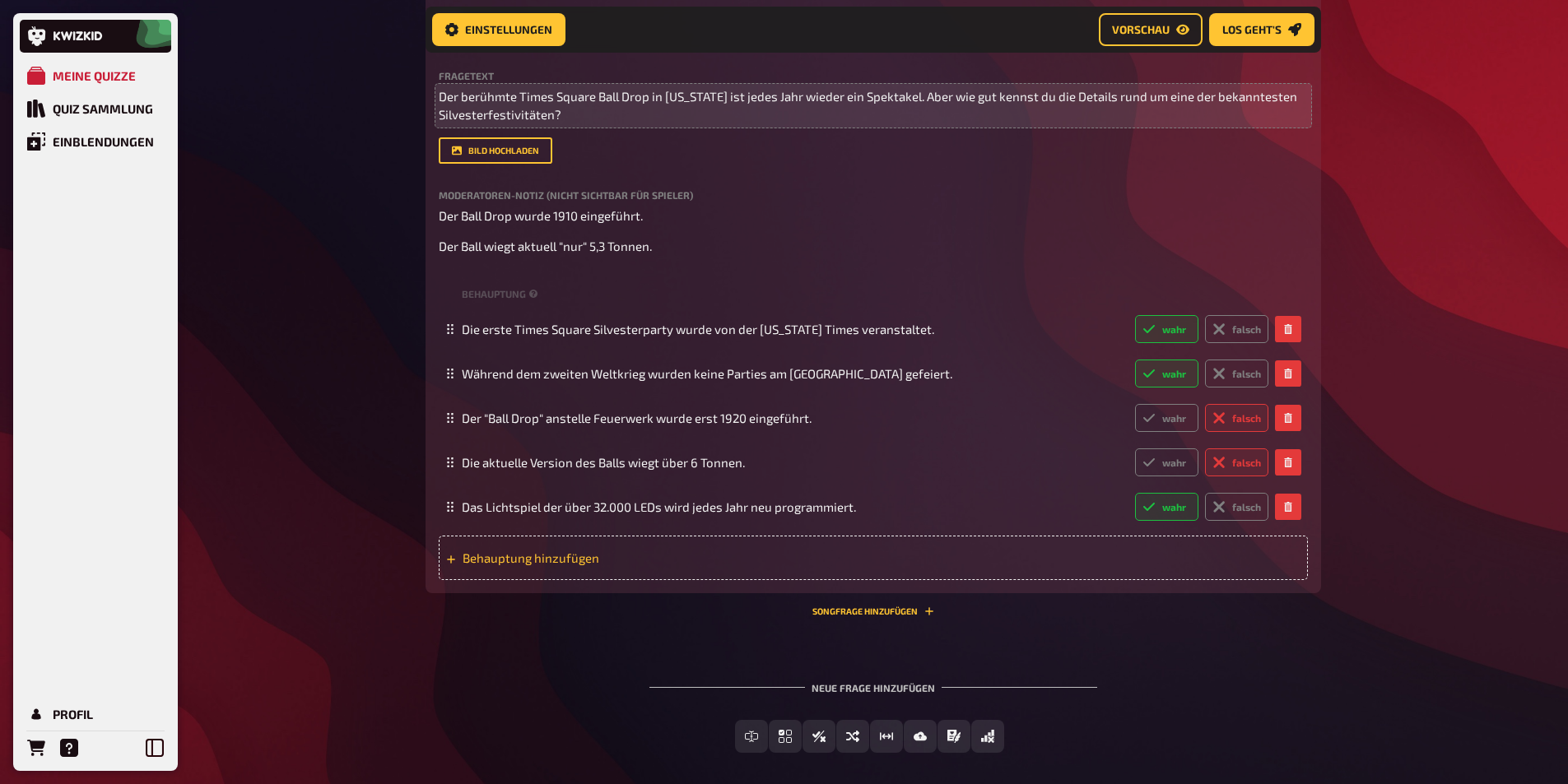
click at [489, 565] on span "Behauptung hinzufügen" at bounding box center [590, 558] width 256 height 14
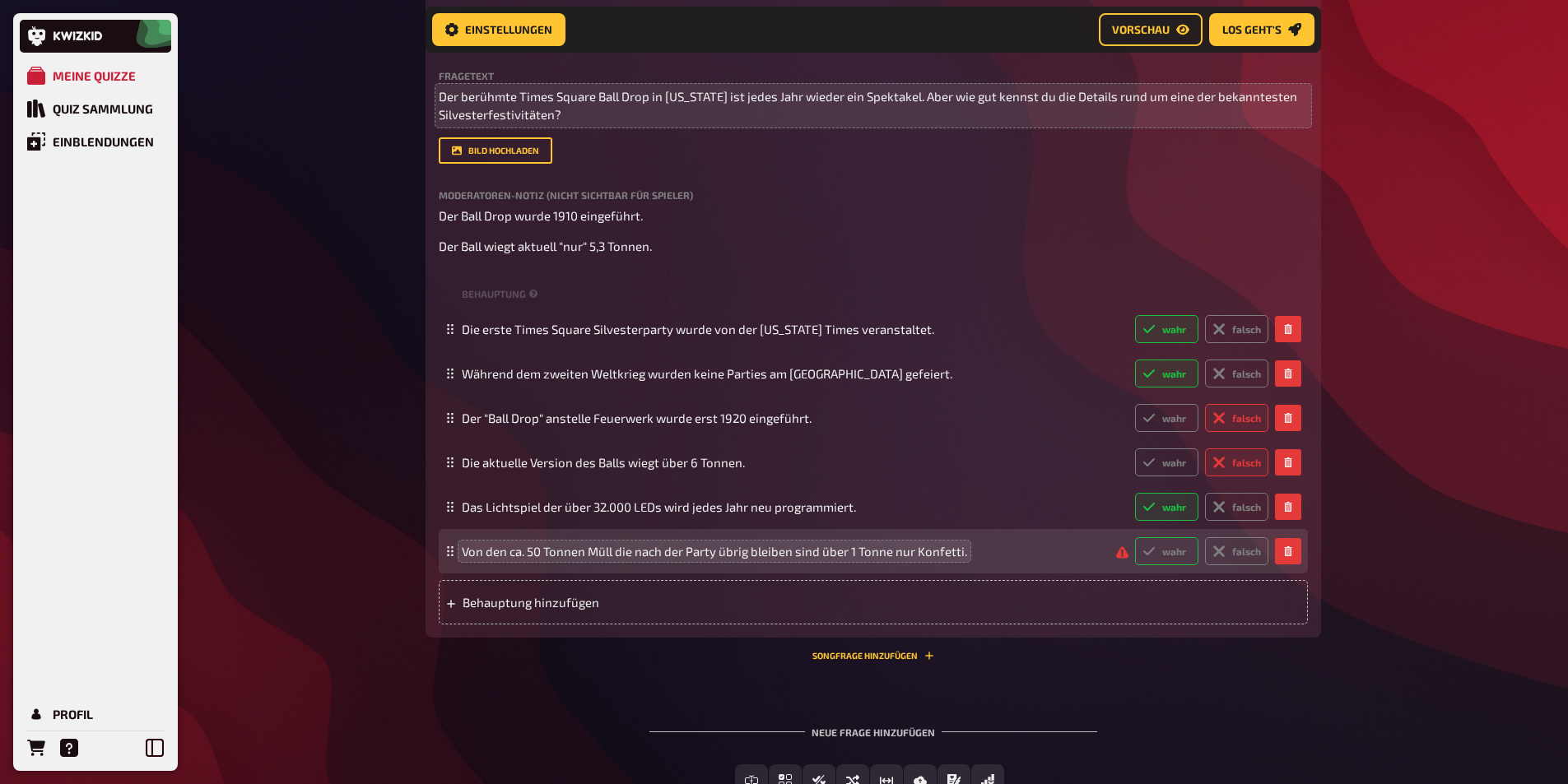
click at [1179, 565] on label "wahr" at bounding box center [1167, 551] width 63 height 28
click at [1135, 537] on input "wahr" at bounding box center [1134, 536] width 1 height 1
radio input "true"
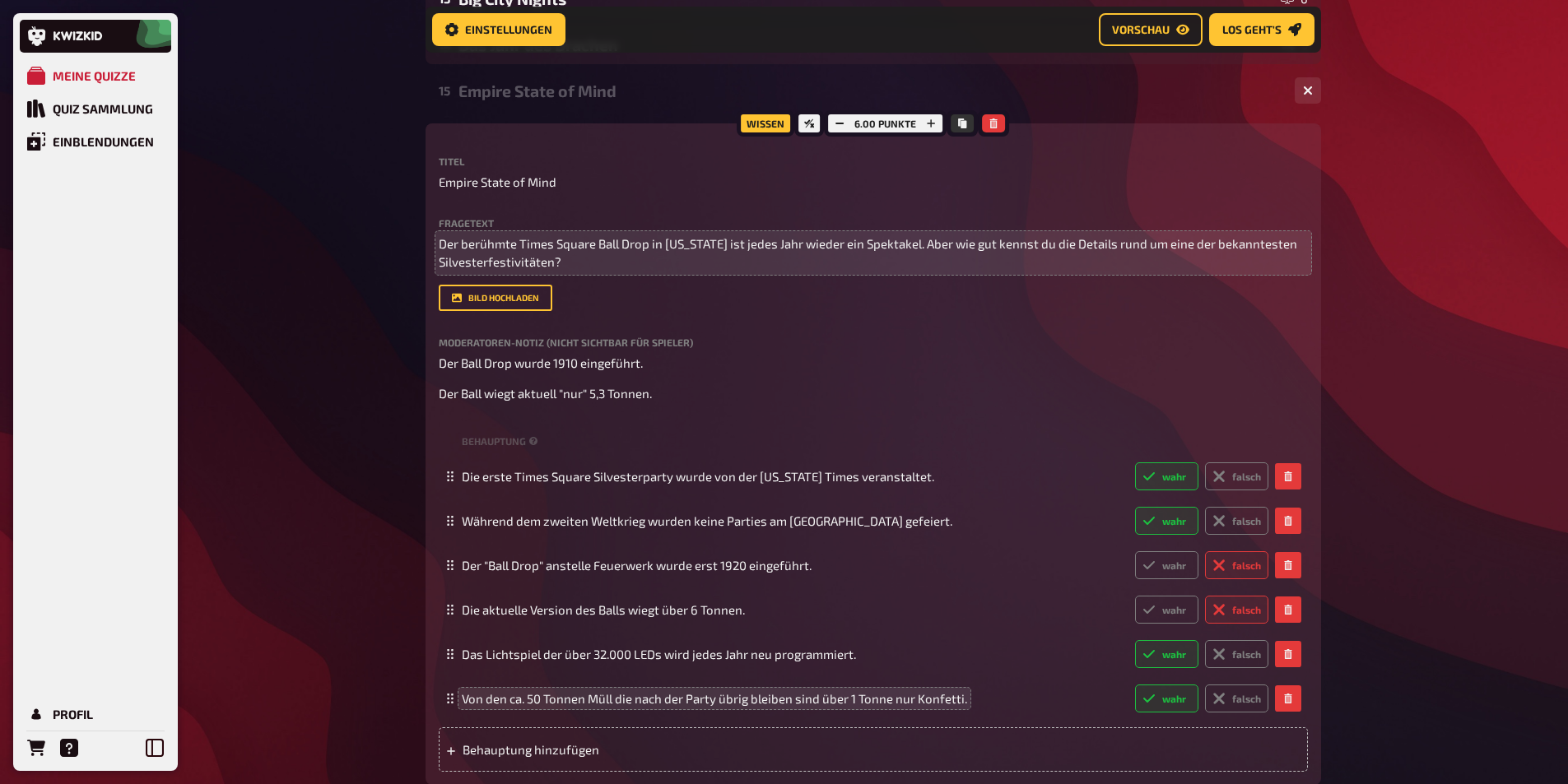
scroll to position [615, 0]
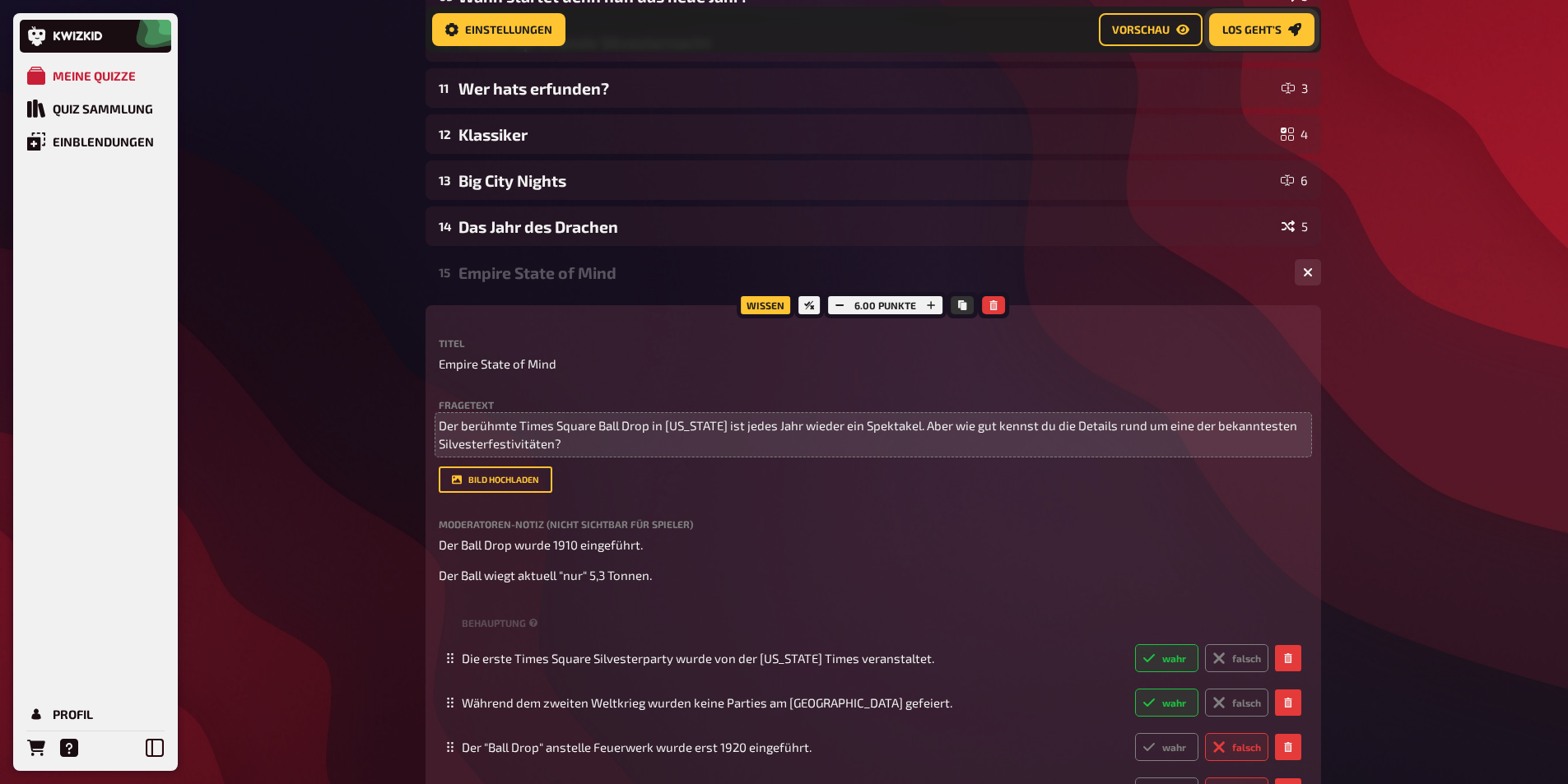
click at [1259, 37] on button "Los geht's" at bounding box center [1262, 30] width 106 height 33
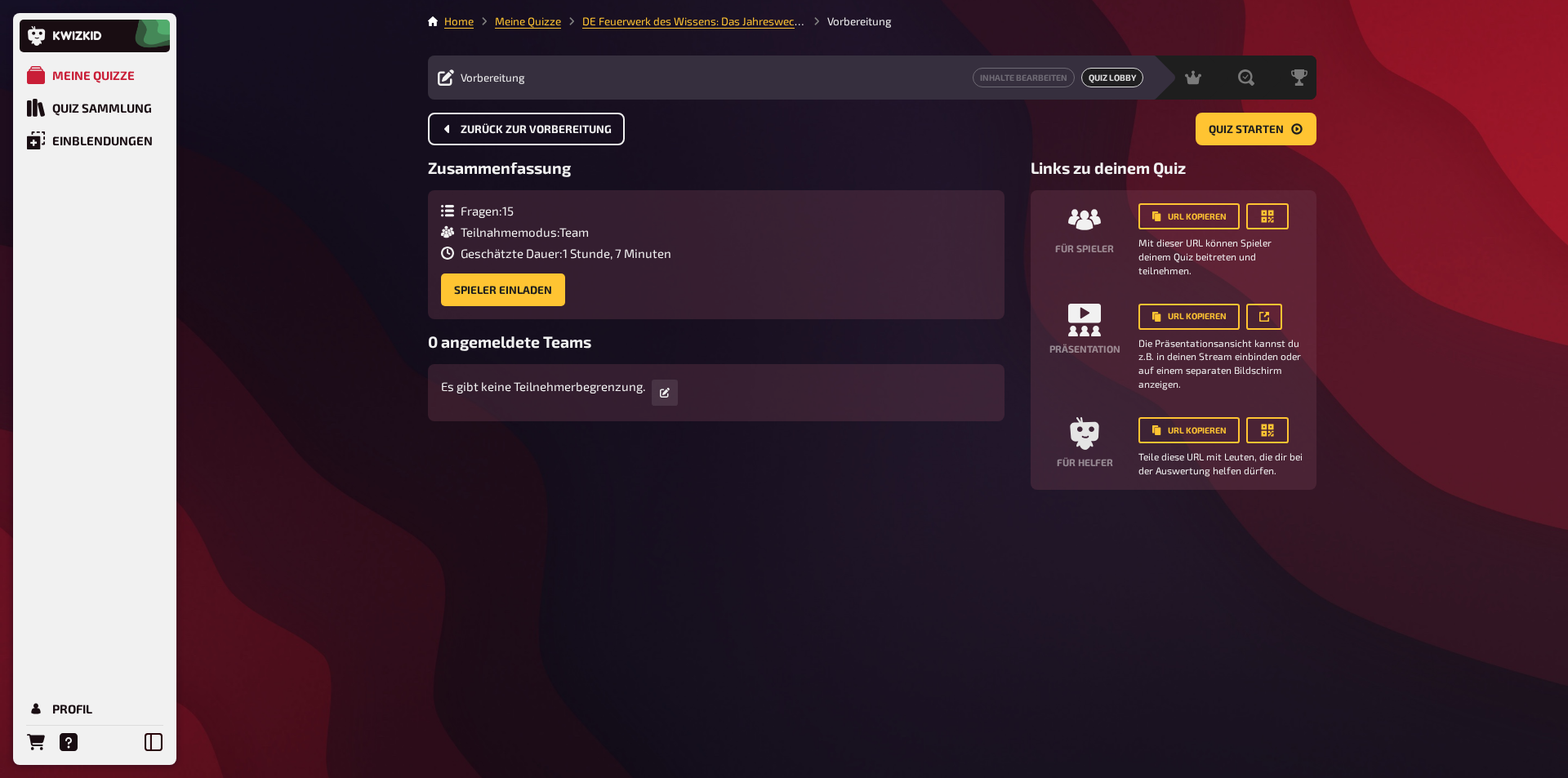
click at [488, 134] on span "Zurück zur Vorbereitung" at bounding box center [536, 130] width 151 height 11
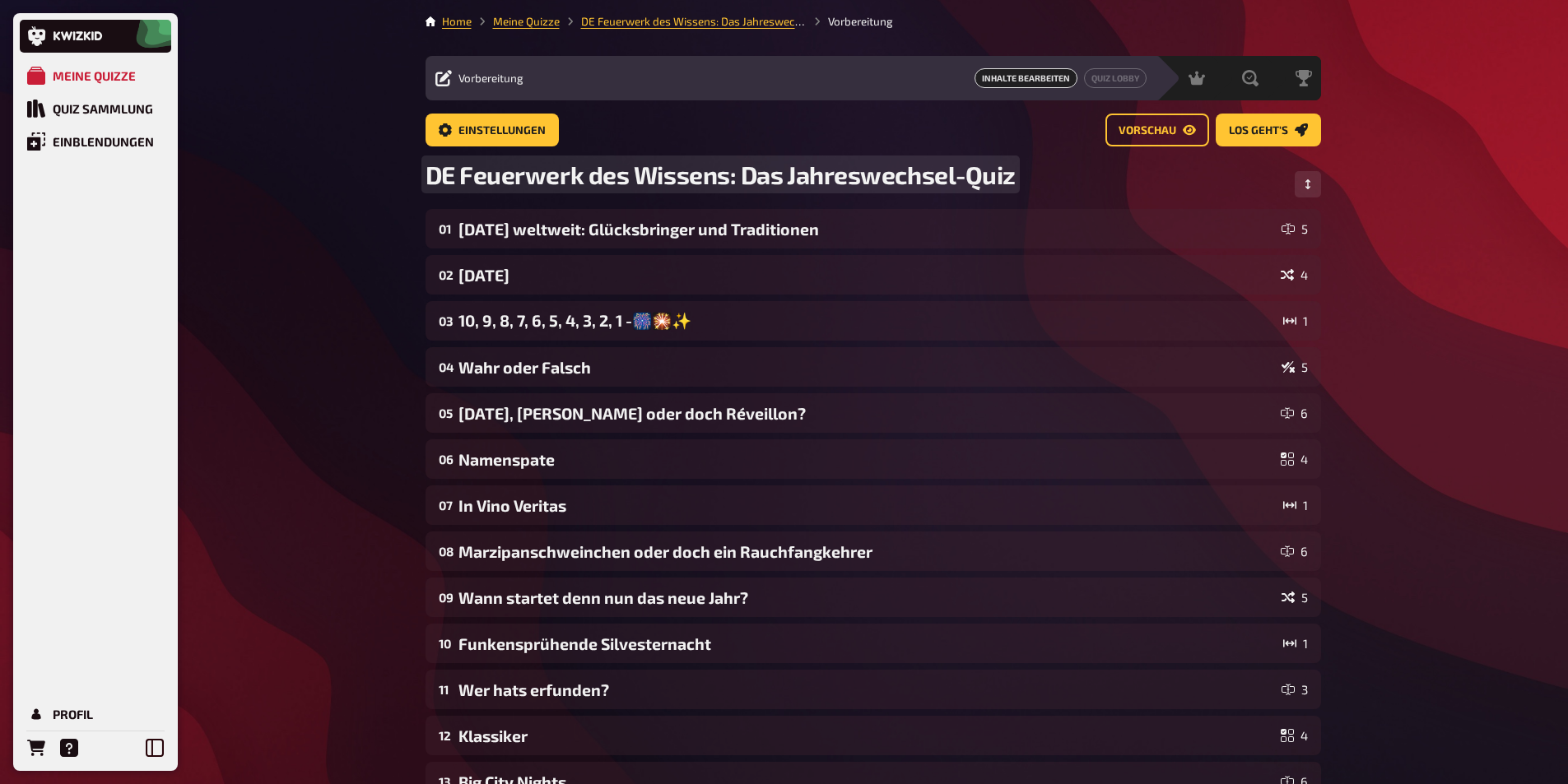
click at [431, 178] on span "DE Feuerwerk des Wissens: Das Jahreswechsel-Quiz" at bounding box center [720, 174] width 590 height 30
click at [426, 177] on span "DE Feuerwerk des Wissens: Das Jahreswechsel-Quiz" at bounding box center [720, 174] width 590 height 30
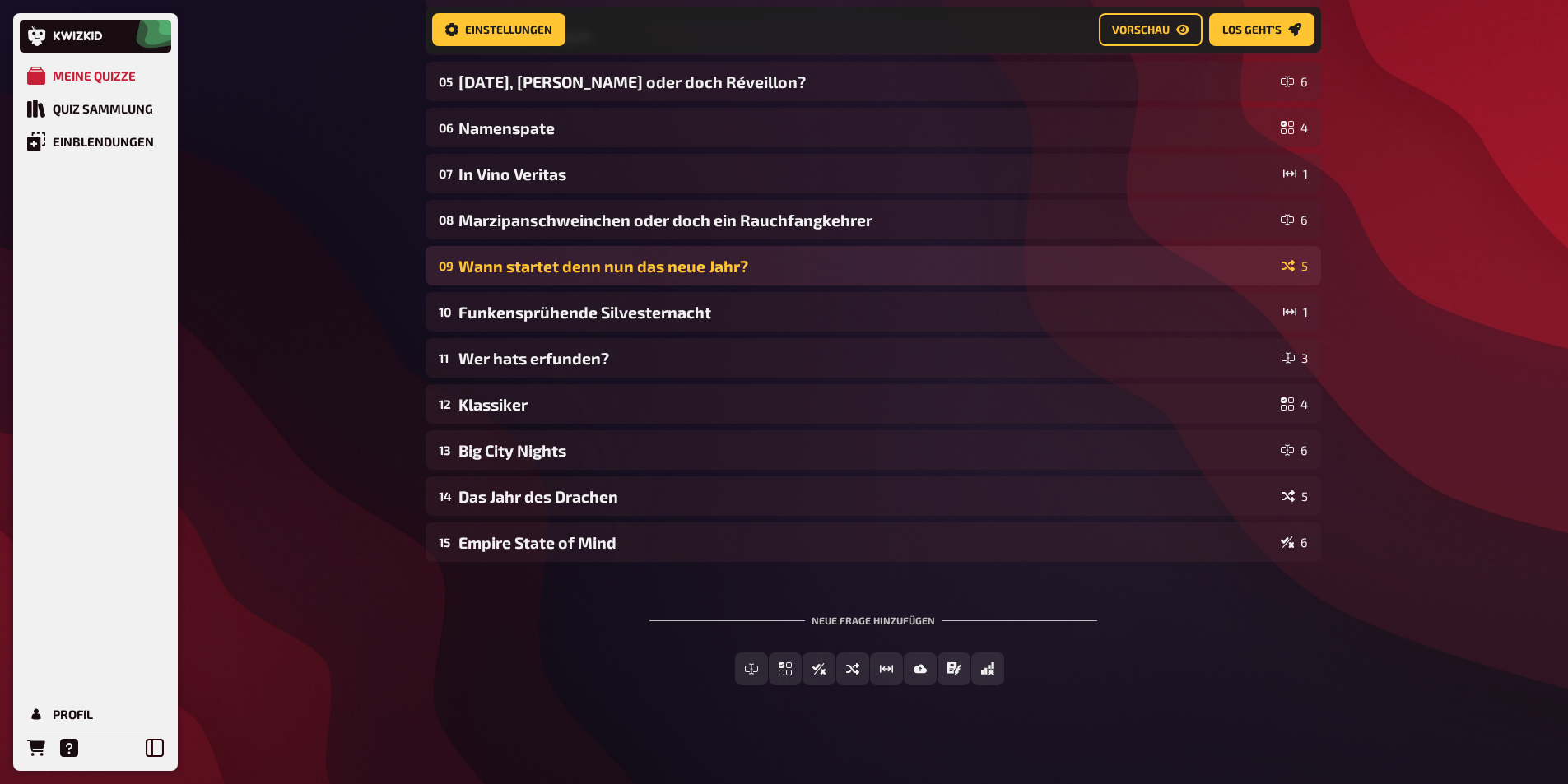
scroll to position [351, 0]
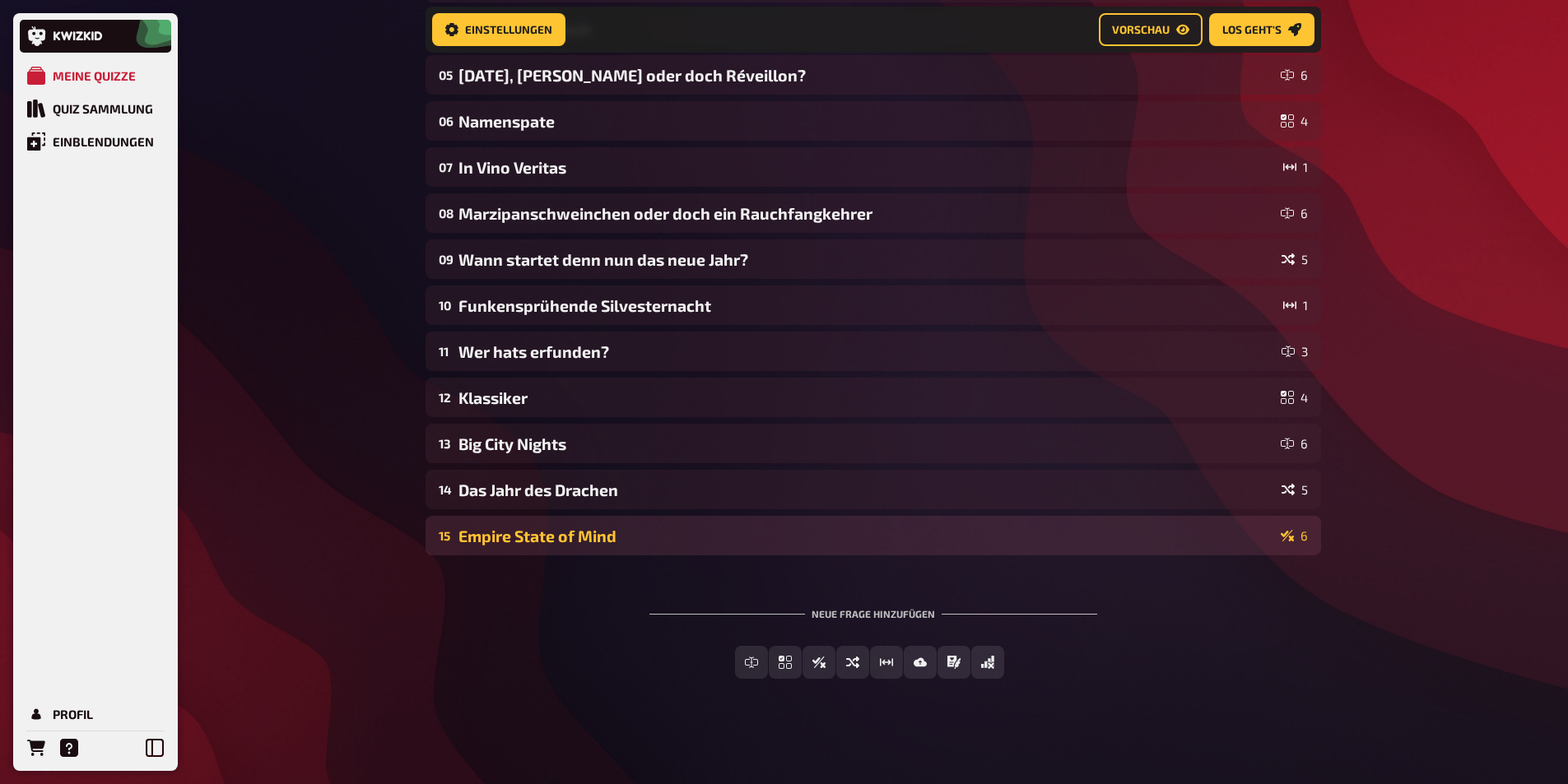
click at [517, 530] on div "Empire State of Mind" at bounding box center [867, 536] width 816 height 19
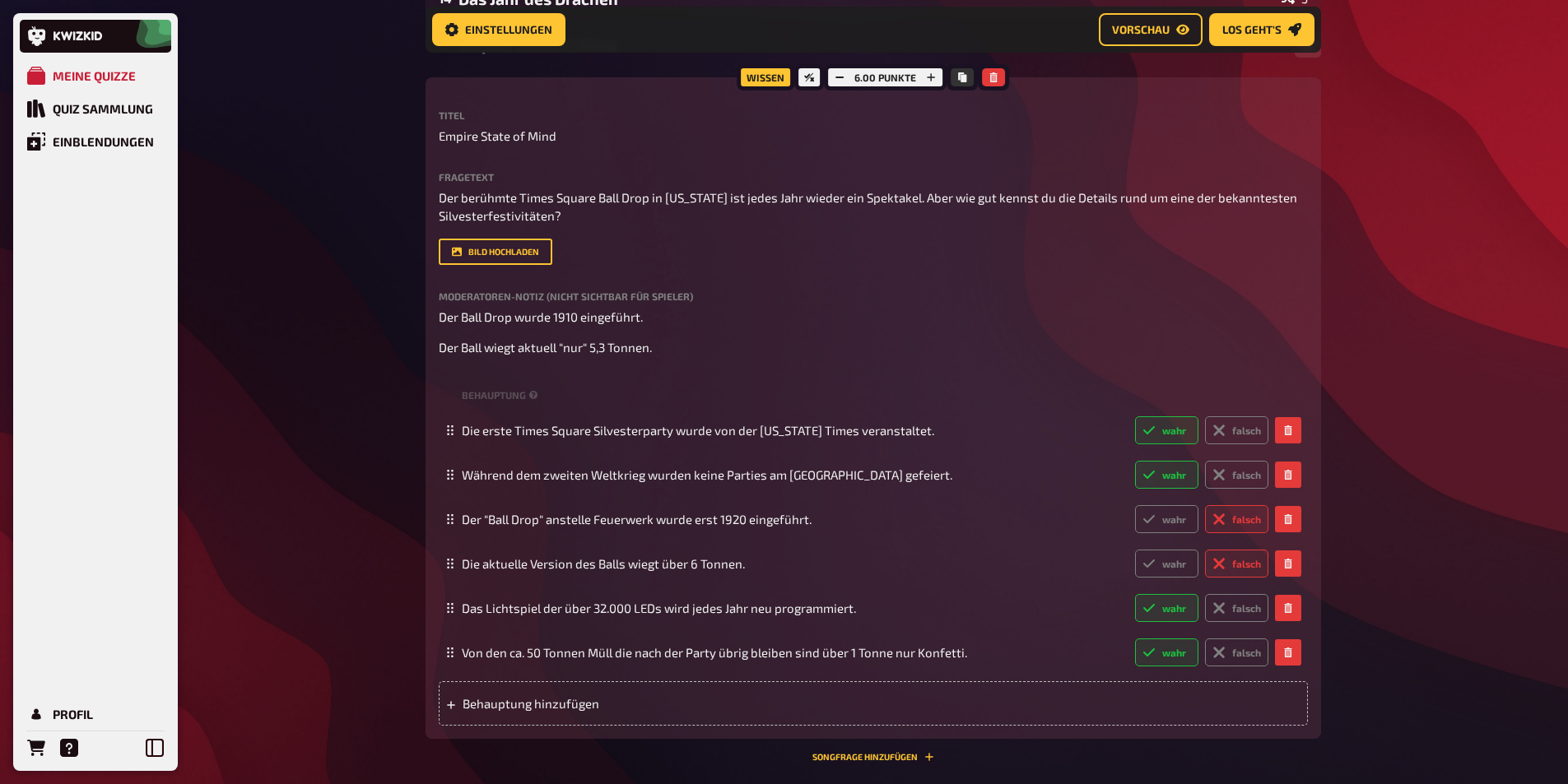
scroll to position [834, 0]
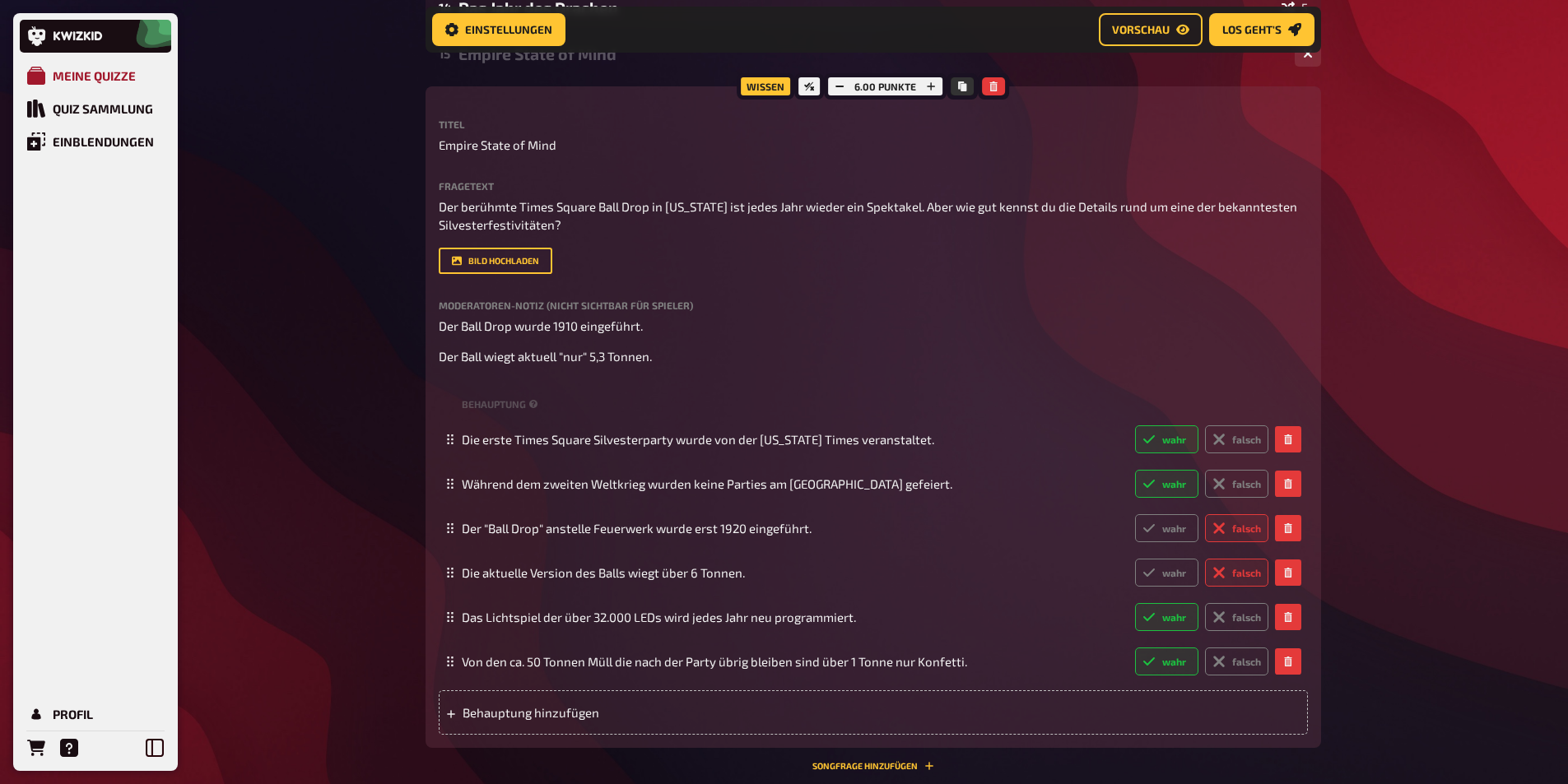
click at [128, 63] on link "Meine Quizze" at bounding box center [96, 76] width 152 height 33
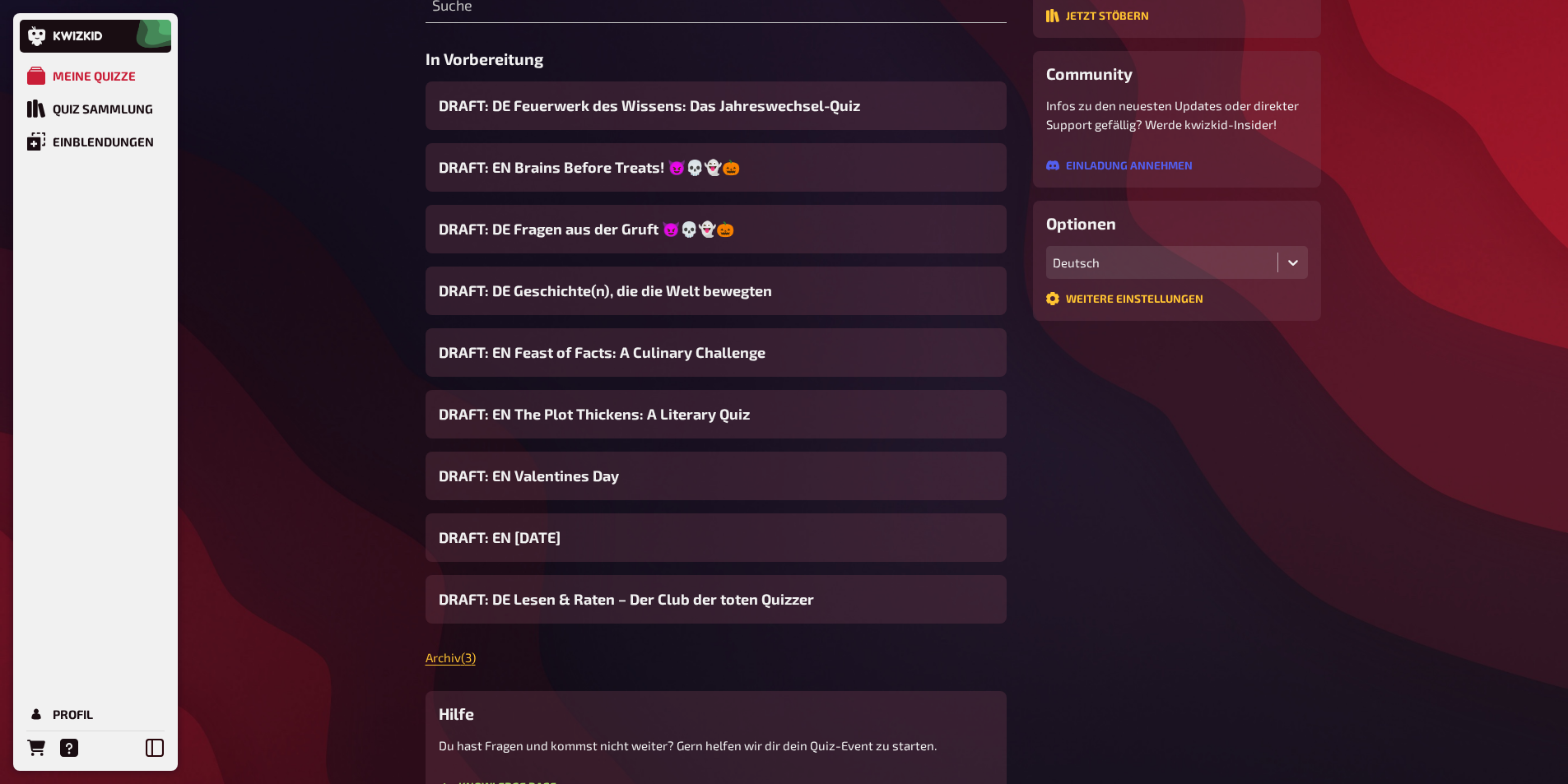
scroll to position [247, 0]
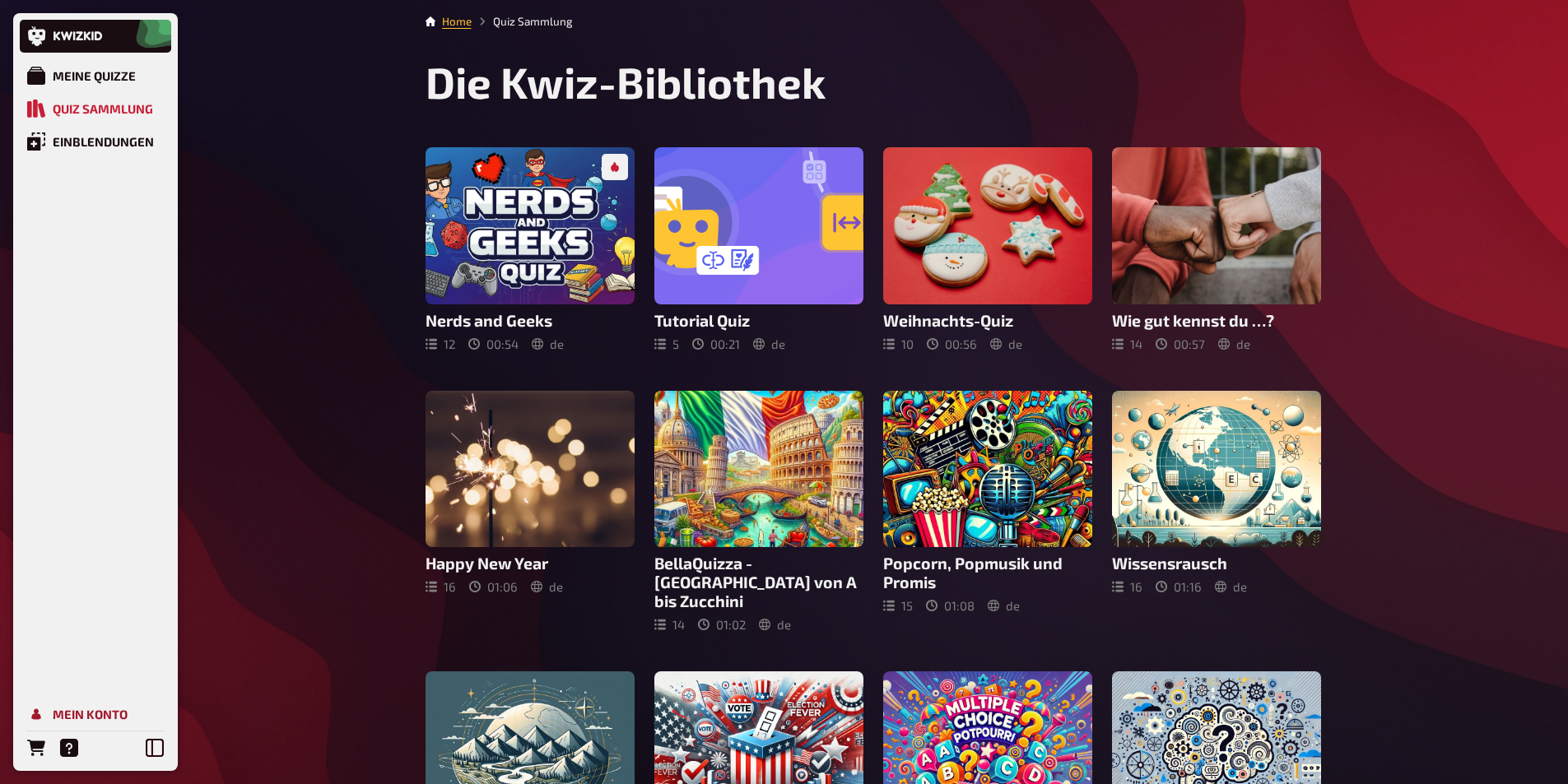
click at [67, 715] on div "Mein Konto" at bounding box center [90, 714] width 75 height 14
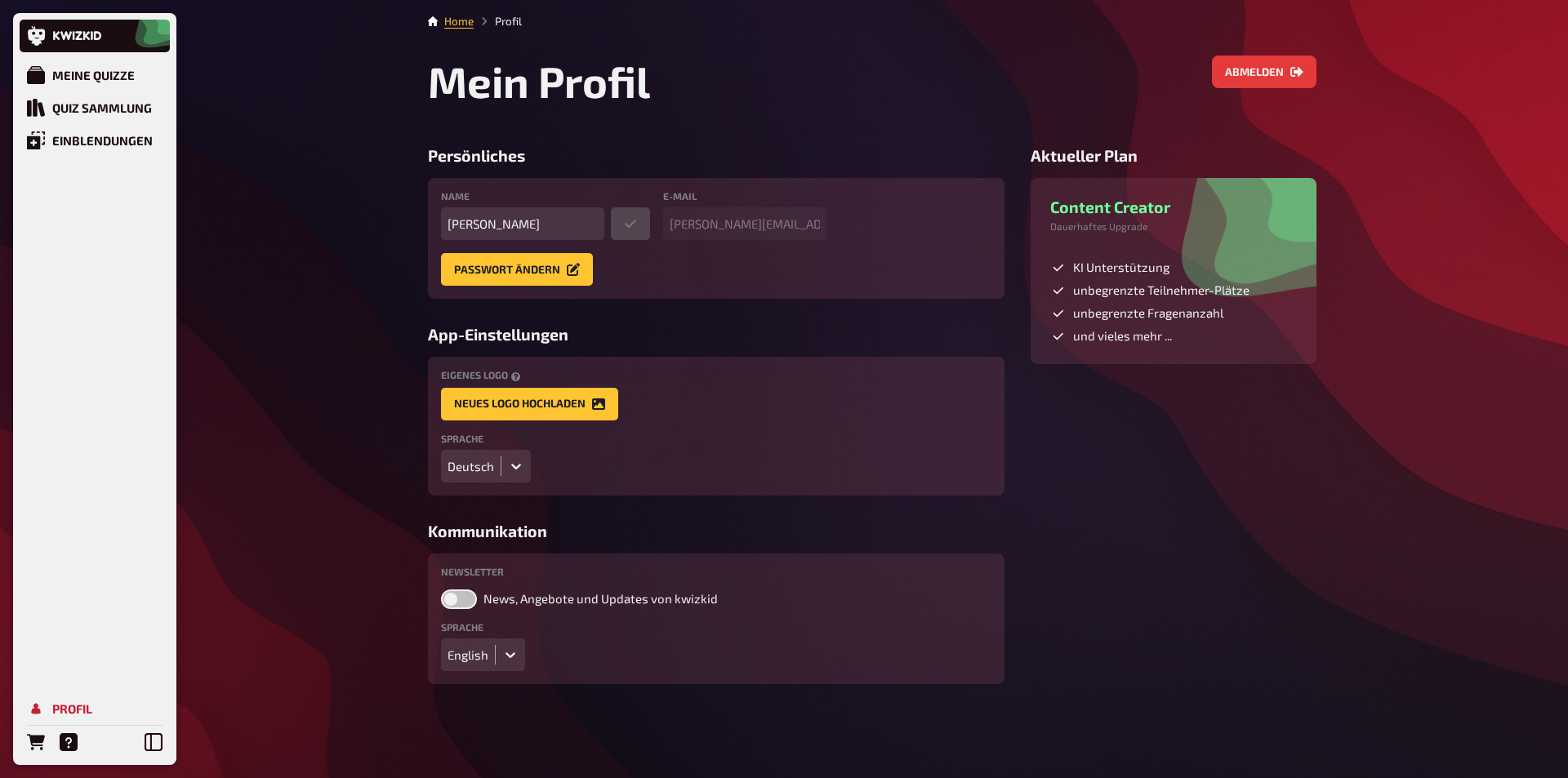
click at [525, 465] on div at bounding box center [516, 466] width 30 height 30
click at [492, 521] on div "English" at bounding box center [486, 528] width 89 height 28
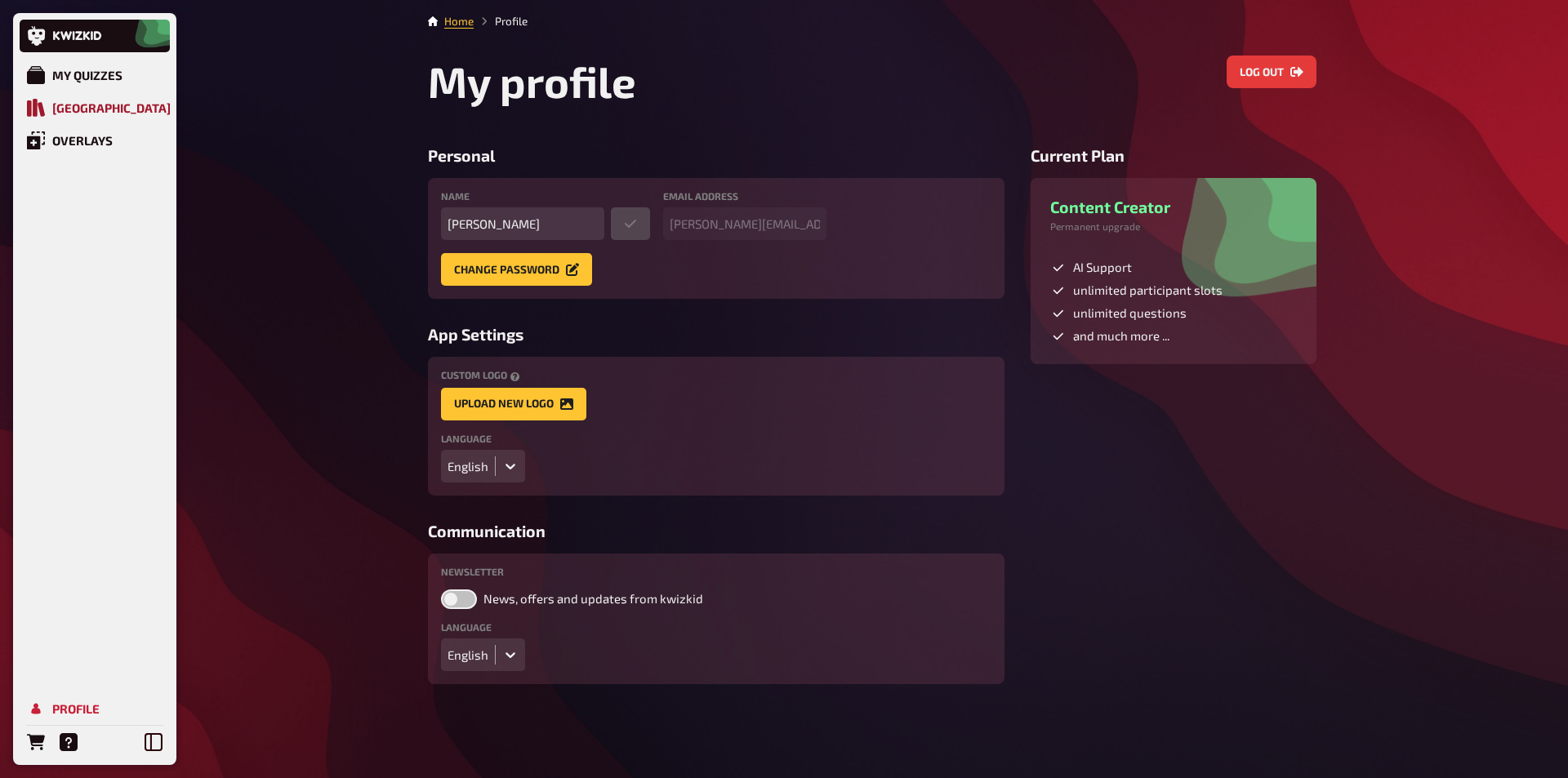
click at [115, 101] on div "[GEOGRAPHIC_DATA]" at bounding box center [111, 108] width 118 height 14
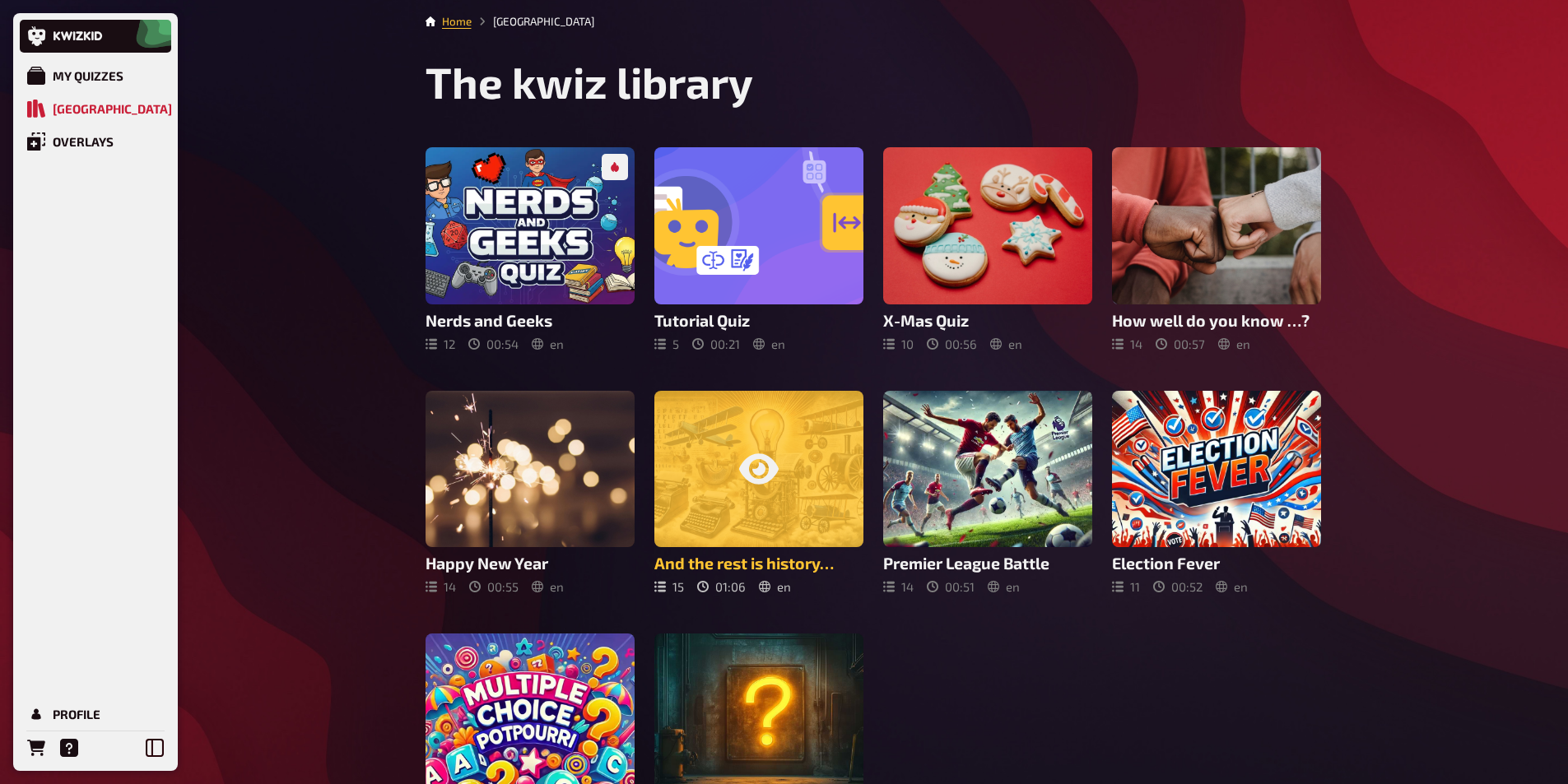
click at [809, 454] on div at bounding box center [759, 469] width 209 height 157
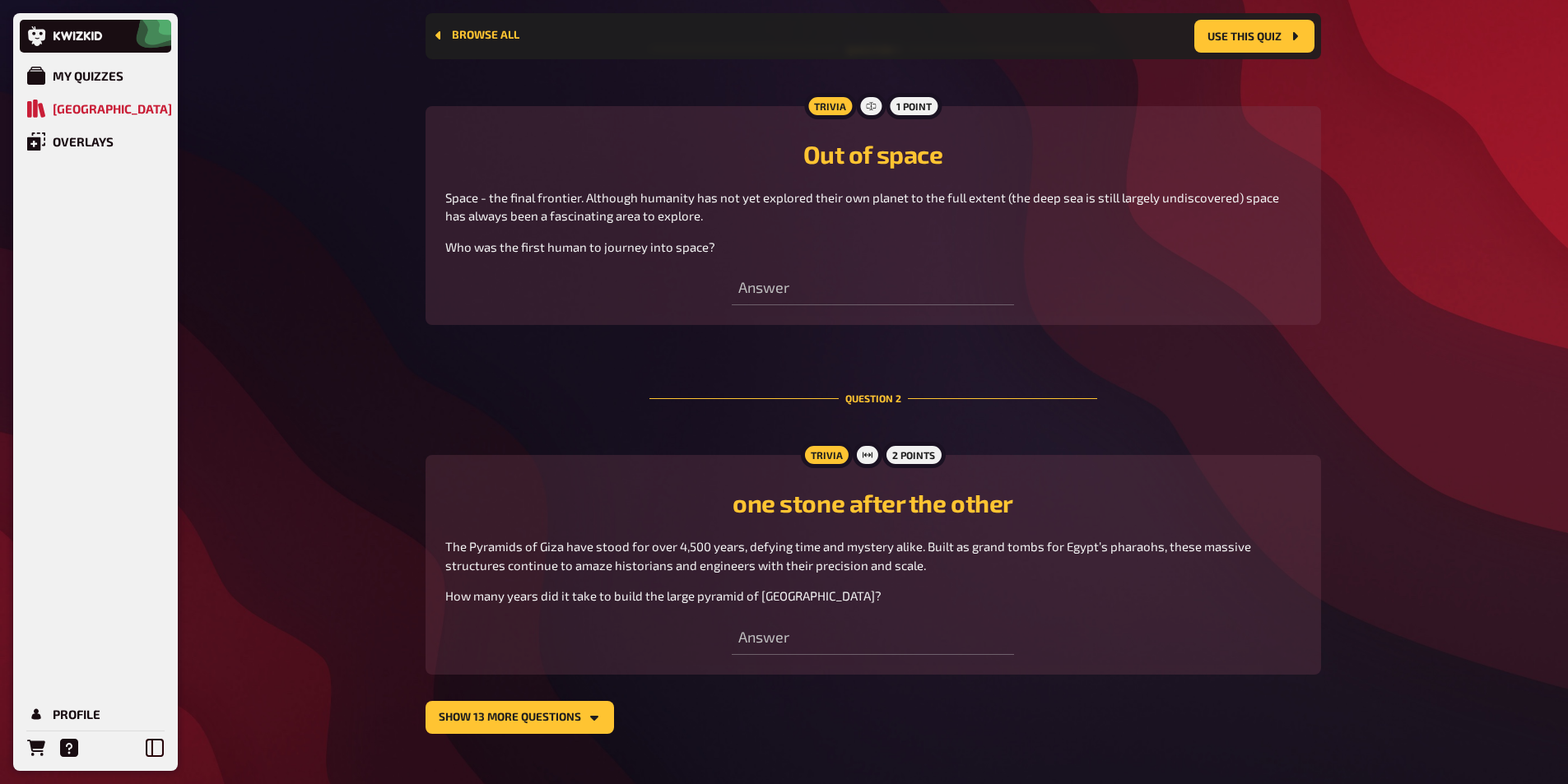
scroll to position [837, 0]
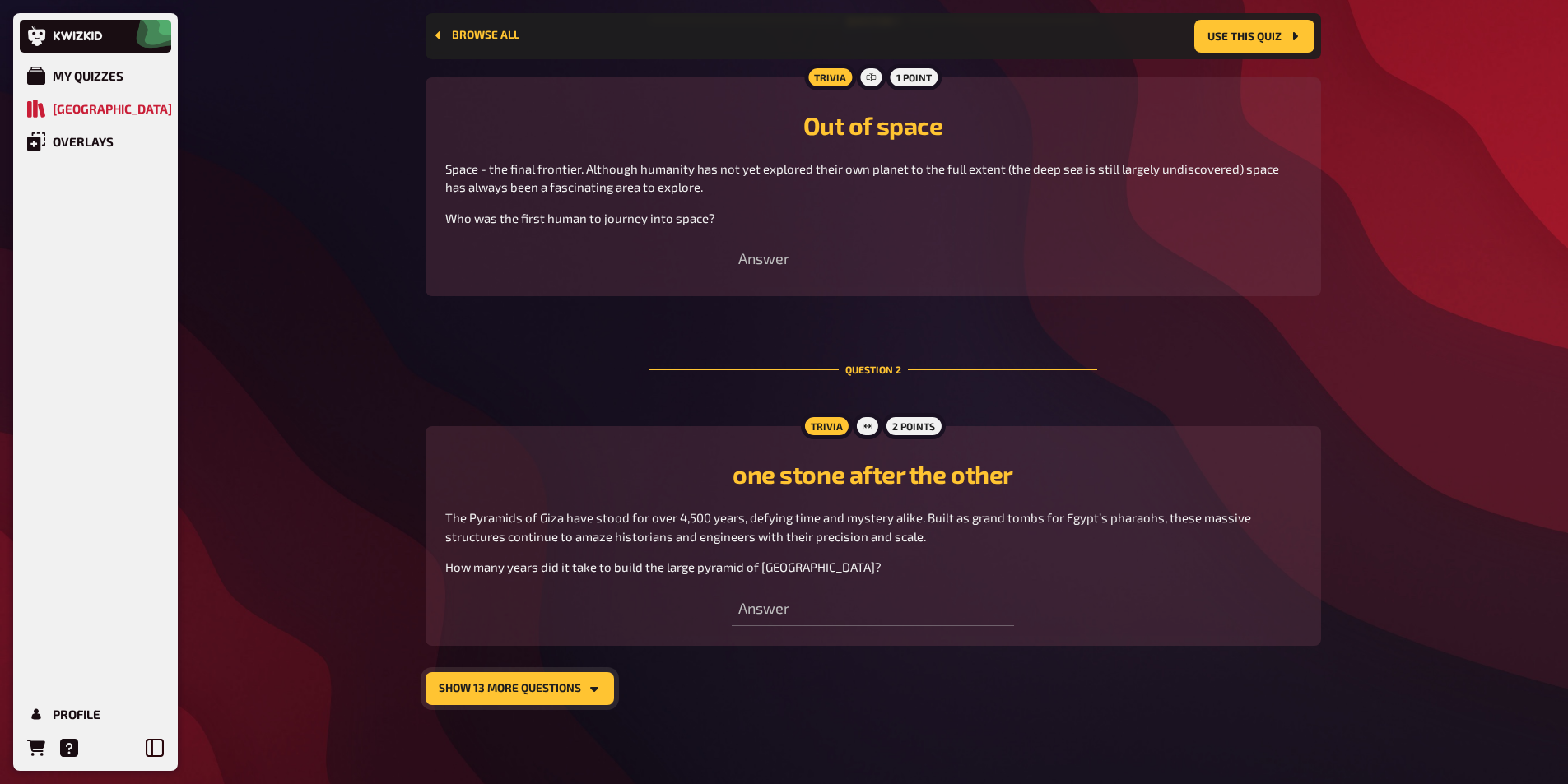
click at [585, 684] on button "show 13 more questions" at bounding box center [519, 689] width 188 height 33
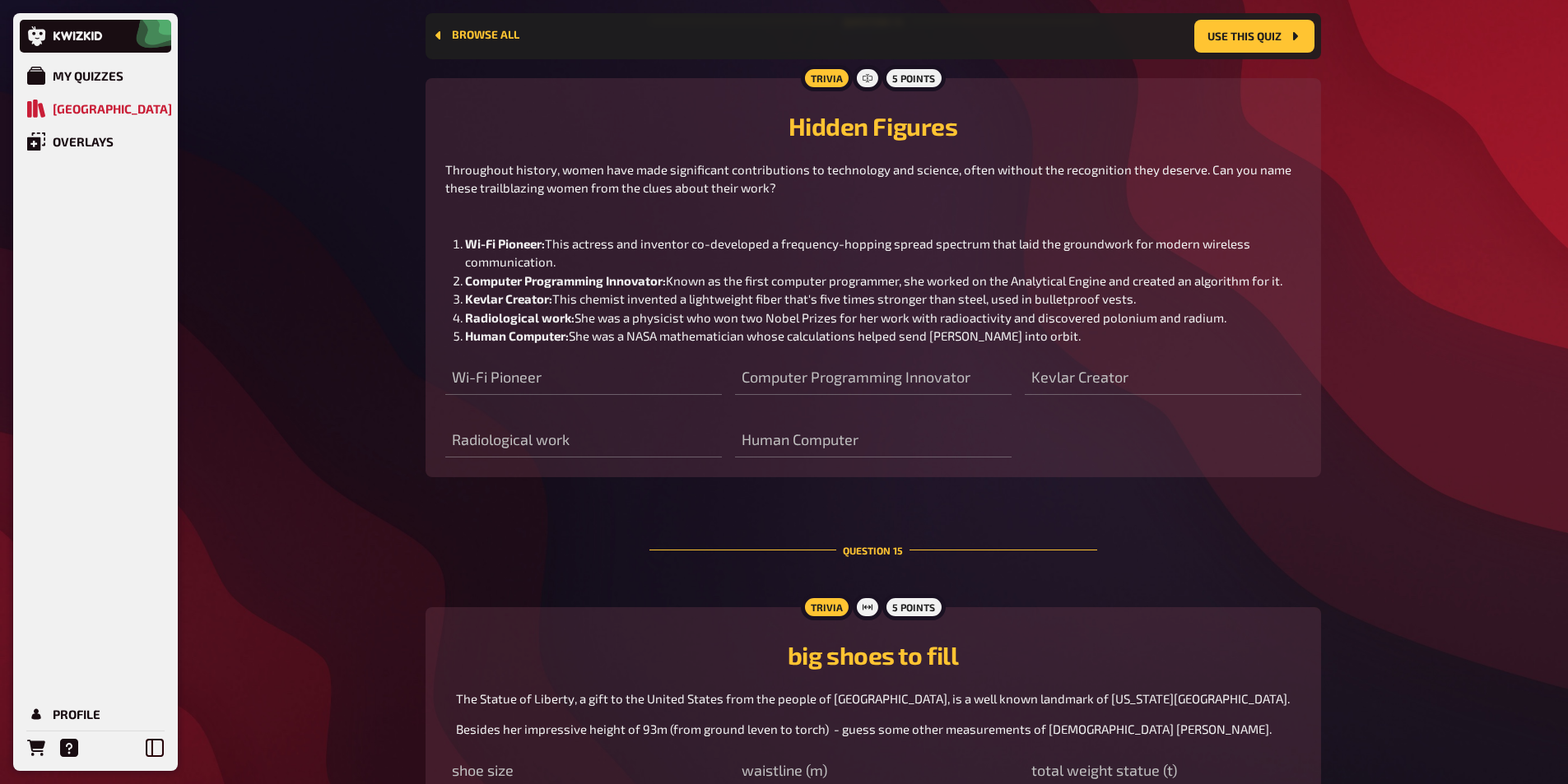
scroll to position [6109, 0]
